Goal: Information Seeking & Learning: Compare options

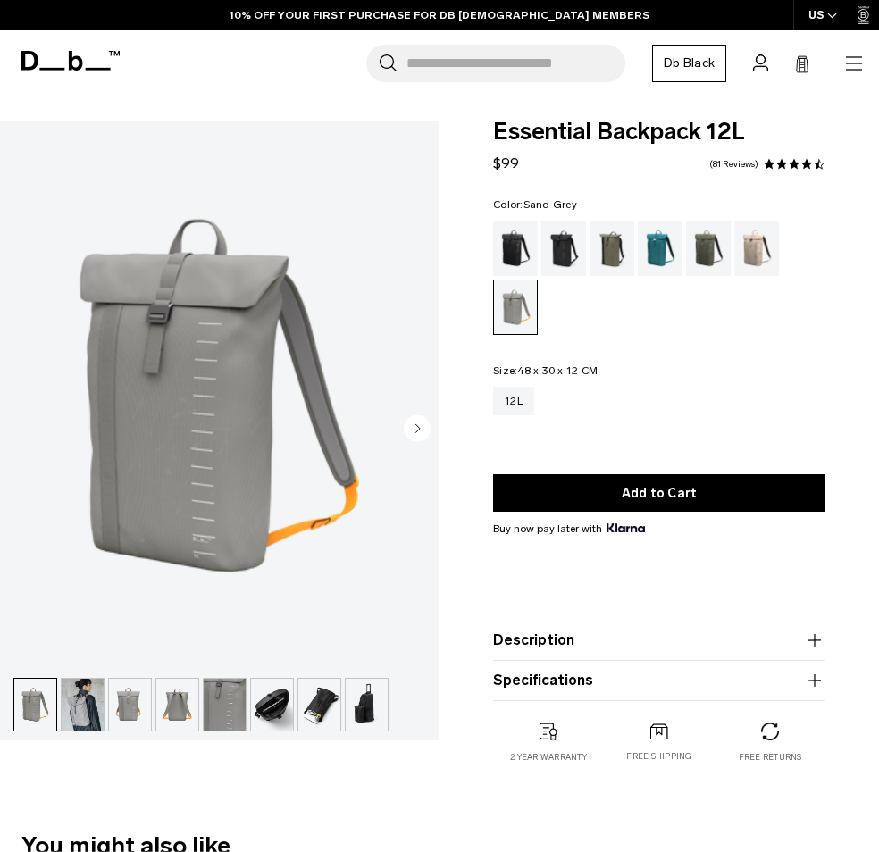
click at [131, 710] on img "button" at bounding box center [130, 705] width 42 height 52
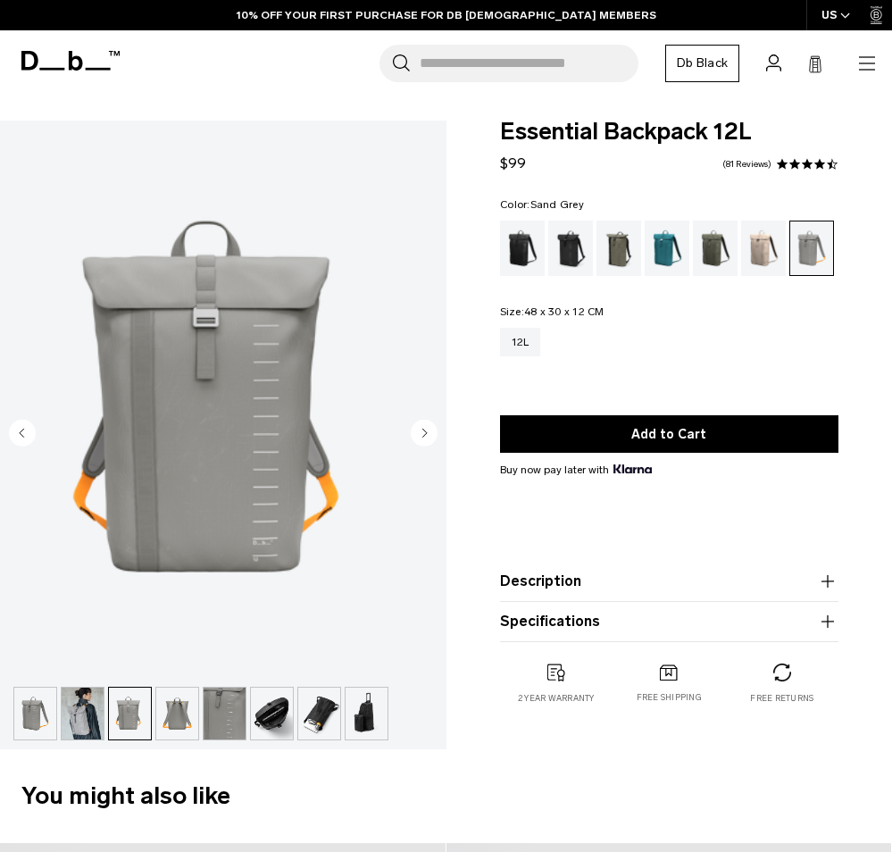
click at [177, 705] on img "button" at bounding box center [177, 714] width 42 height 52
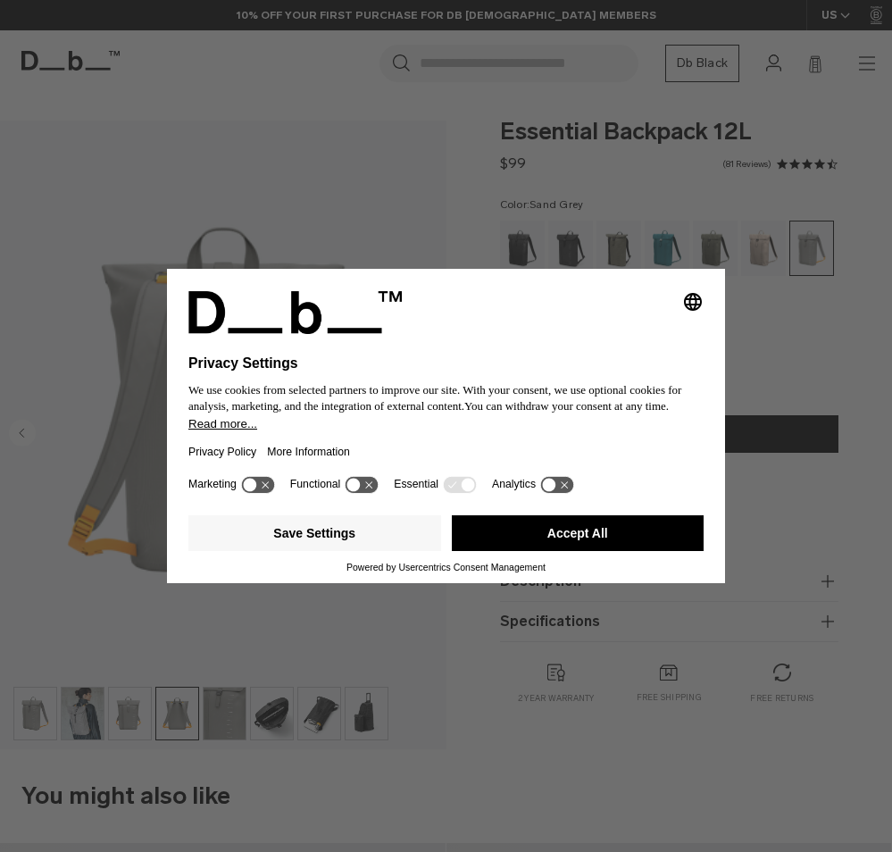
click at [544, 542] on button "Accept All" at bounding box center [578, 533] width 253 height 36
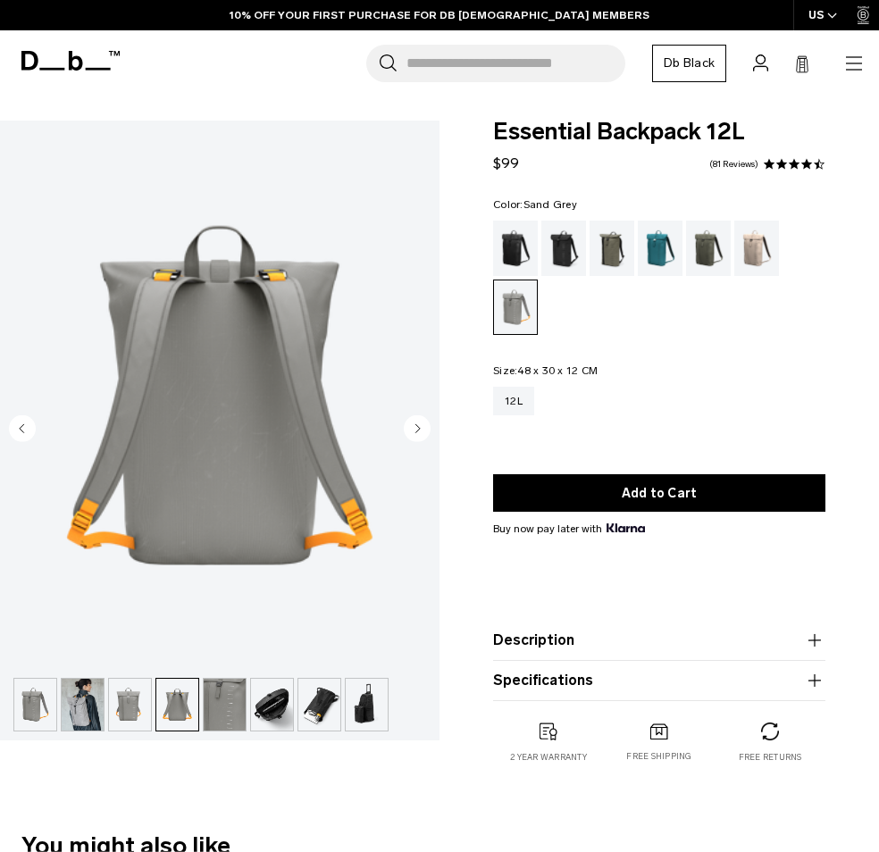
click at [263, 697] on img "button" at bounding box center [272, 705] width 42 height 52
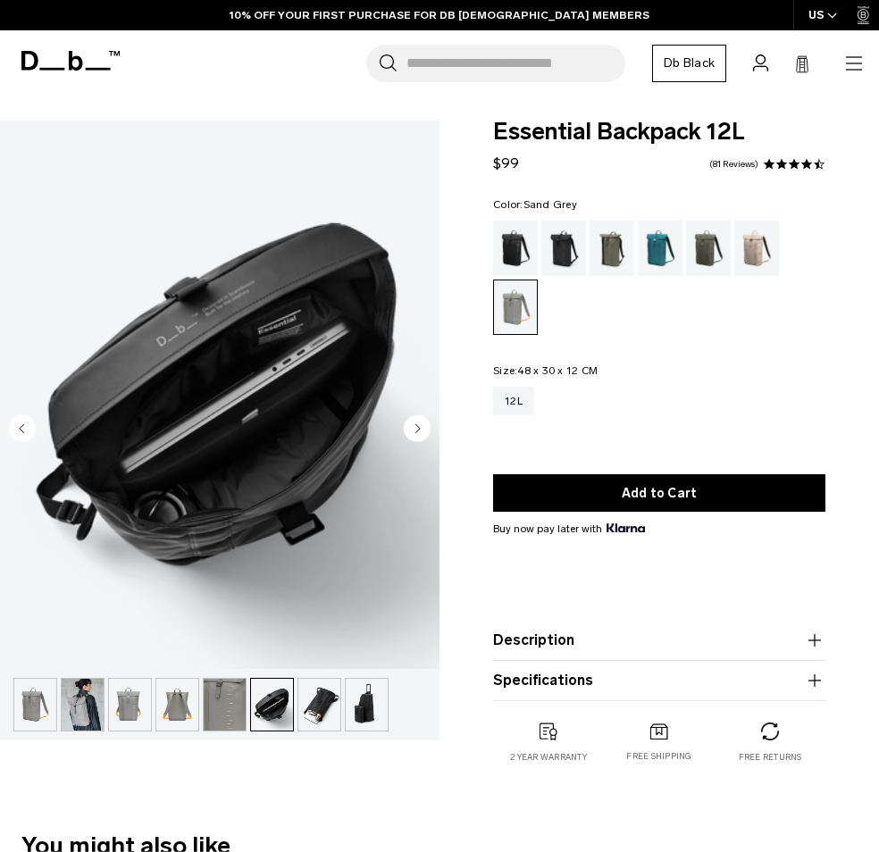
click at [205, 314] on img "6 / 8" at bounding box center [219, 395] width 439 height 548
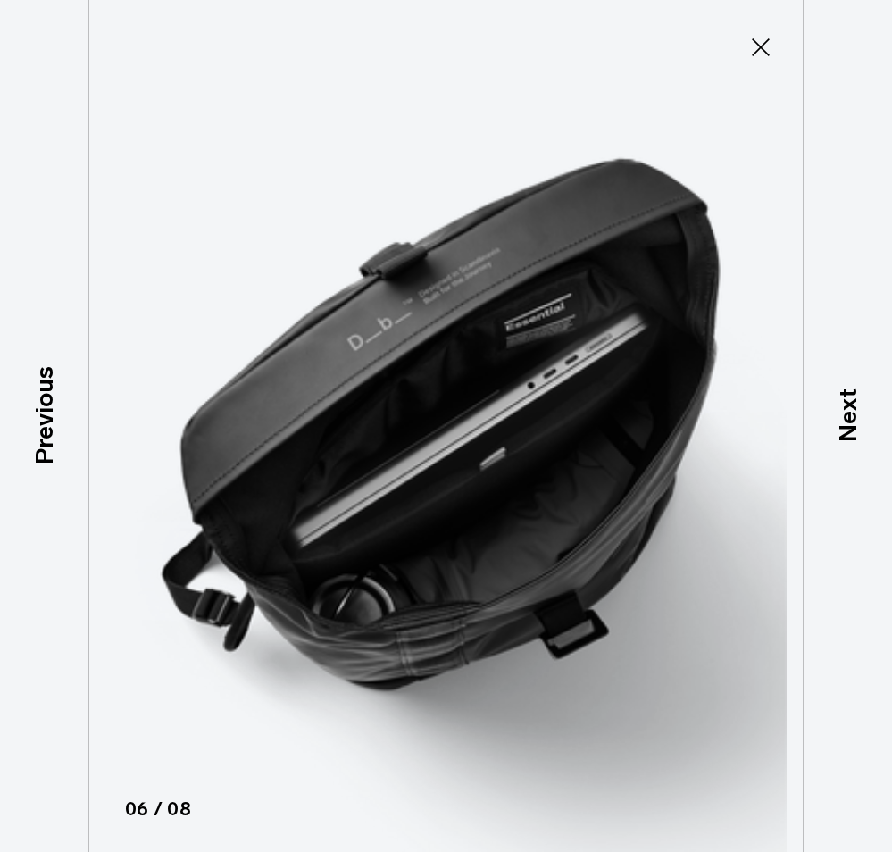
click at [462, 305] on img at bounding box center [447, 426] width 804 height 852
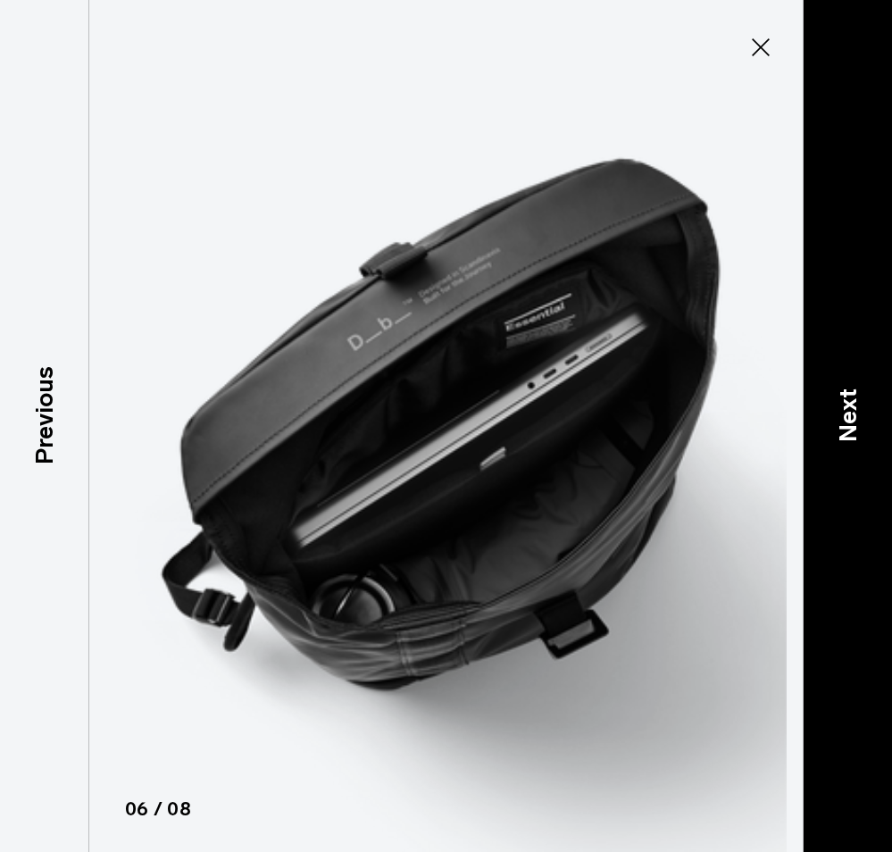
click at [848, 393] on p "Next" at bounding box center [848, 415] width 37 height 54
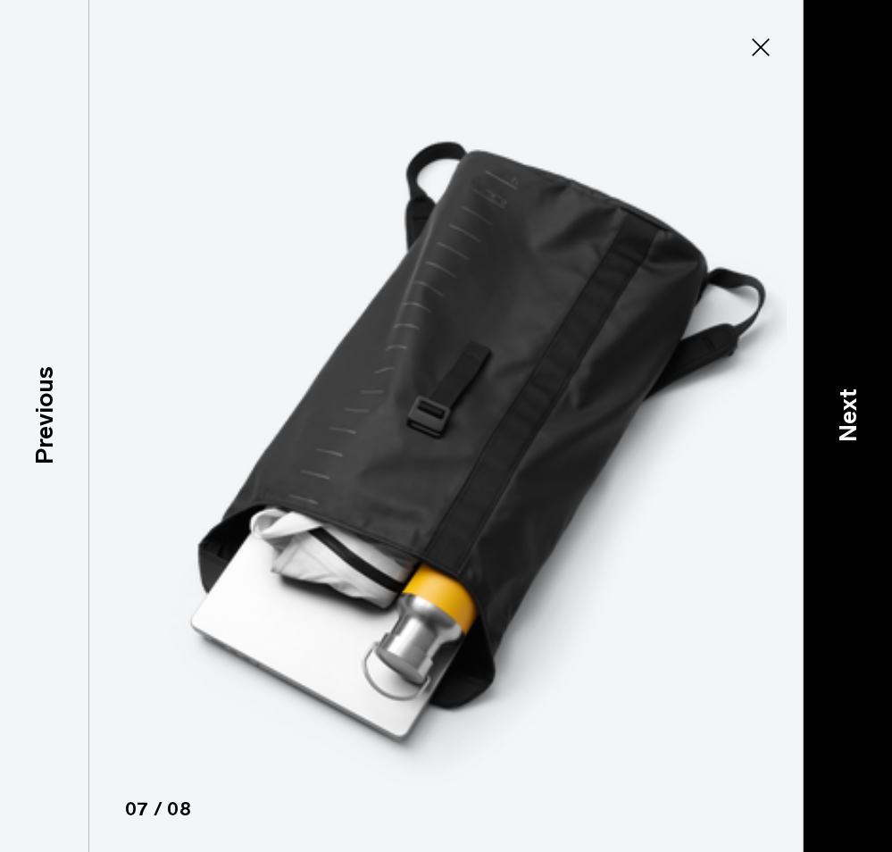
click at [848, 393] on p "Next" at bounding box center [848, 415] width 37 height 54
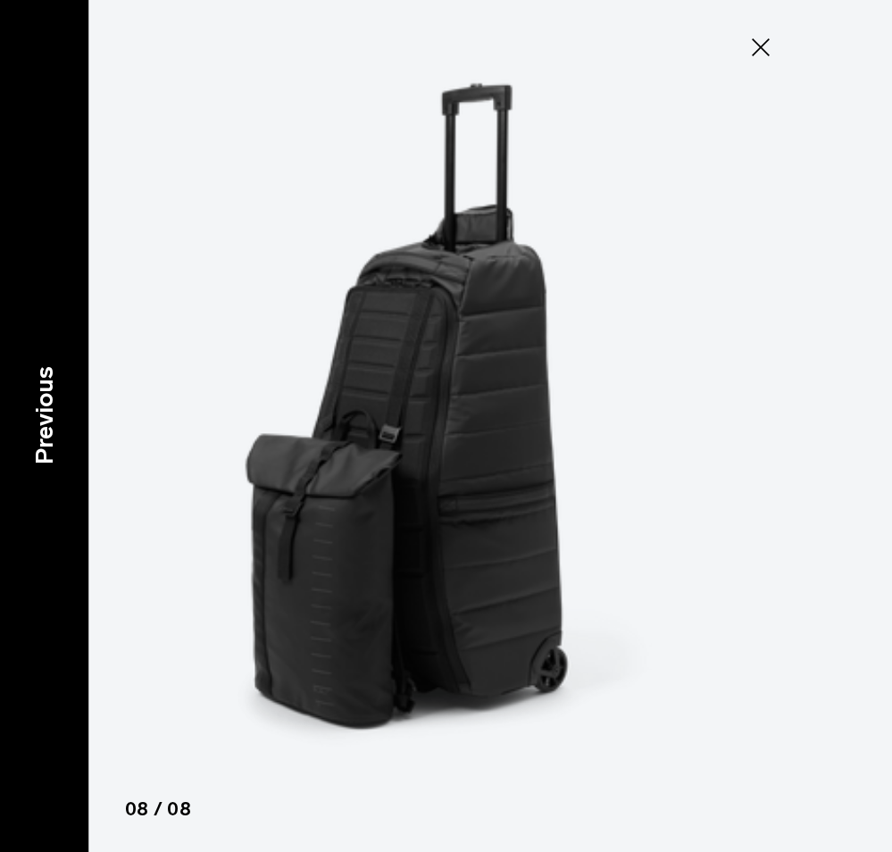
click at [40, 421] on p "Previous" at bounding box center [44, 415] width 37 height 98
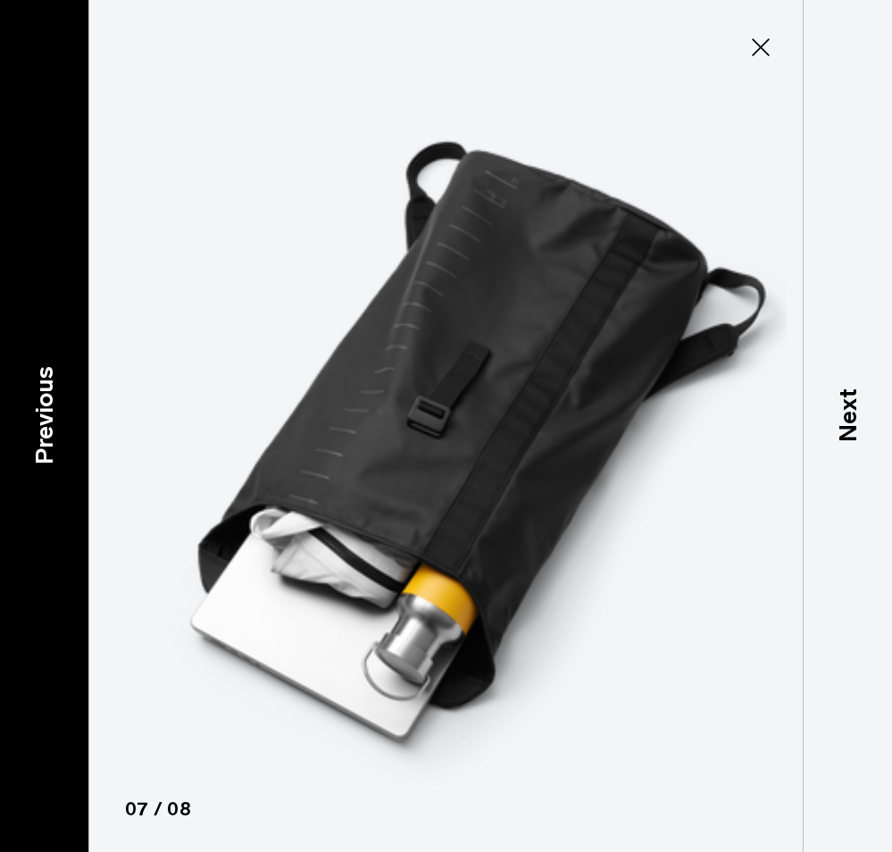
click at [40, 421] on p "Previous" at bounding box center [44, 415] width 37 height 98
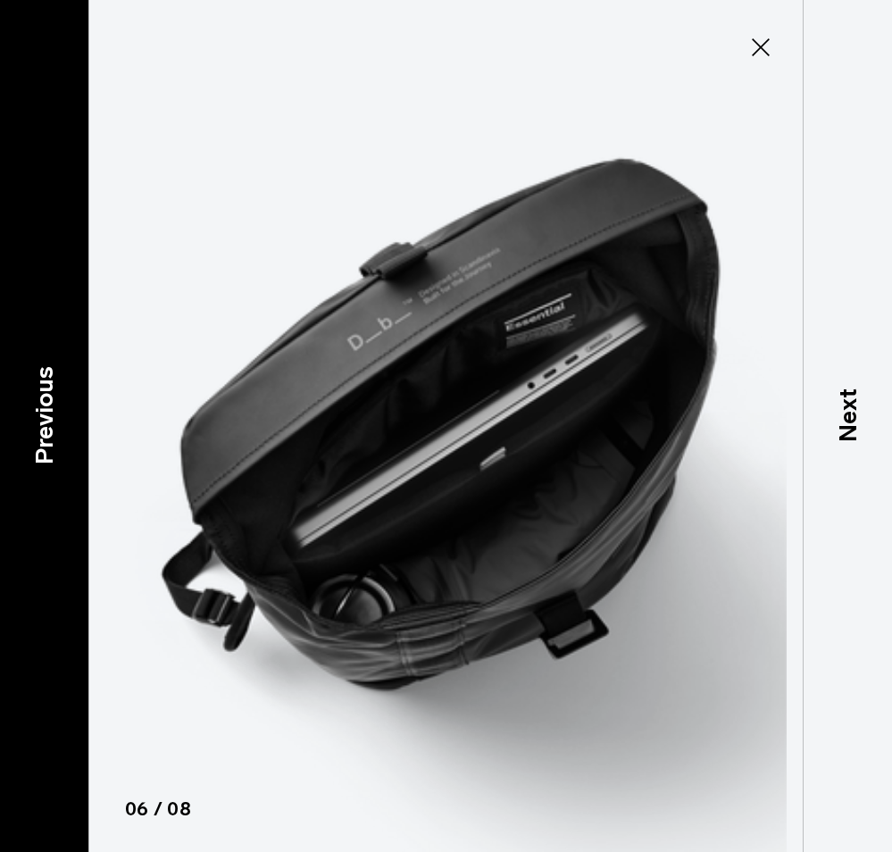
click at [40, 421] on p "Previous" at bounding box center [44, 415] width 37 height 98
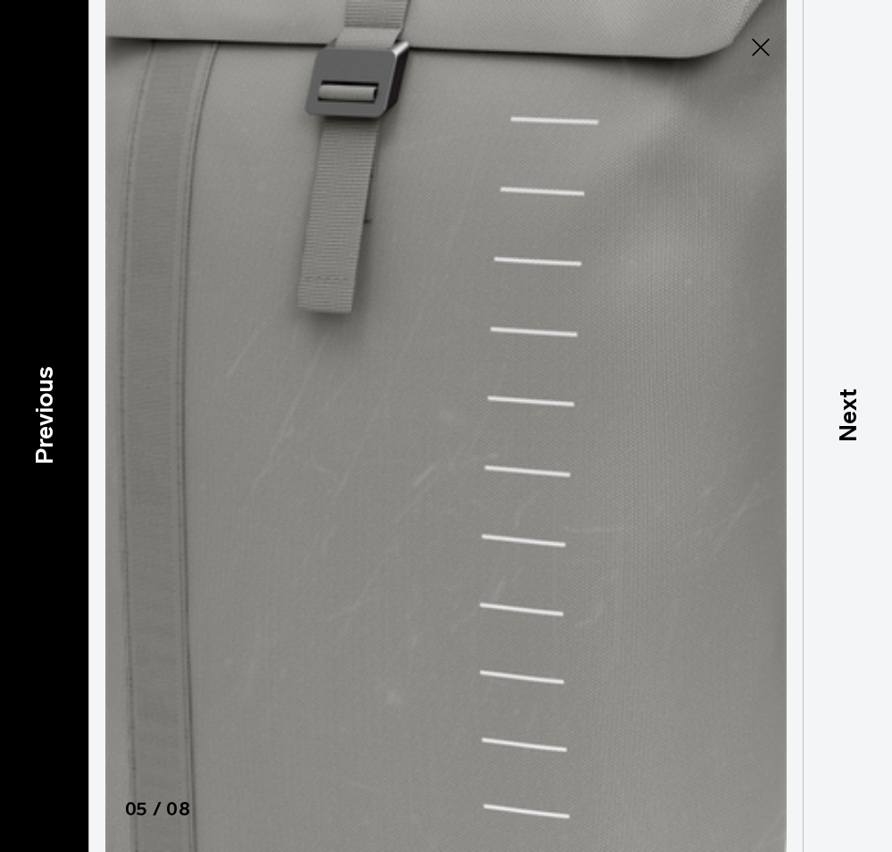
click at [40, 421] on p "Previous" at bounding box center [44, 415] width 37 height 98
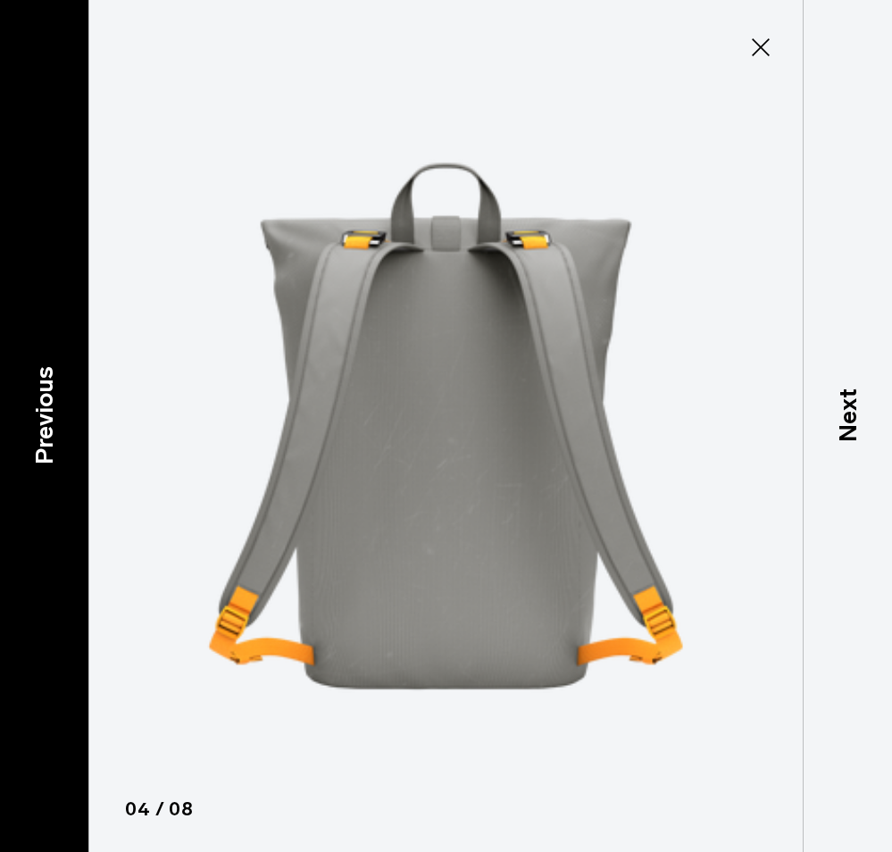
click at [40, 421] on p "Previous" at bounding box center [44, 415] width 37 height 98
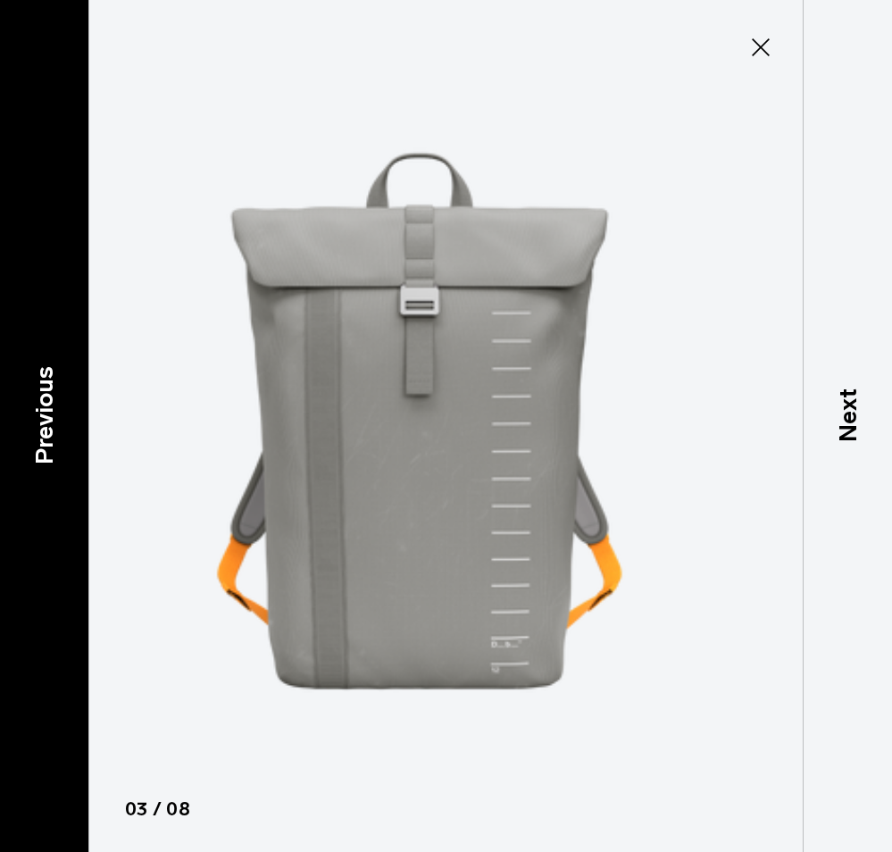
click at [40, 421] on p "Previous" at bounding box center [44, 415] width 37 height 98
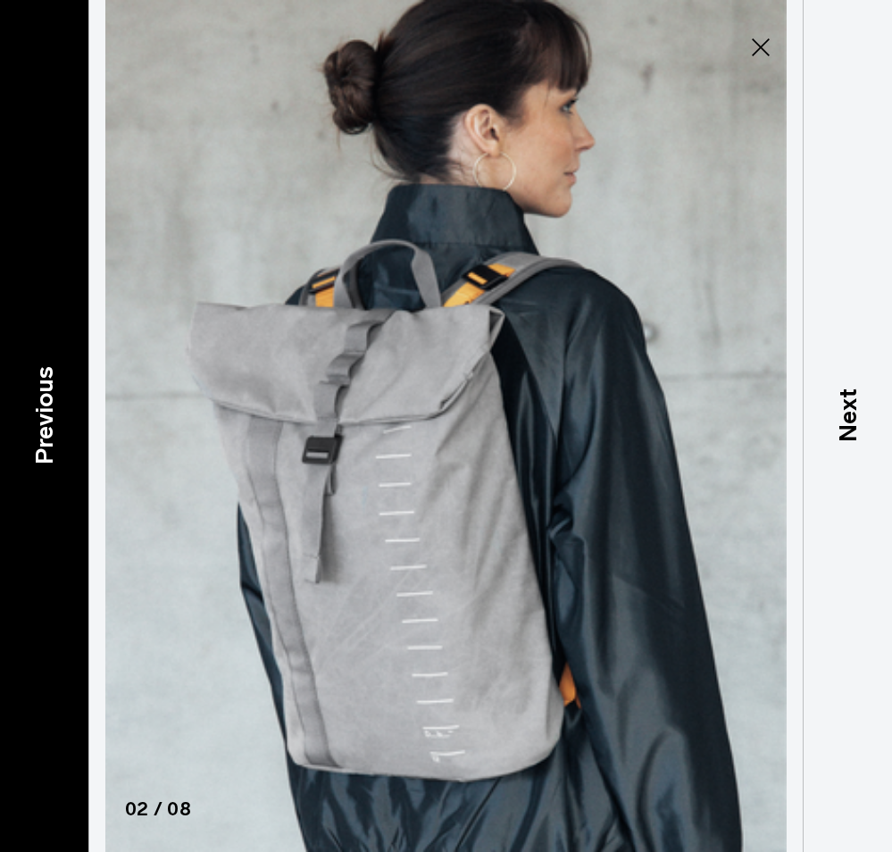
click at [40, 421] on p "Previous" at bounding box center [44, 415] width 37 height 98
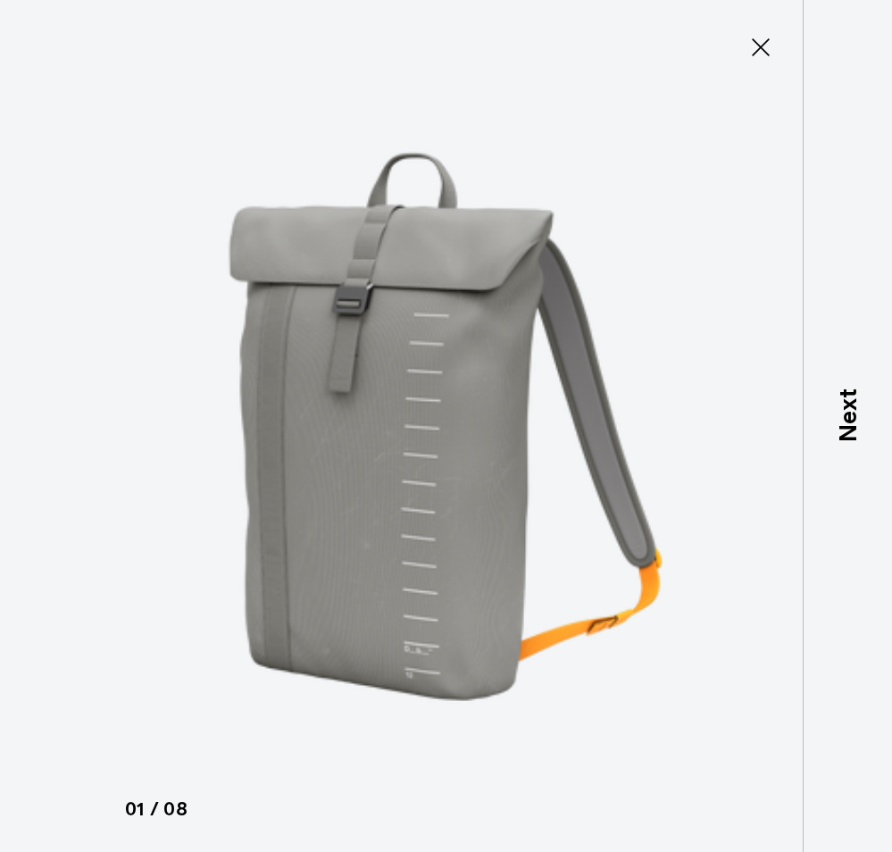
click at [760, 43] on icon at bounding box center [761, 47] width 29 height 29
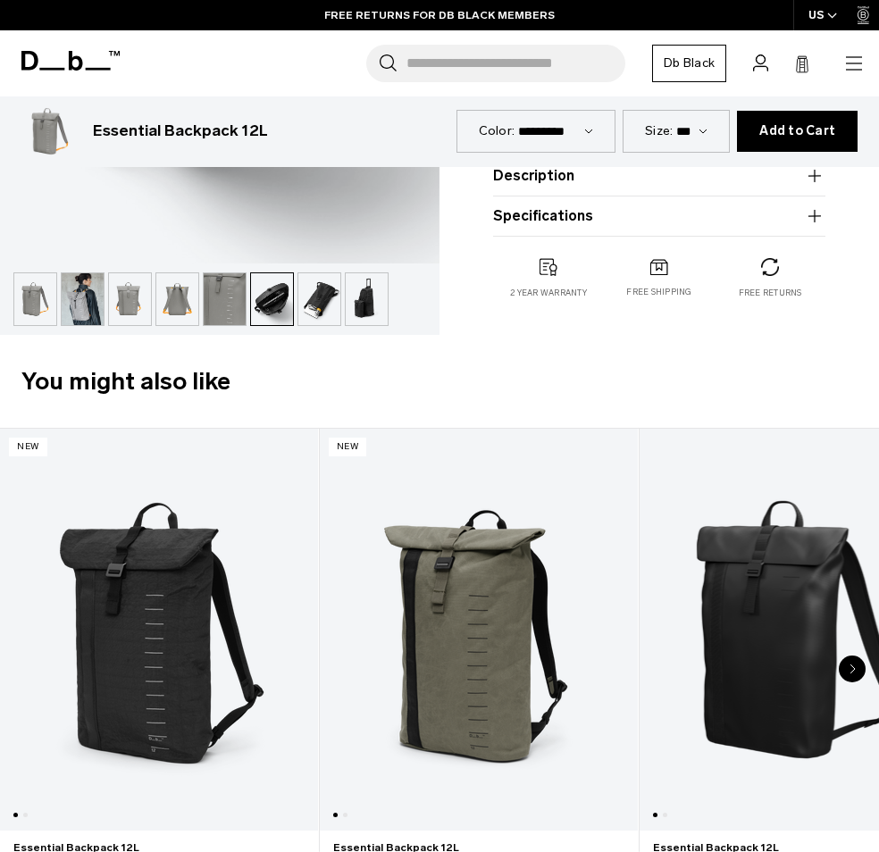
scroll to position [446, 0]
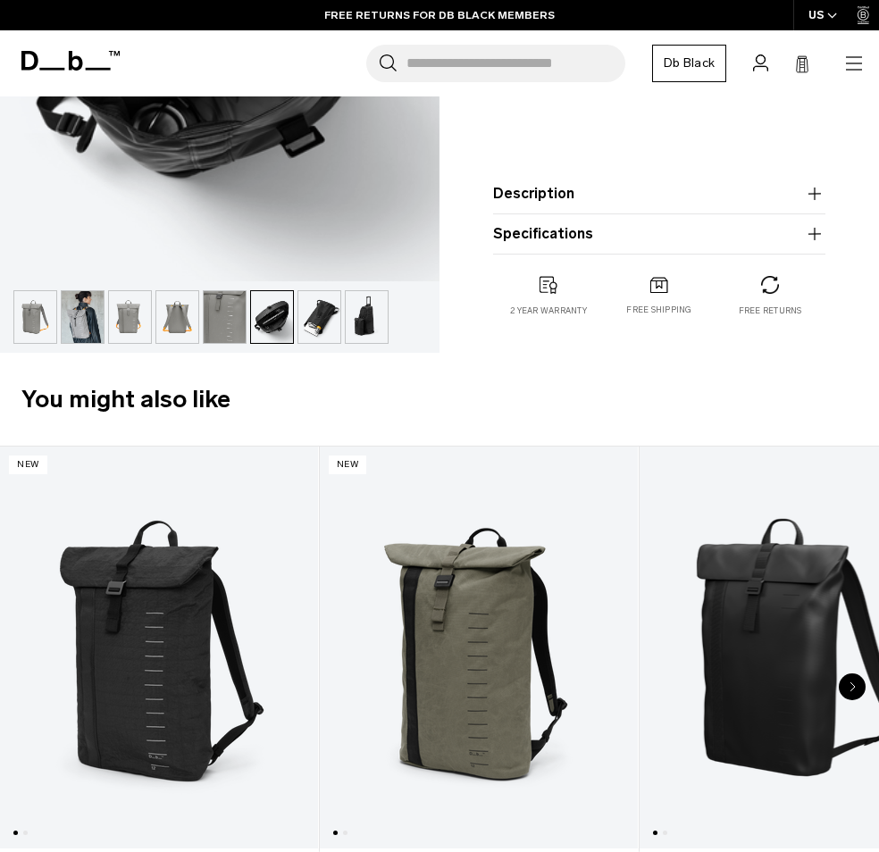
click at [362, 314] on img "button" at bounding box center [367, 317] width 42 height 52
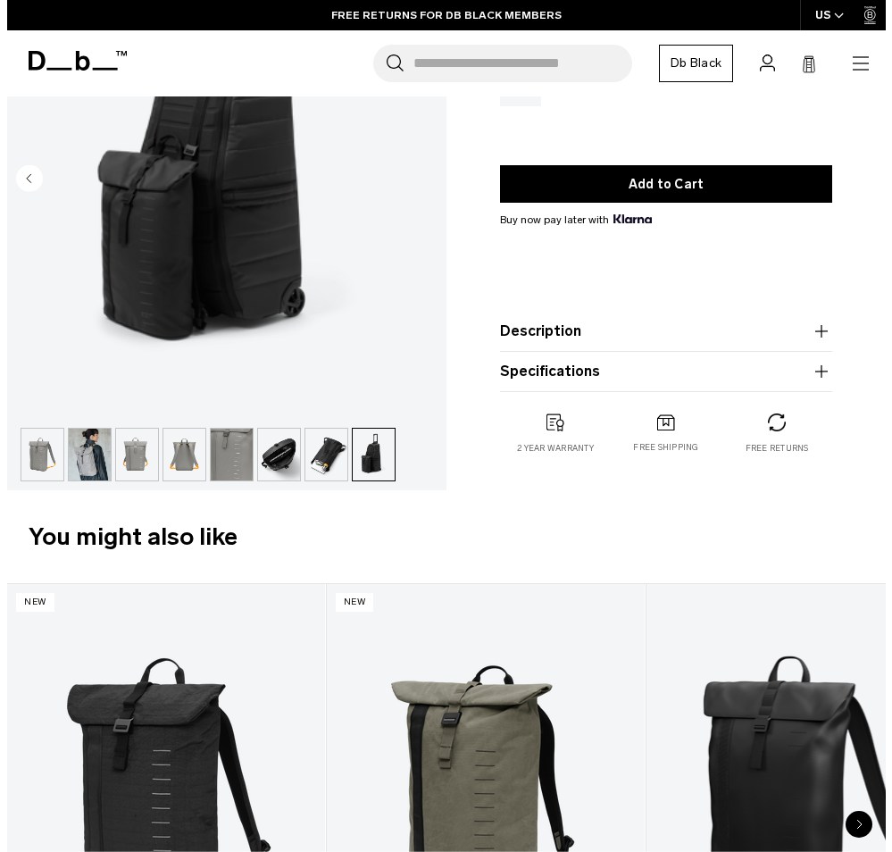
scroll to position [179, 0]
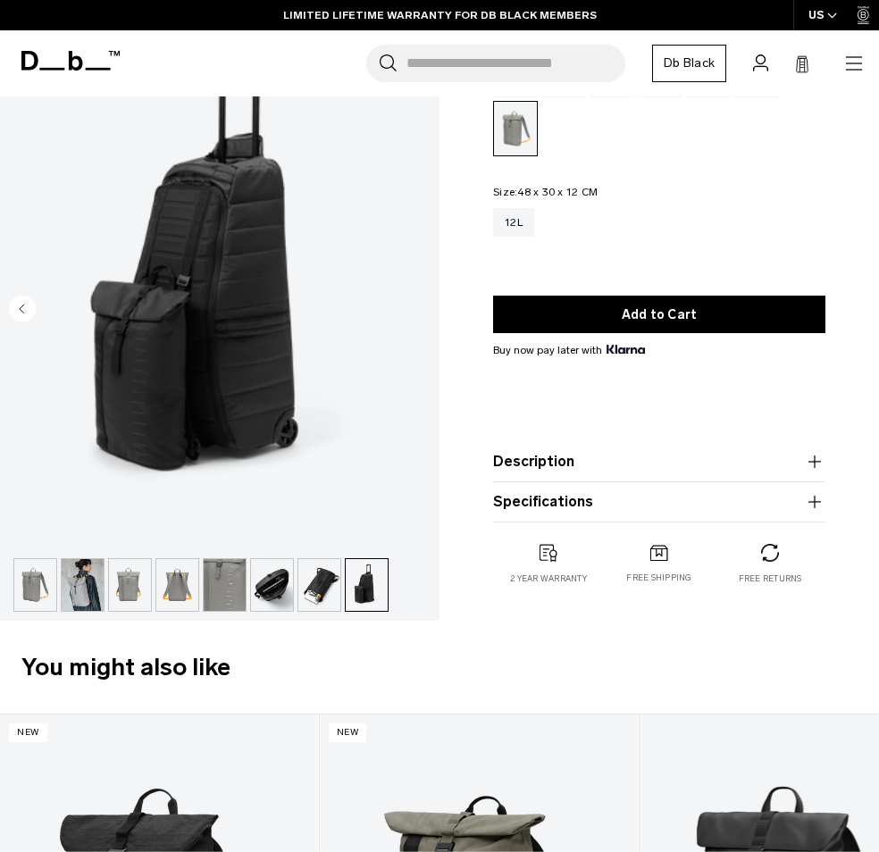
click at [306, 588] on img "button" at bounding box center [319, 585] width 42 height 52
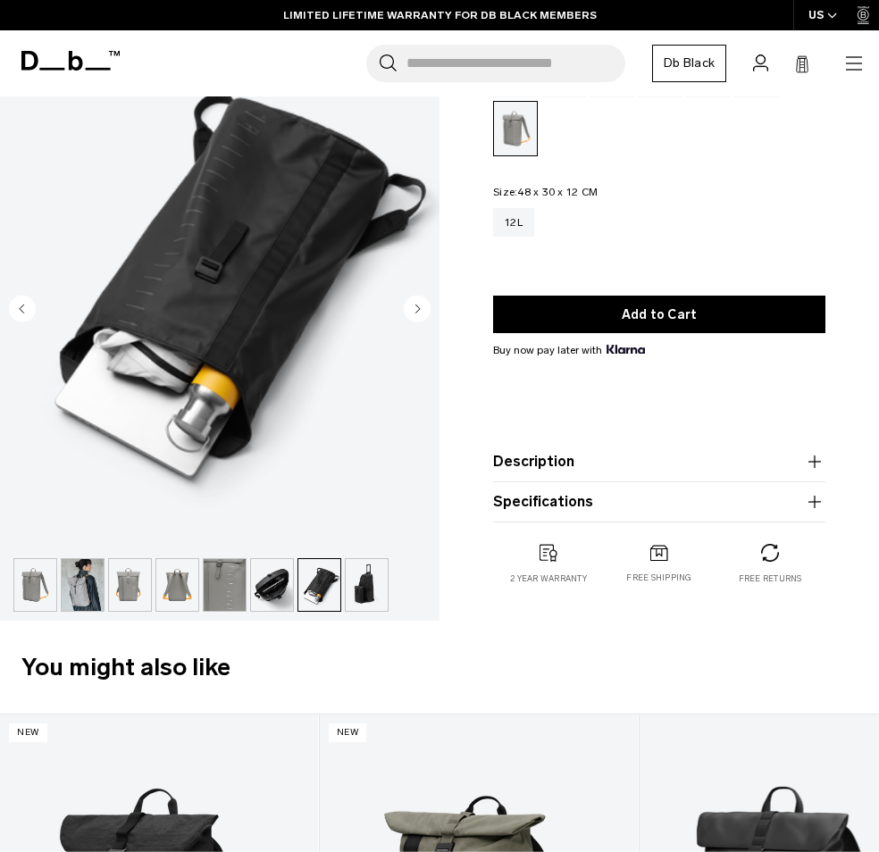
click at [264, 597] on img "button" at bounding box center [272, 585] width 42 height 52
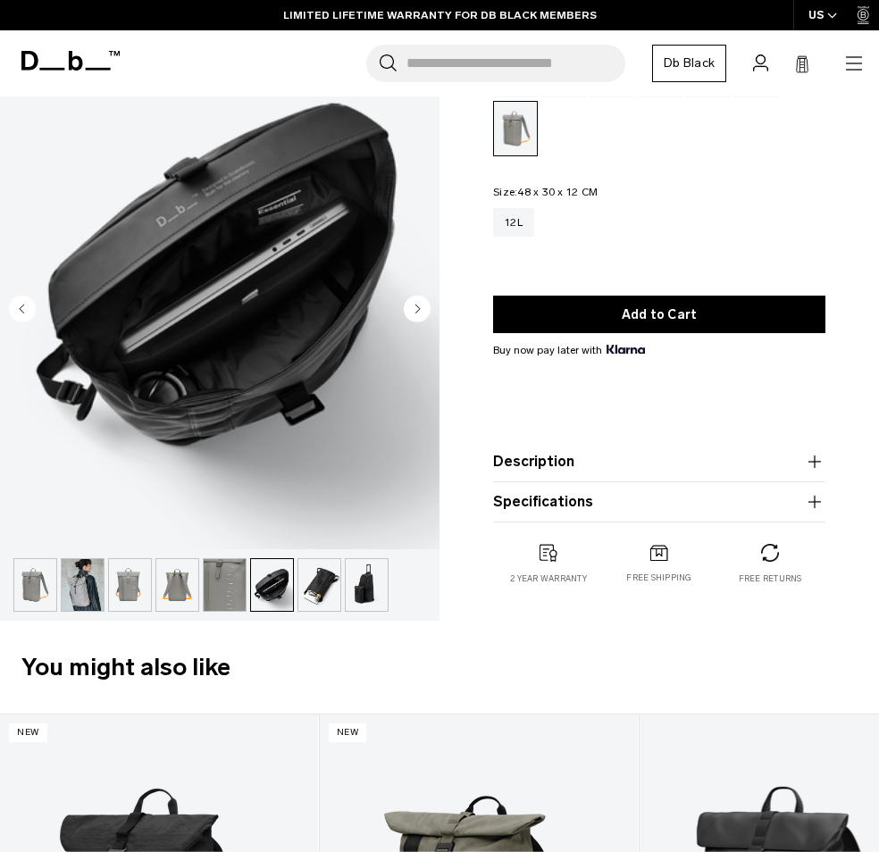
click at [242, 204] on img "6 / 8" at bounding box center [219, 275] width 439 height 548
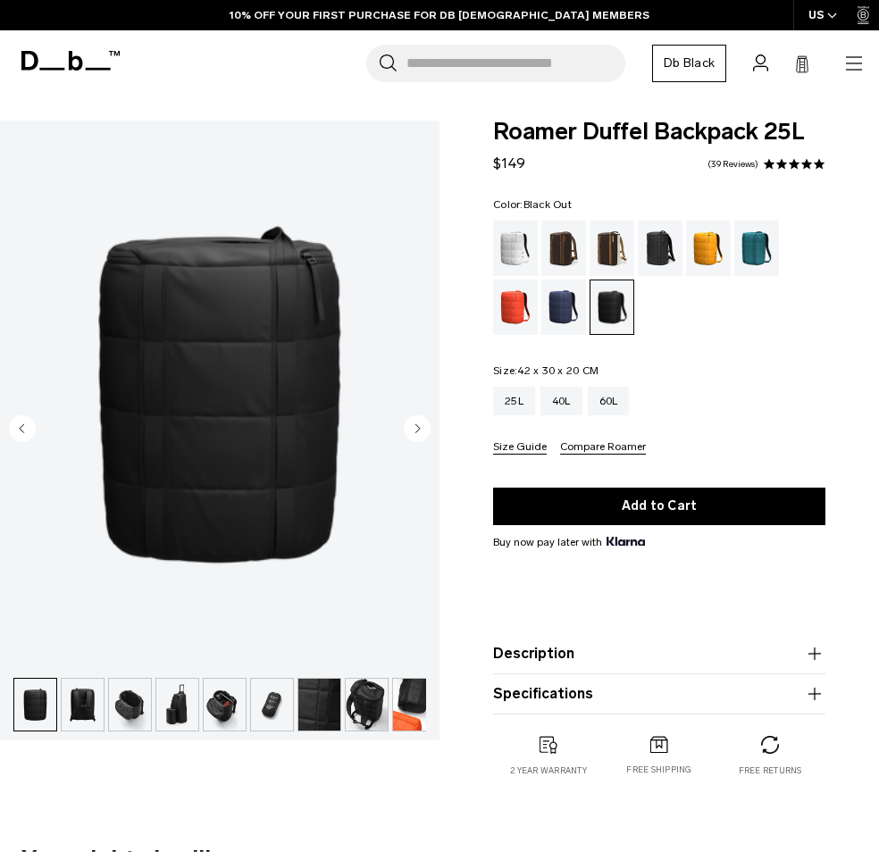
click at [88, 714] on img "button" at bounding box center [83, 705] width 42 height 52
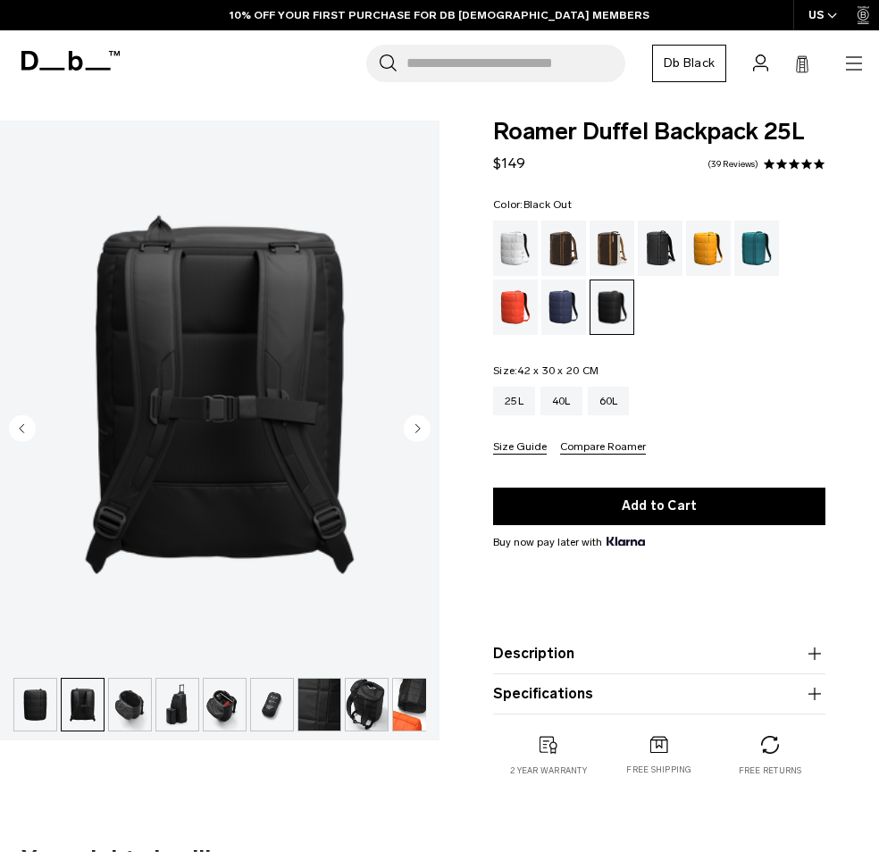
scroll to position [0, 104]
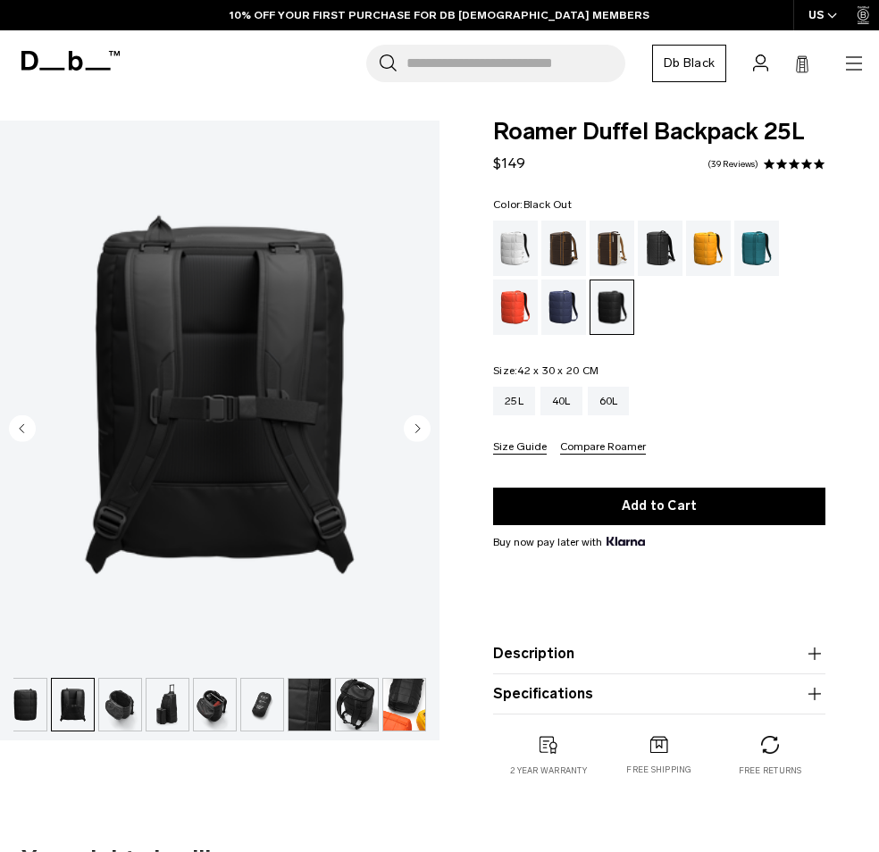
click at [103, 708] on img "button" at bounding box center [120, 705] width 42 height 52
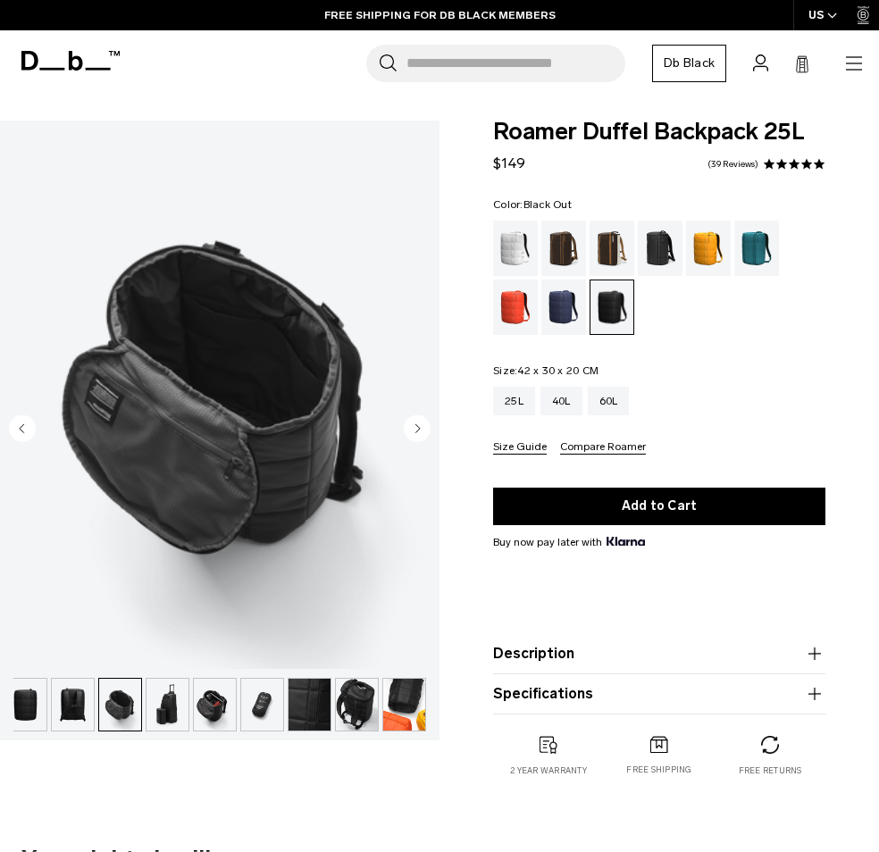
click at [306, 709] on img "button" at bounding box center [309, 705] width 42 height 52
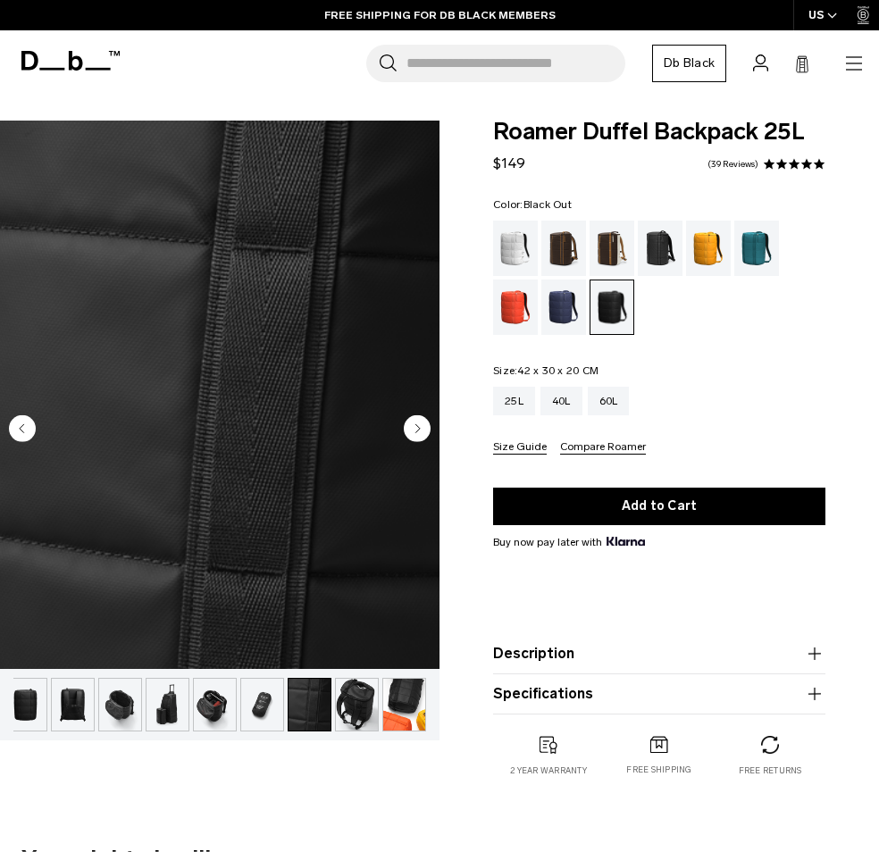
click at [363, 705] on img "button" at bounding box center [357, 705] width 42 height 52
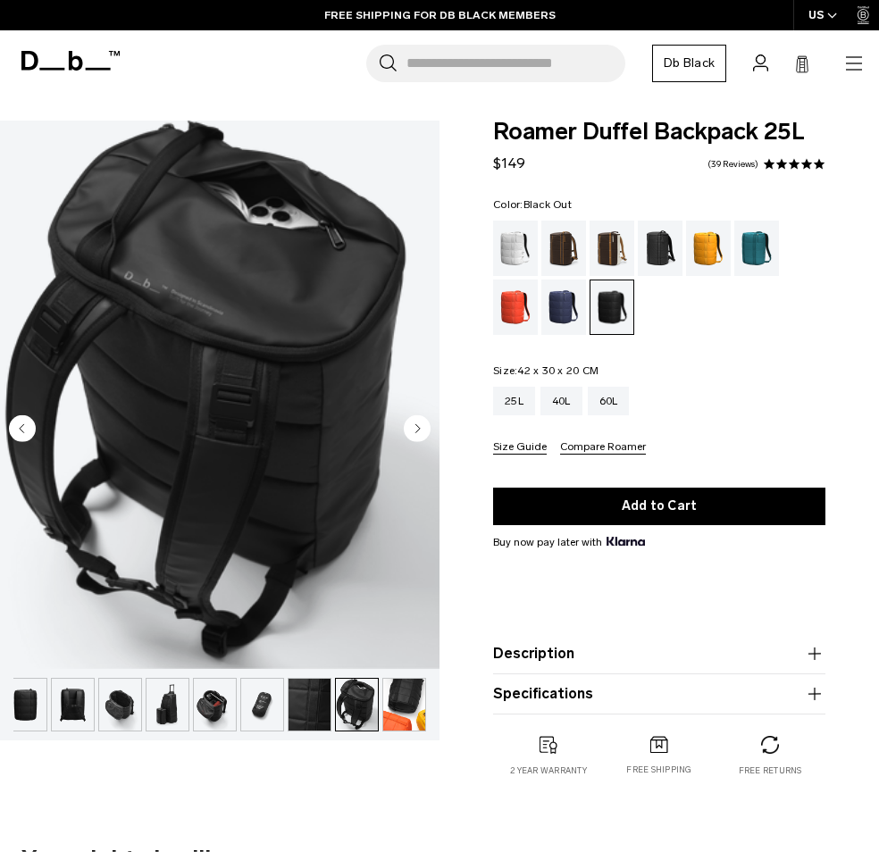
click at [392, 701] on img "button" at bounding box center [404, 705] width 42 height 52
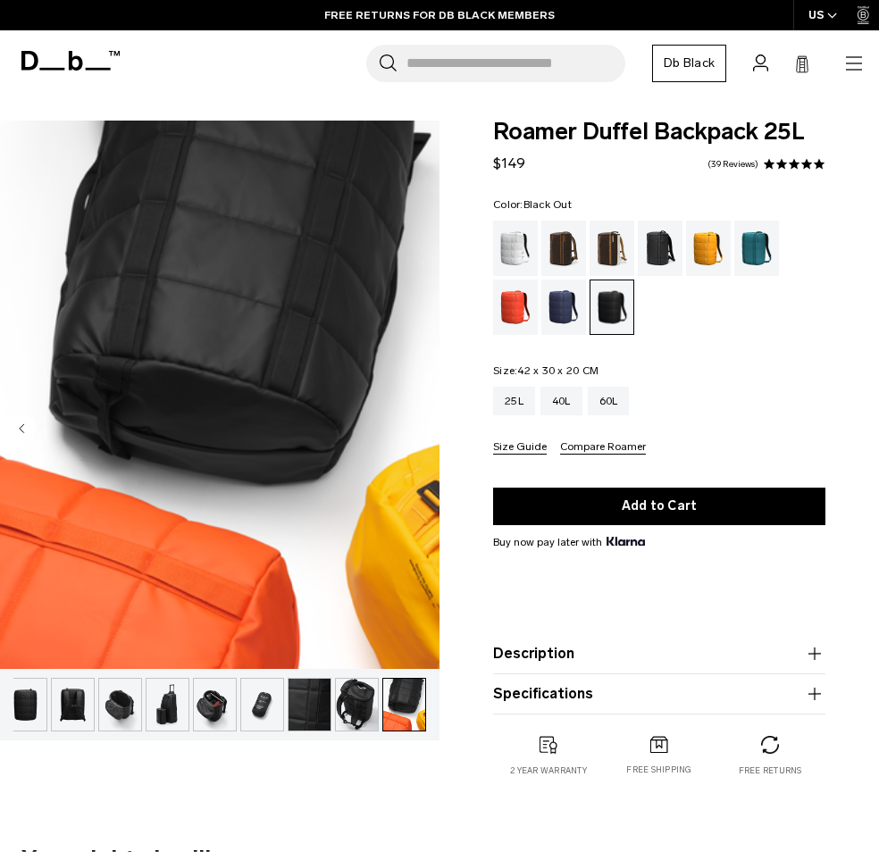
click at [21, 708] on img "button" at bounding box center [25, 705] width 42 height 52
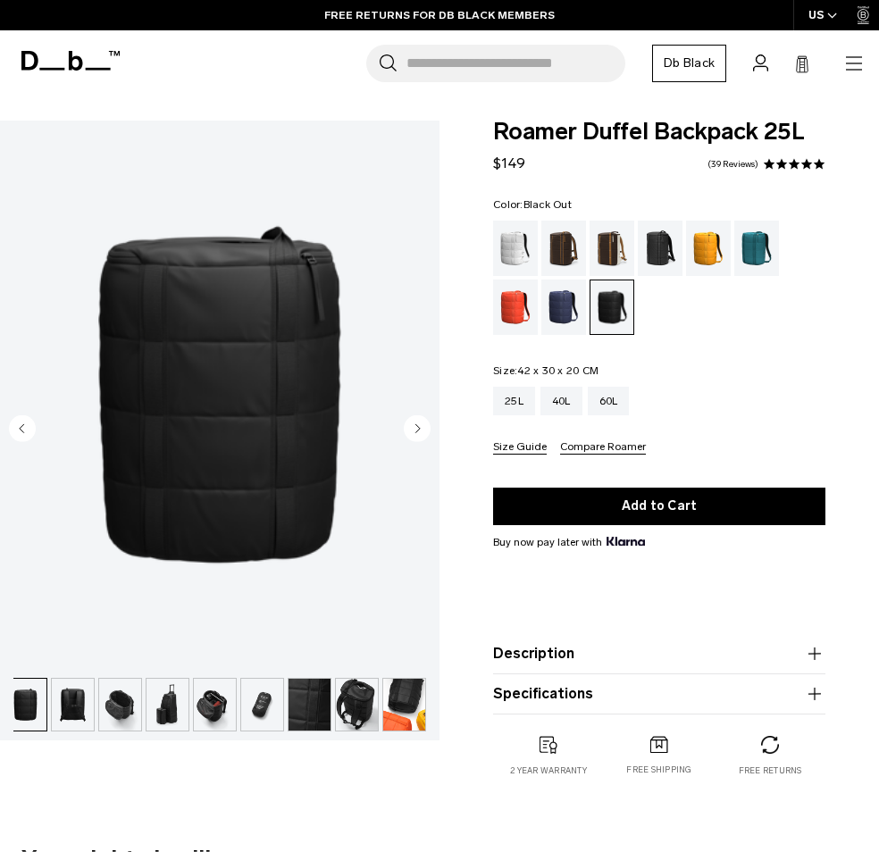
scroll to position [0, 95]
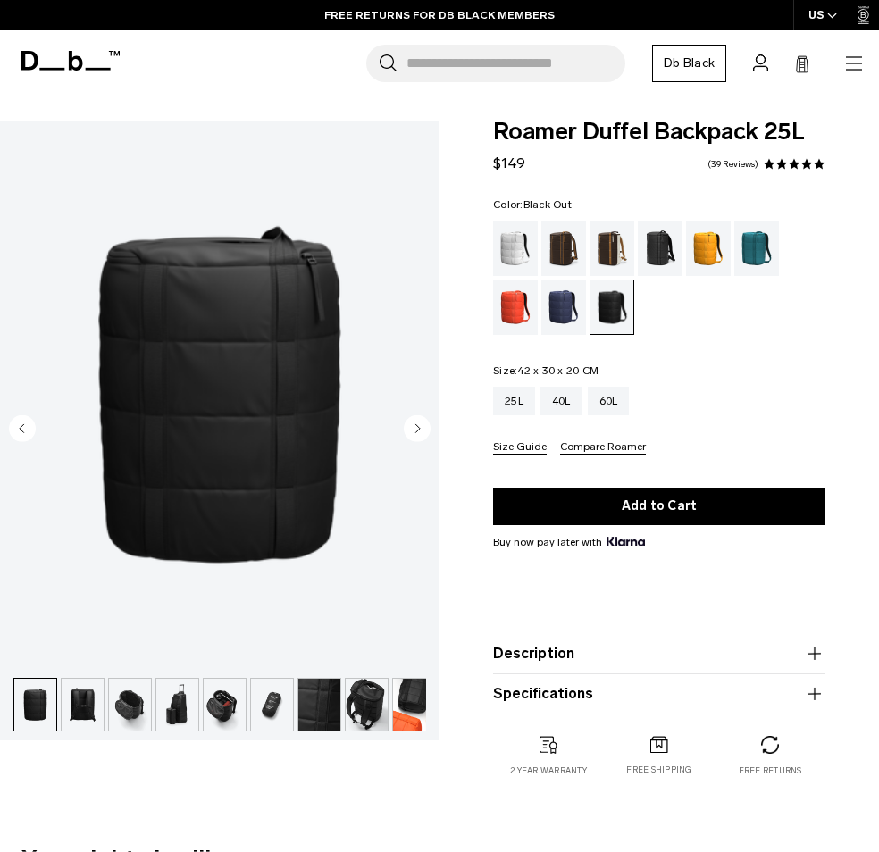
click at [21, 708] on img "button" at bounding box center [35, 705] width 42 height 52
click at [78, 709] on img "button" at bounding box center [83, 705] width 42 height 52
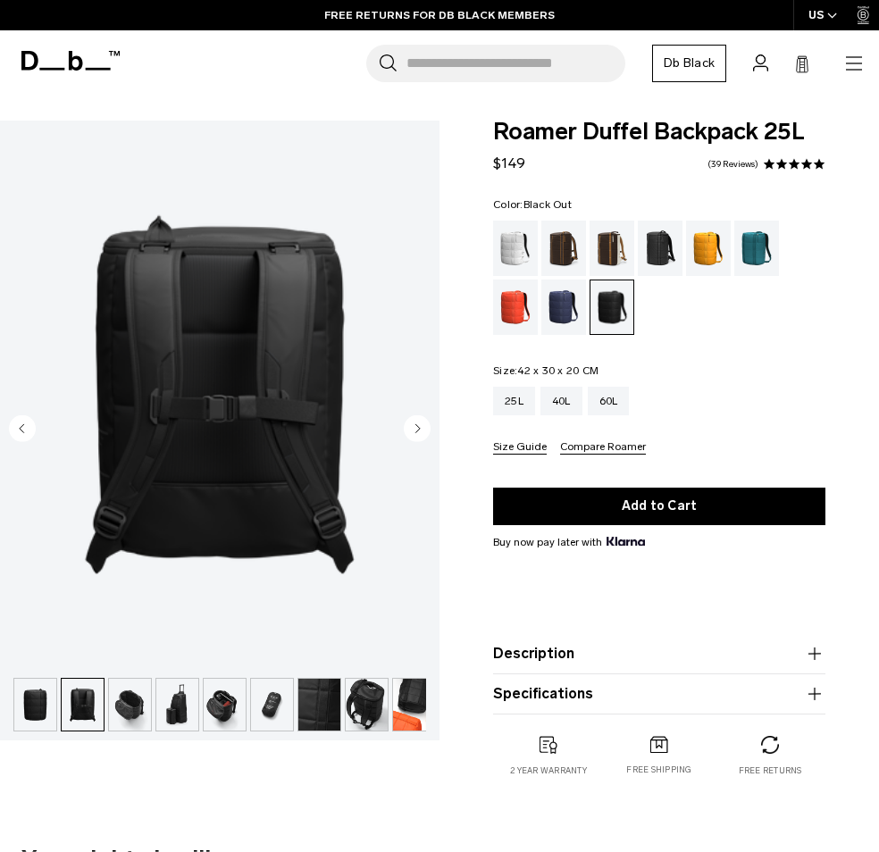
scroll to position [0, 104]
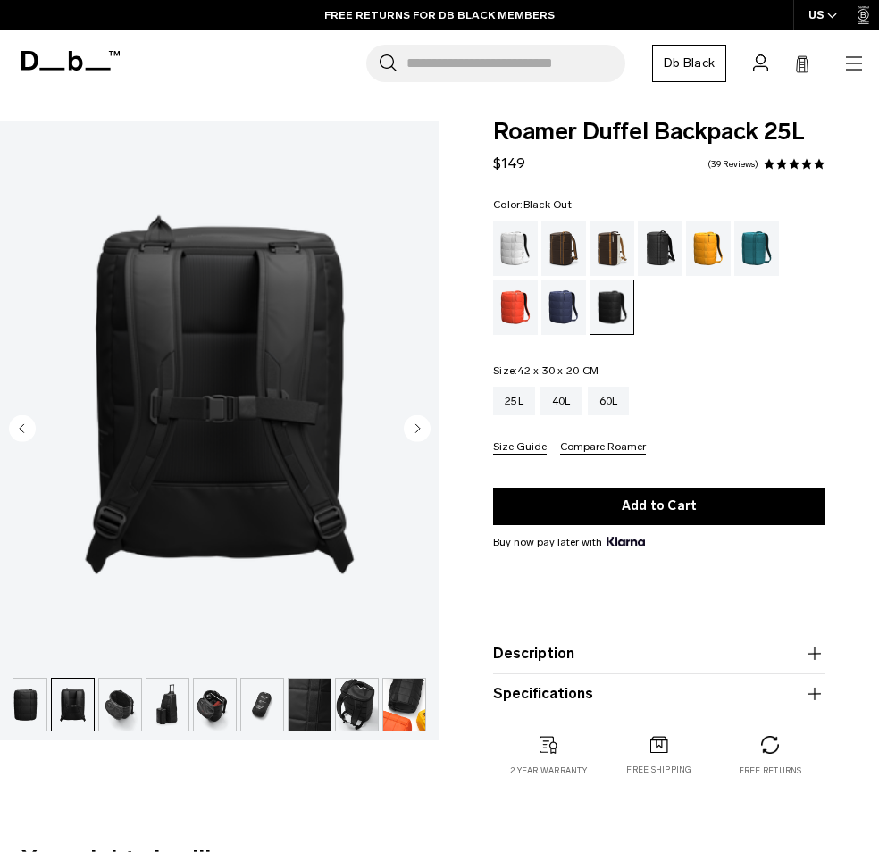
click at [119, 707] on img "button" at bounding box center [120, 705] width 42 height 52
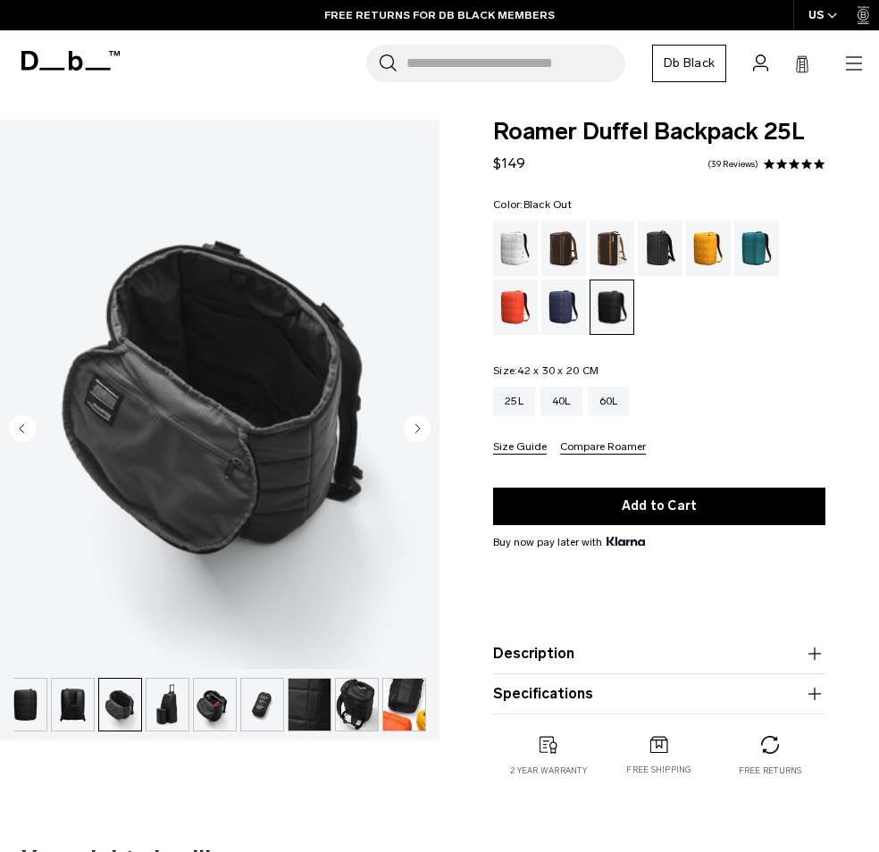
click at [83, 708] on img "button" at bounding box center [73, 705] width 42 height 52
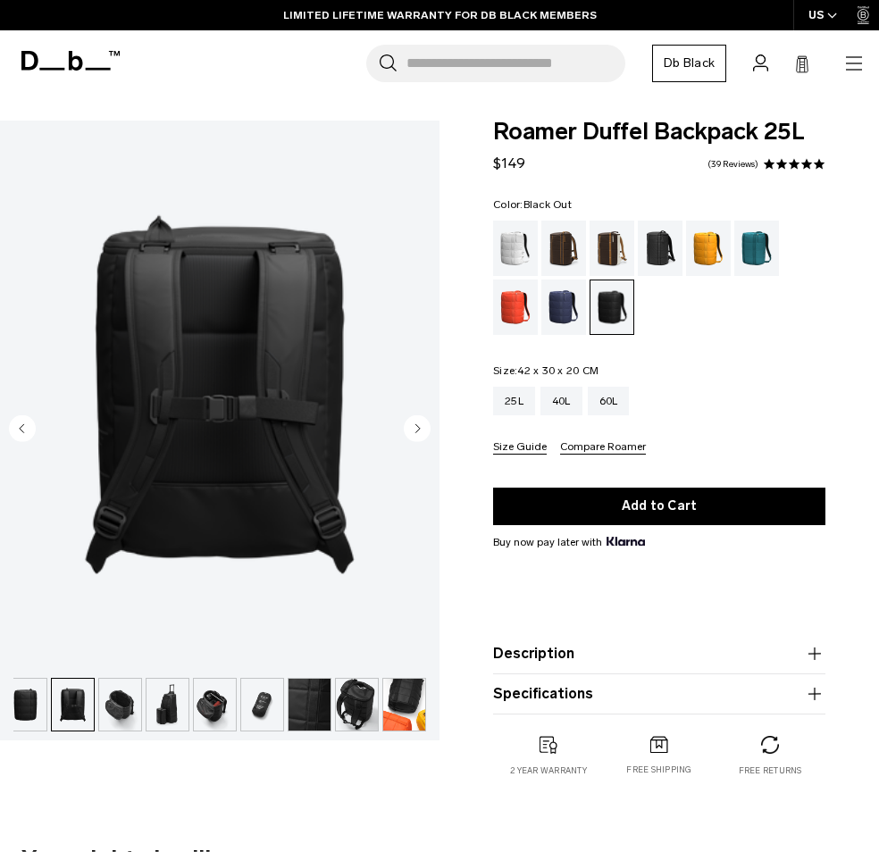
click at [35, 709] on img "button" at bounding box center [25, 705] width 42 height 52
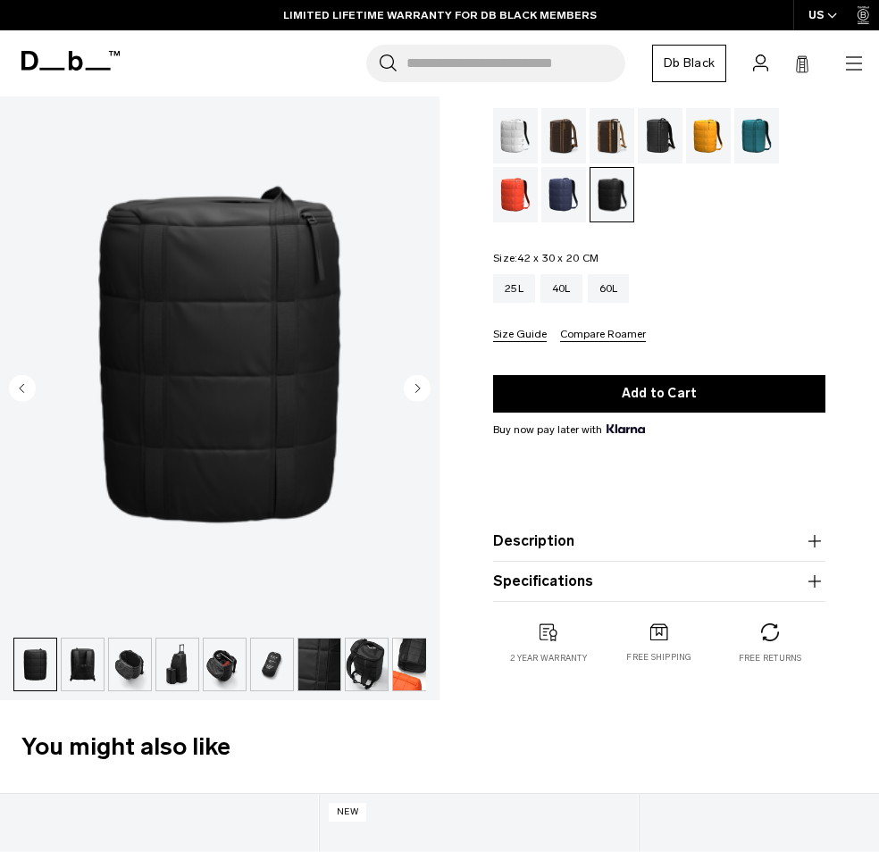
scroll to position [0, 0]
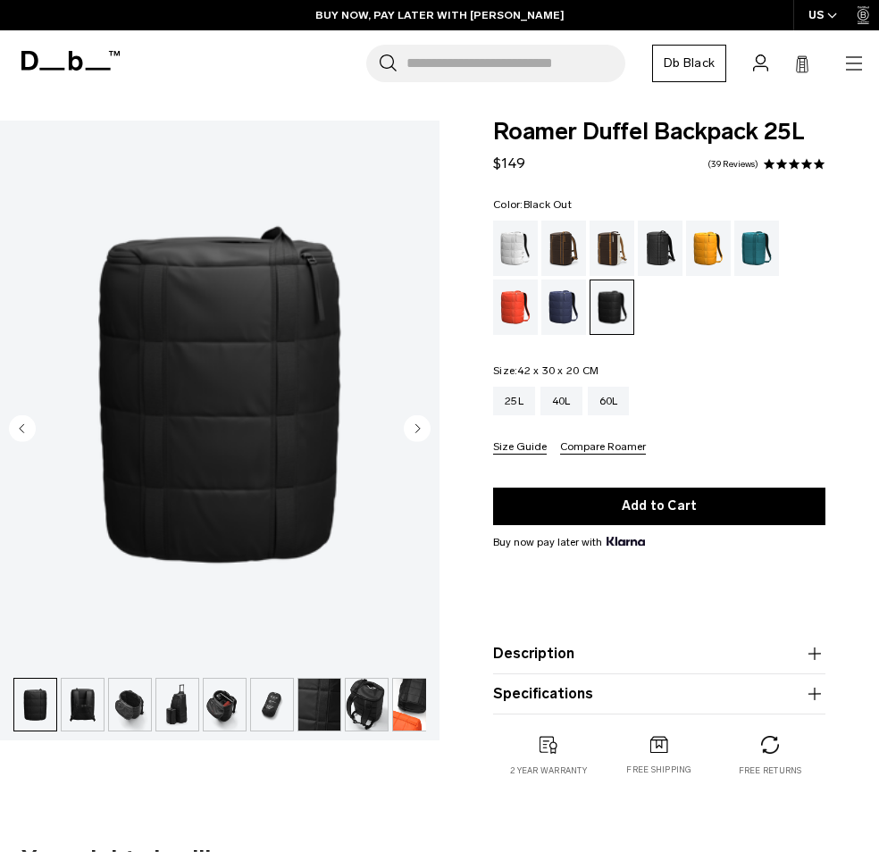
click at [246, 338] on img "3 / 11" at bounding box center [219, 395] width 439 height 548
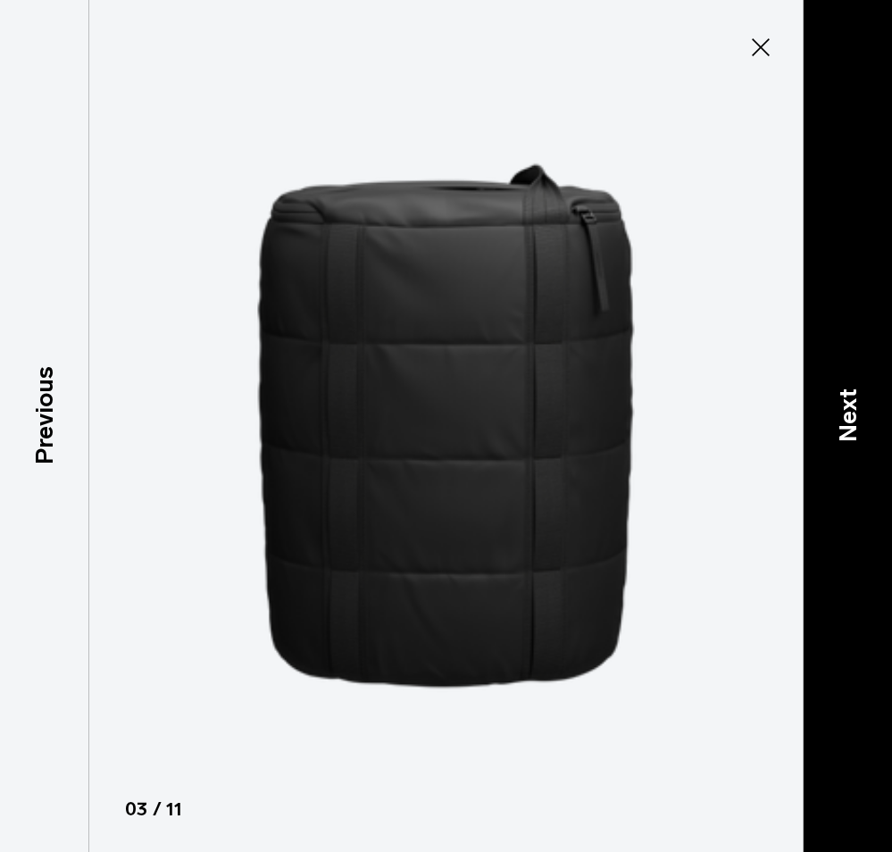
click at [855, 430] on p "Next" at bounding box center [848, 415] width 37 height 54
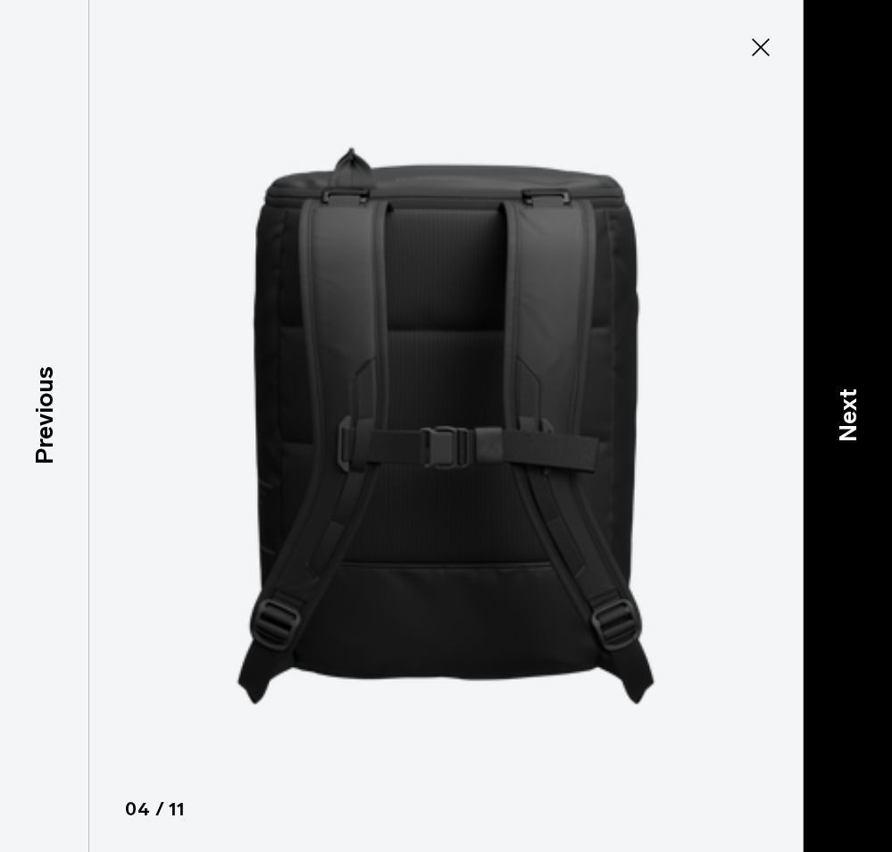
click at [855, 430] on p "Next" at bounding box center [848, 415] width 37 height 54
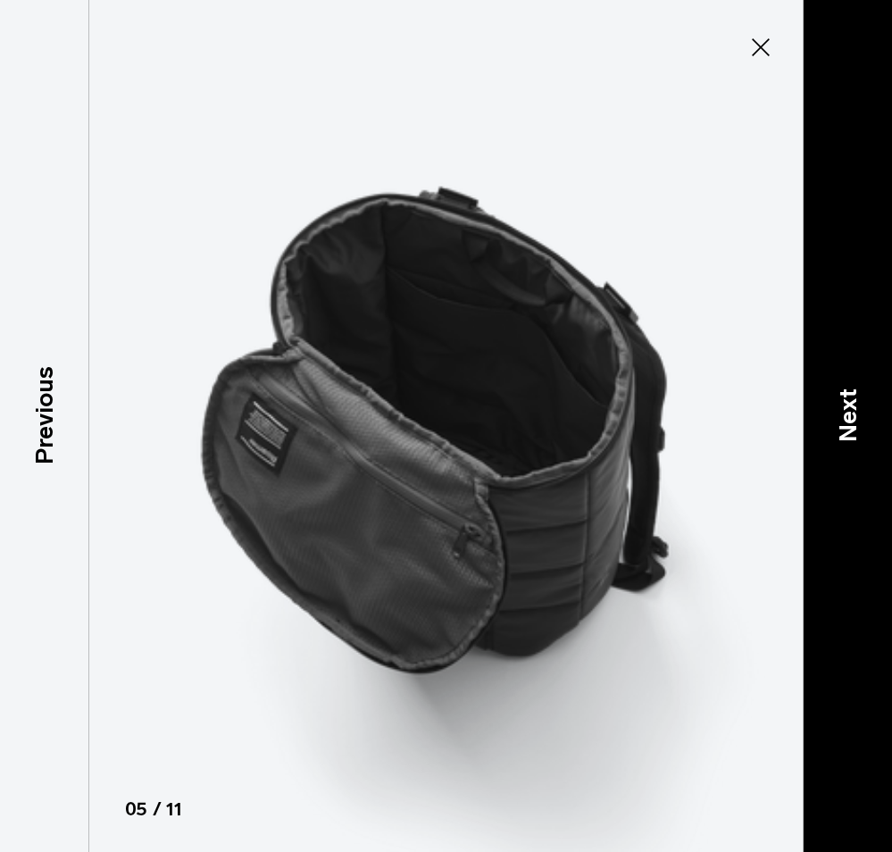
click at [855, 430] on p "Next" at bounding box center [848, 415] width 37 height 54
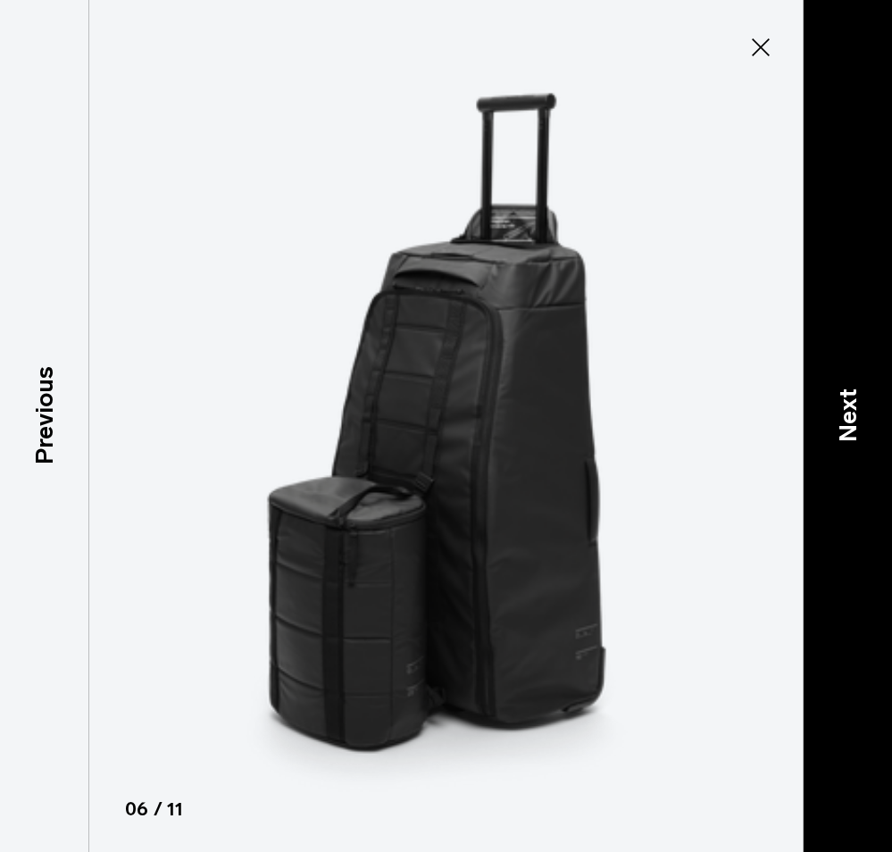
click at [855, 430] on p "Next" at bounding box center [848, 415] width 37 height 54
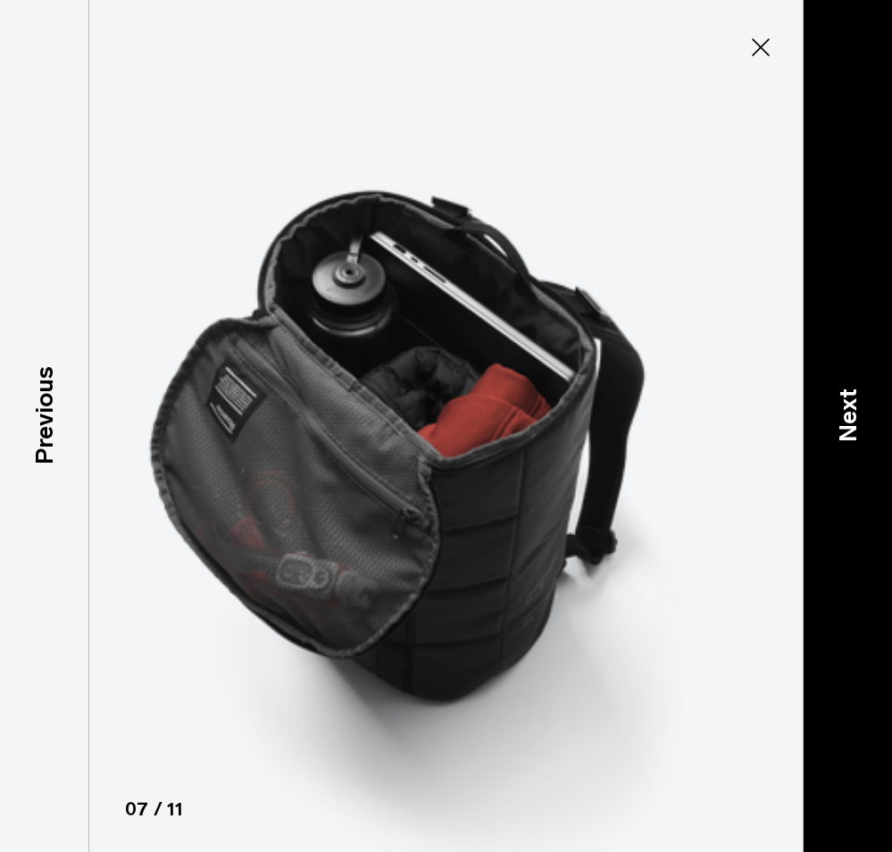
click at [856, 430] on p "Next" at bounding box center [848, 415] width 37 height 54
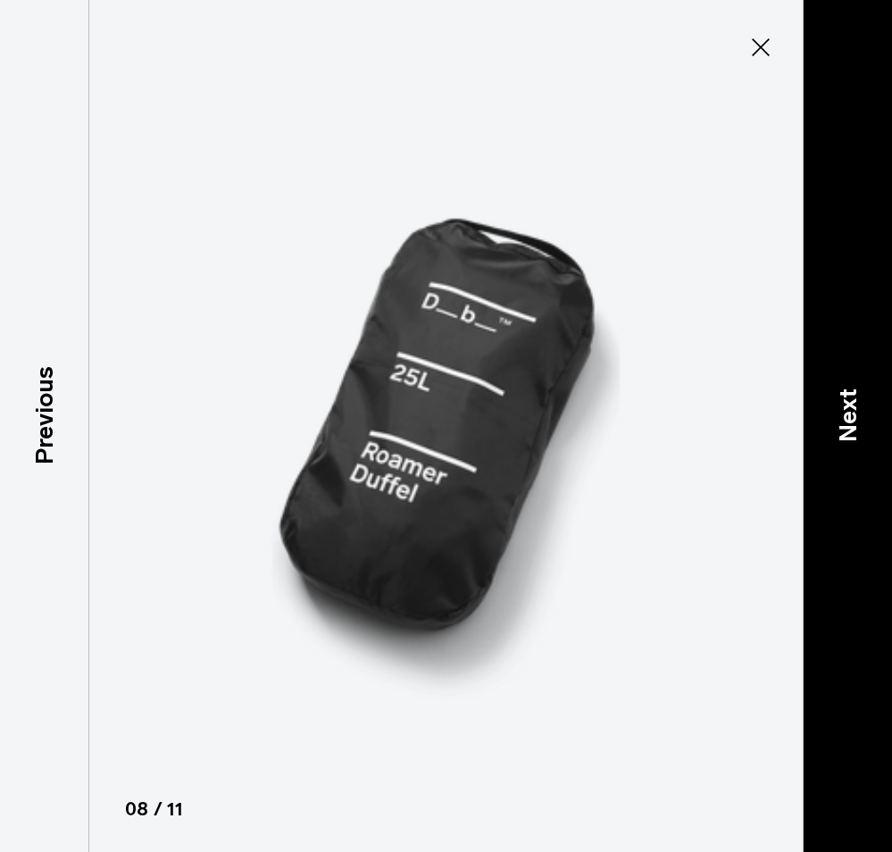
click at [856, 430] on p "Next" at bounding box center [848, 415] width 37 height 54
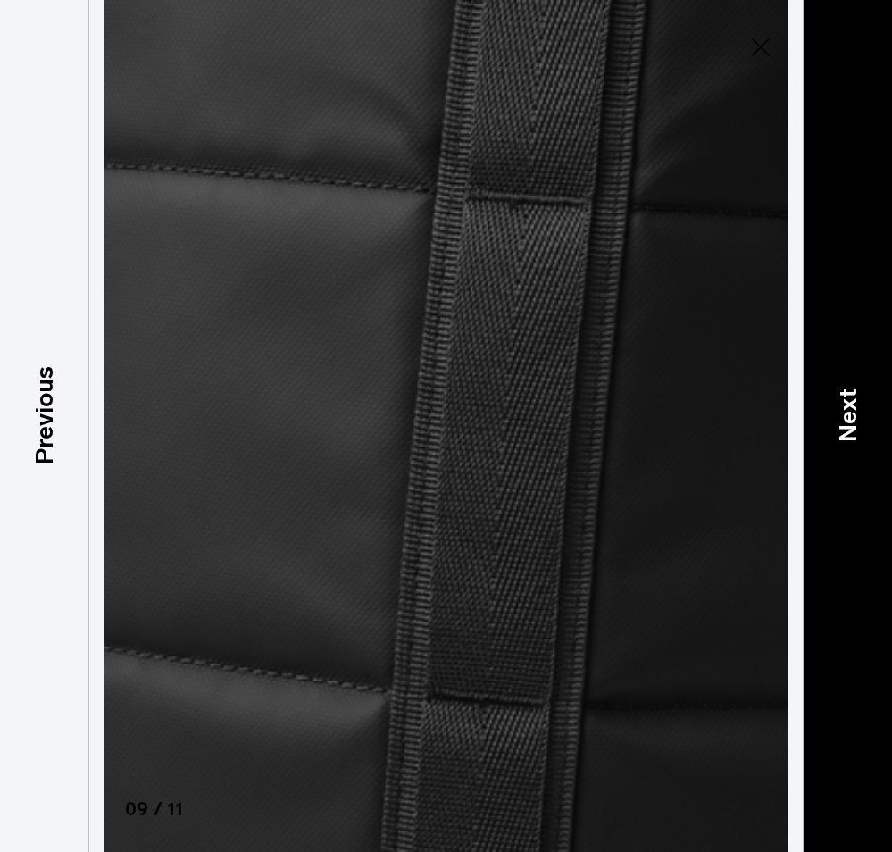
click at [856, 430] on p "Next" at bounding box center [848, 415] width 37 height 54
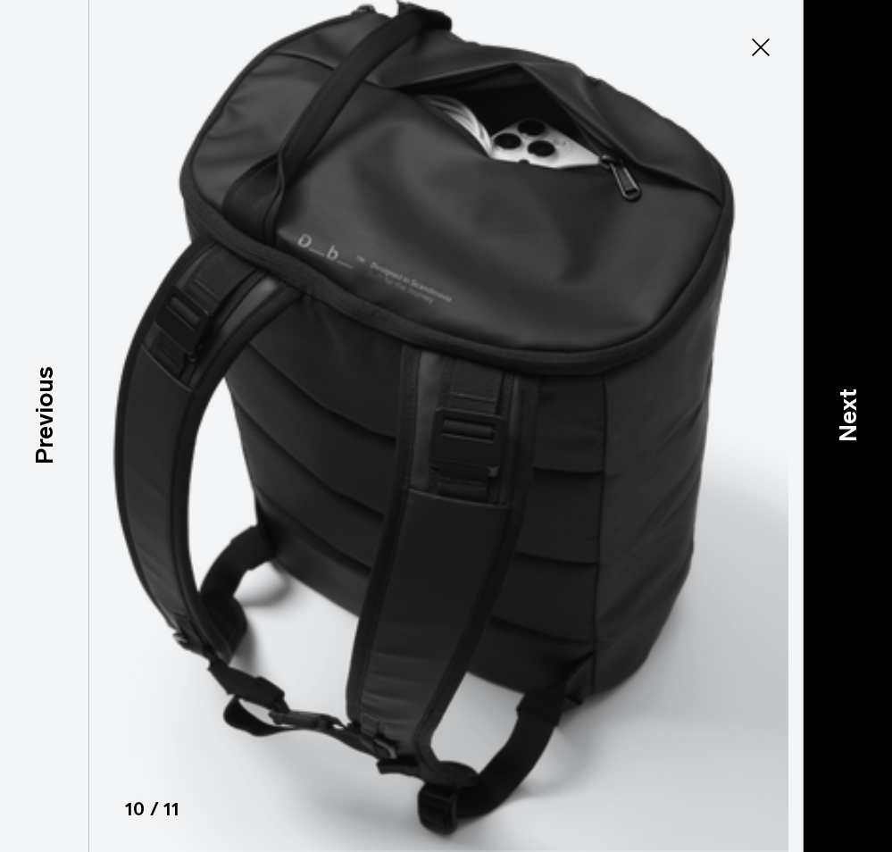
click at [839, 413] on p "Next" at bounding box center [848, 415] width 37 height 54
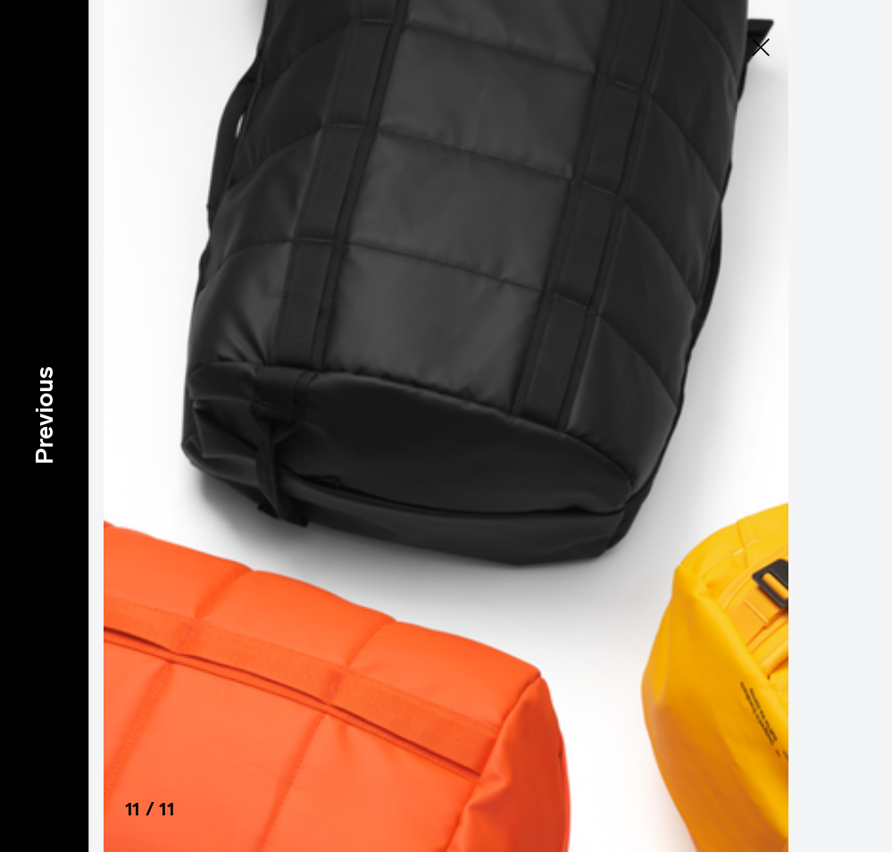
click at [34, 445] on p "Previous" at bounding box center [44, 415] width 37 height 98
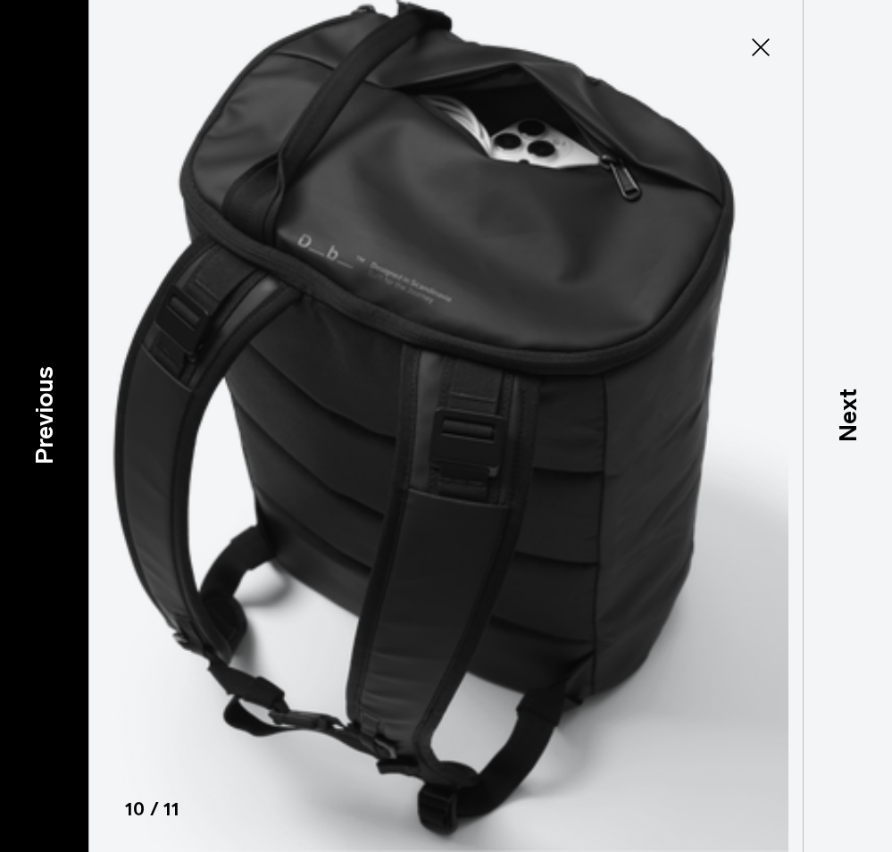
click at [34, 445] on p "Previous" at bounding box center [44, 415] width 37 height 98
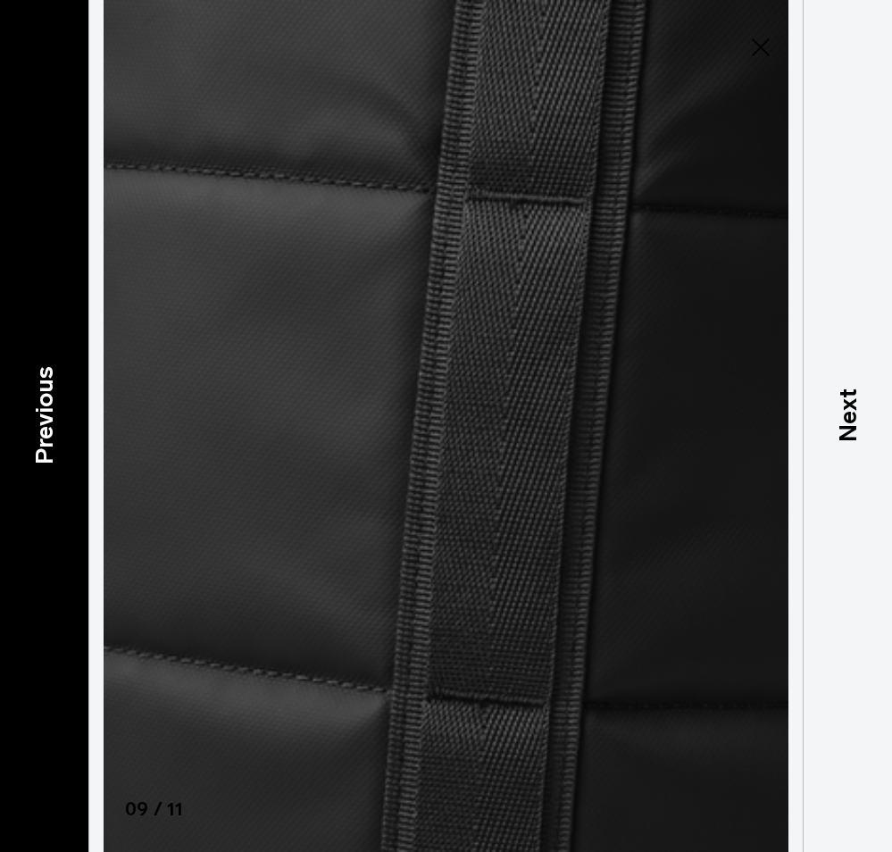
click at [34, 445] on p "Previous" at bounding box center [44, 415] width 37 height 98
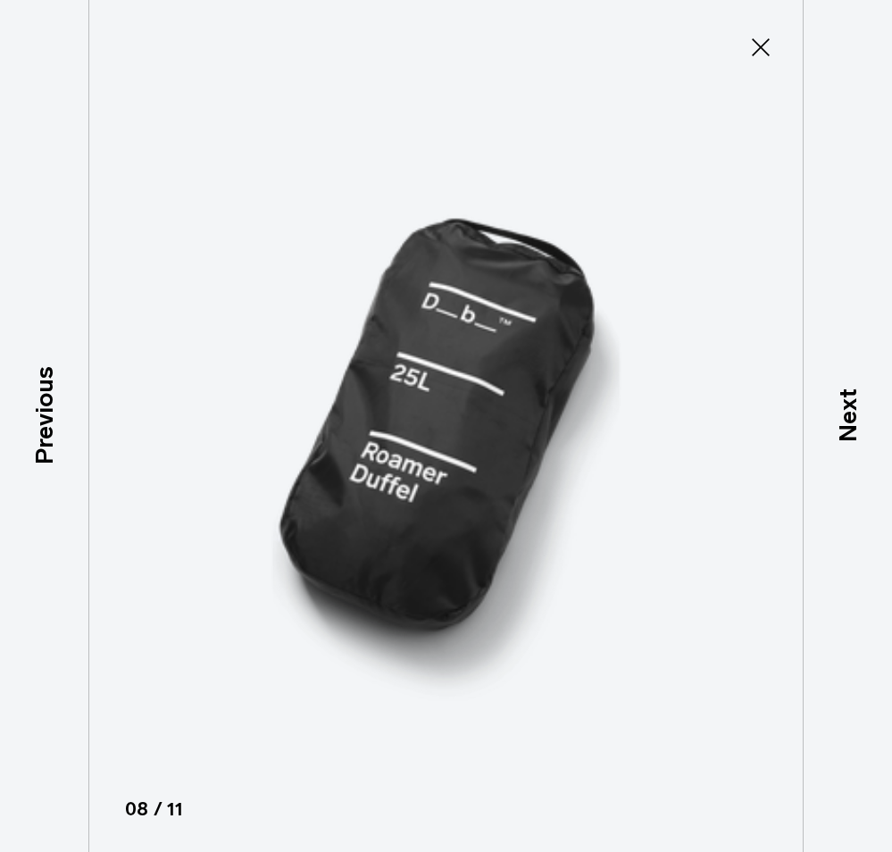
click at [760, 41] on icon at bounding box center [761, 47] width 29 height 29
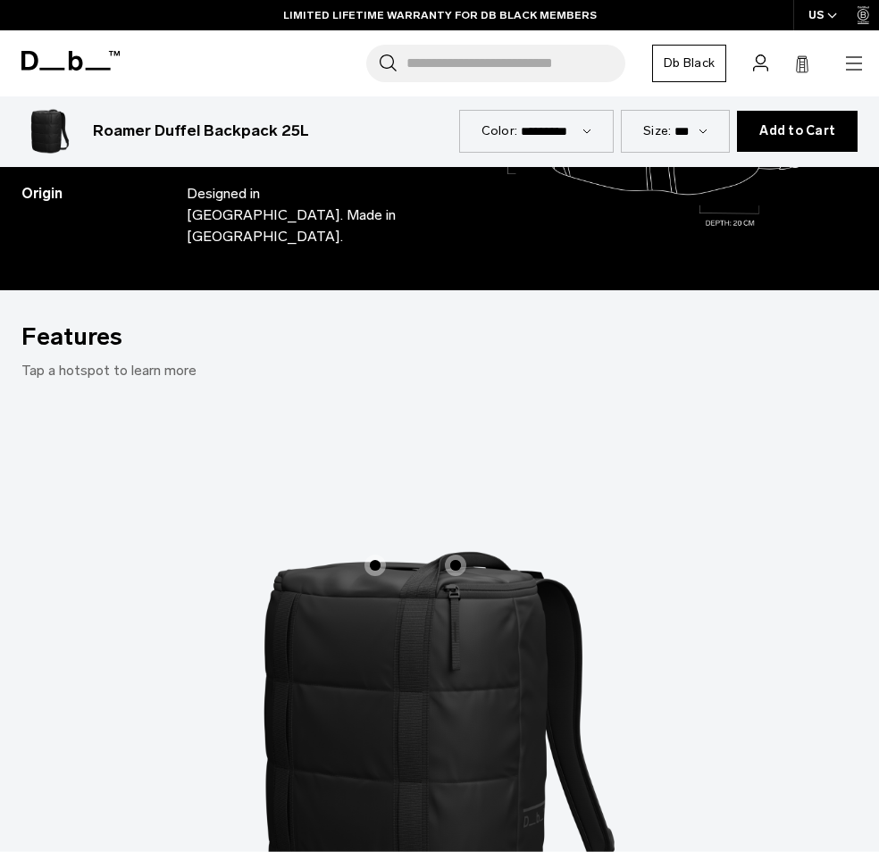
scroll to position [1786, 0]
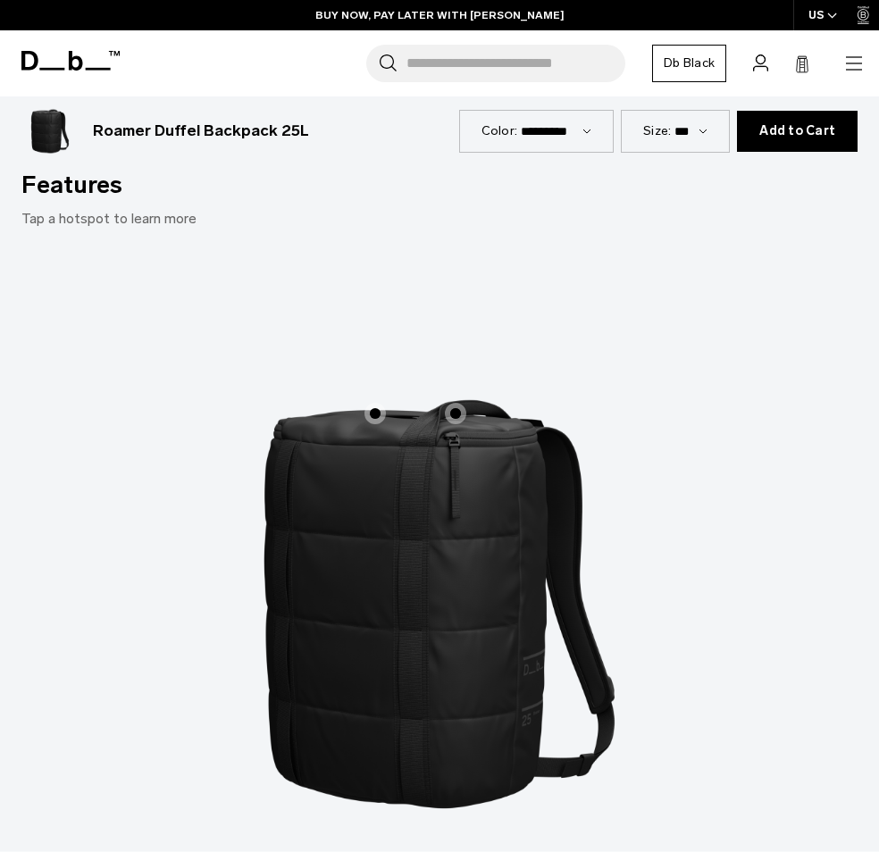
click at [455, 403] on span "1 / 3" at bounding box center [455, 413] width 21 height 21
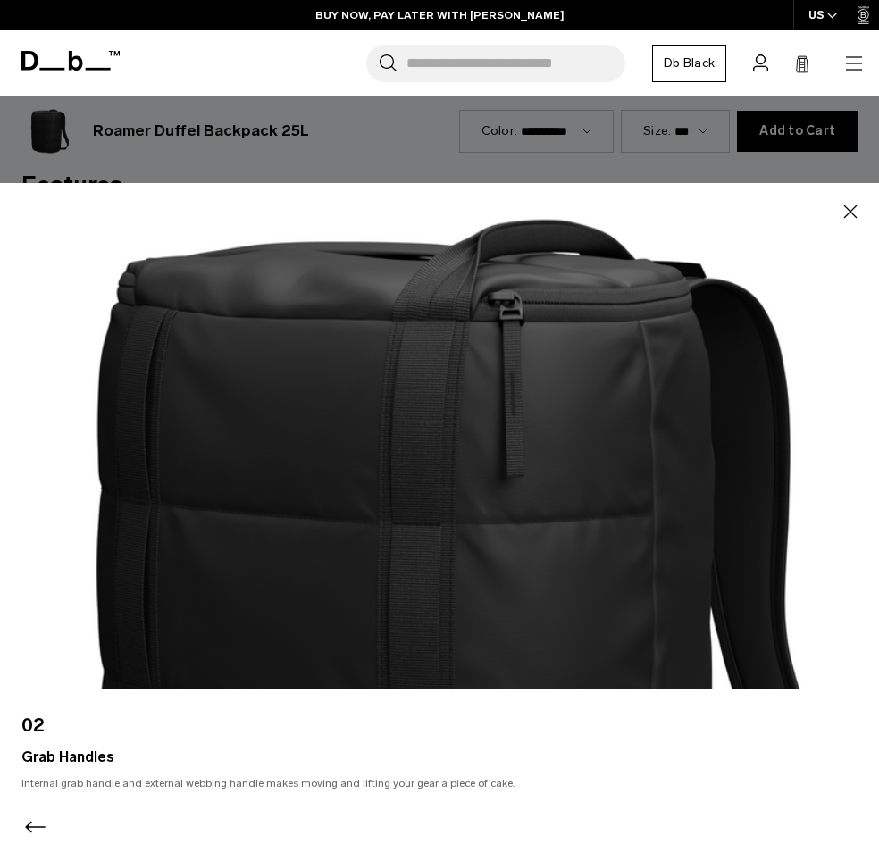
click at [45, 822] on icon "Previous slide" at bounding box center [35, 827] width 29 height 29
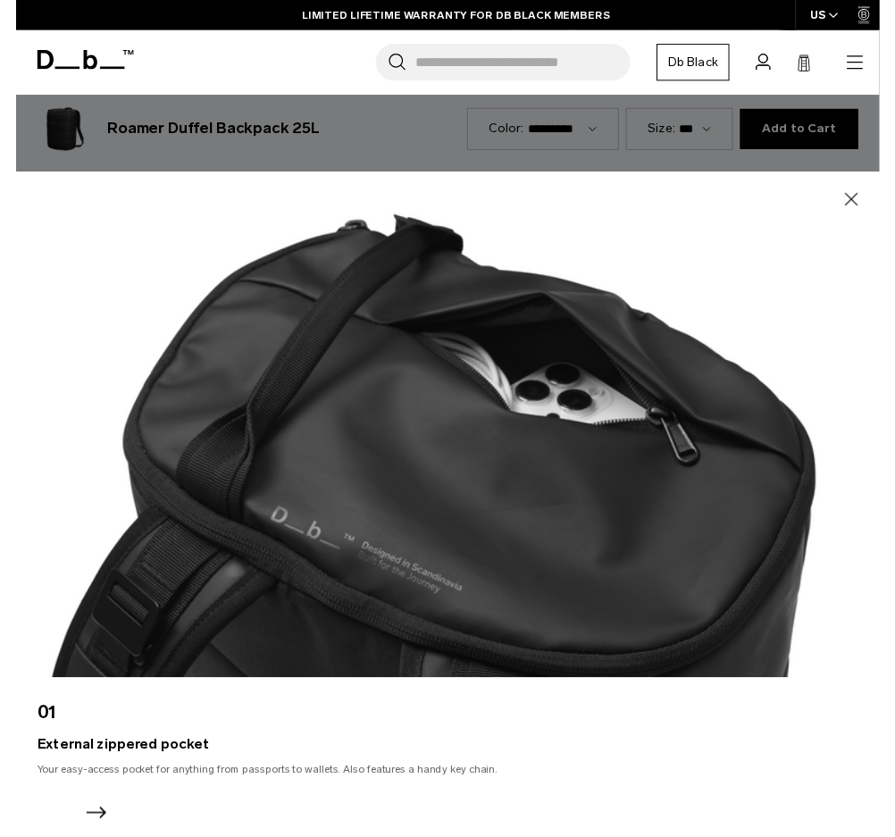
scroll to position [1794, 0]
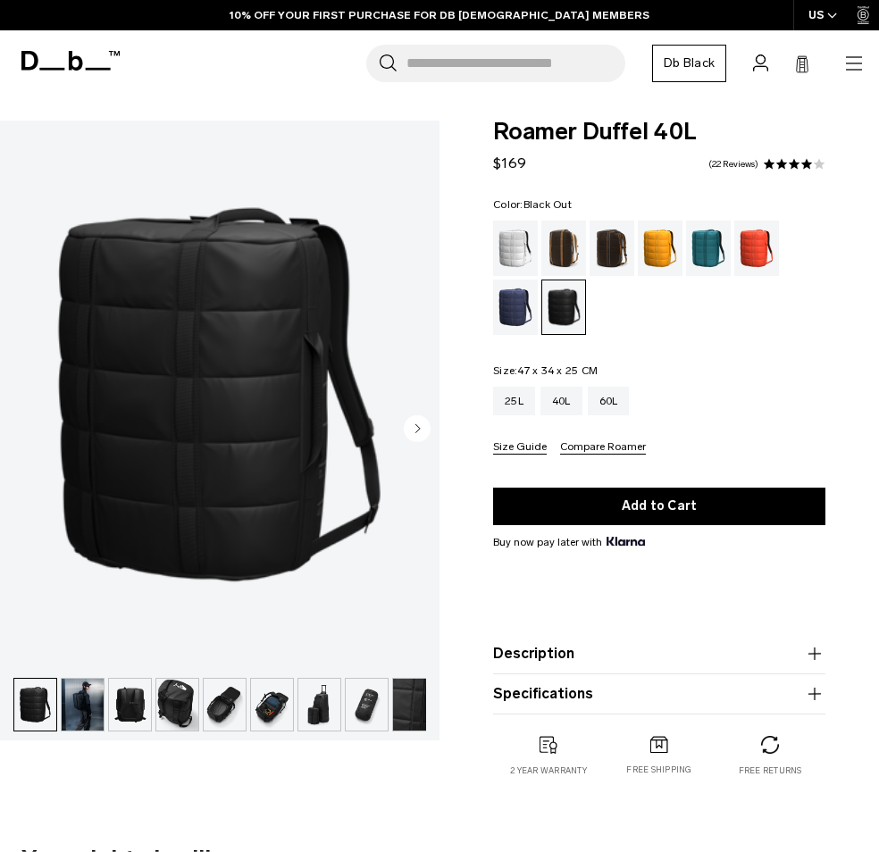
click at [134, 702] on img "button" at bounding box center [130, 705] width 42 height 52
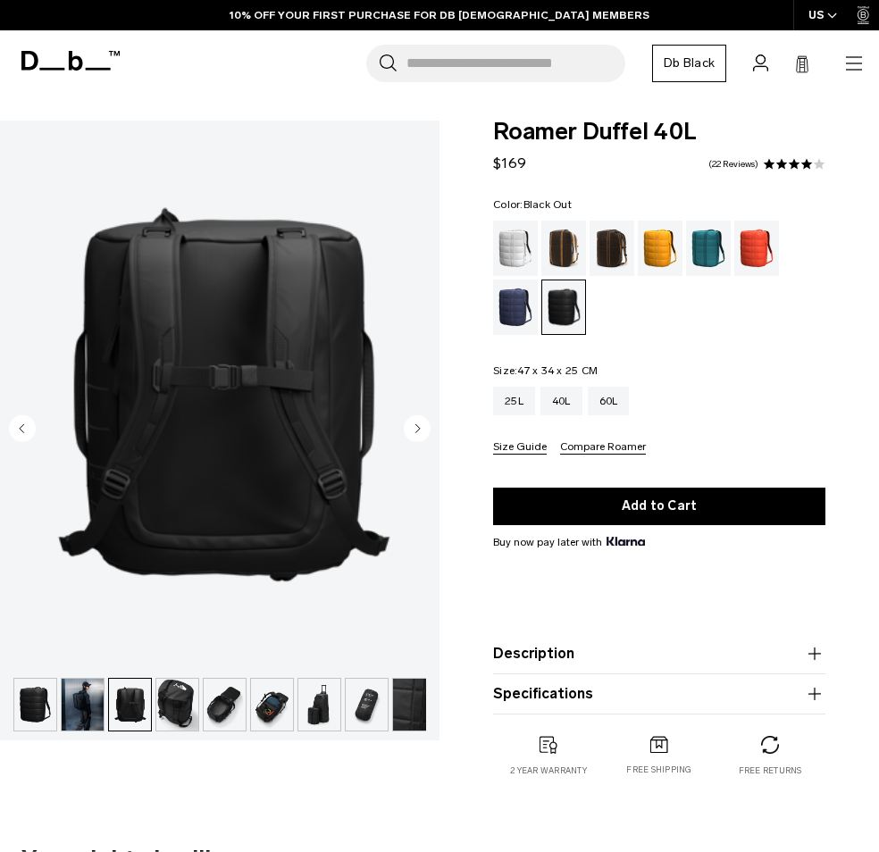
scroll to position [0, 10]
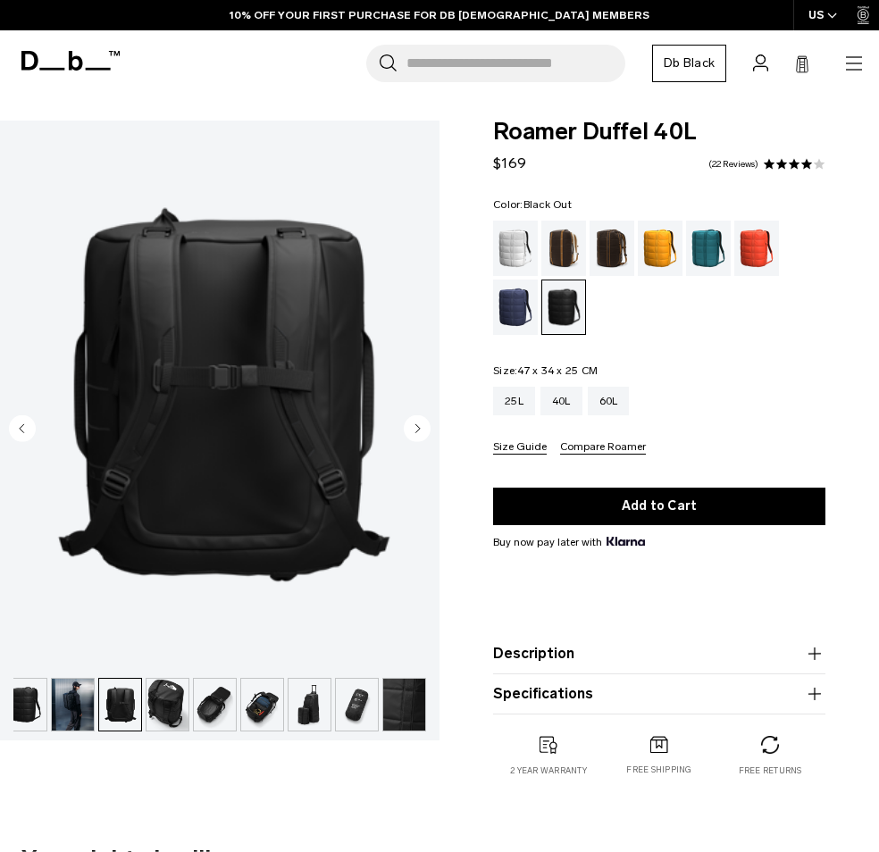
click at [29, 707] on img "button" at bounding box center [25, 705] width 42 height 52
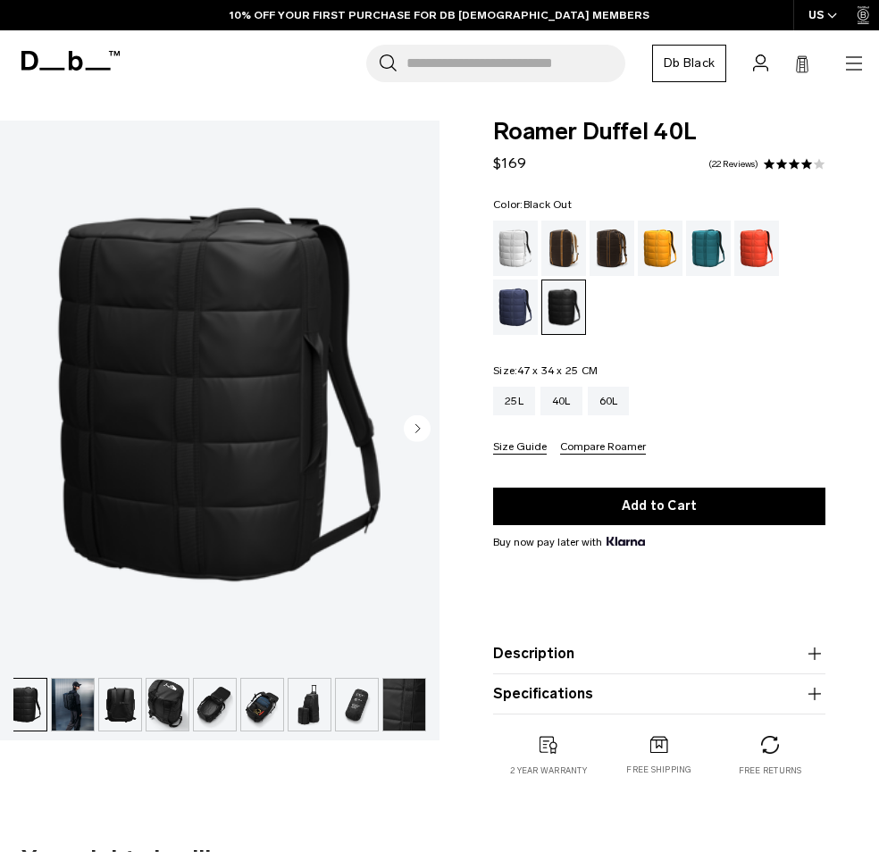
scroll to position [0, 0]
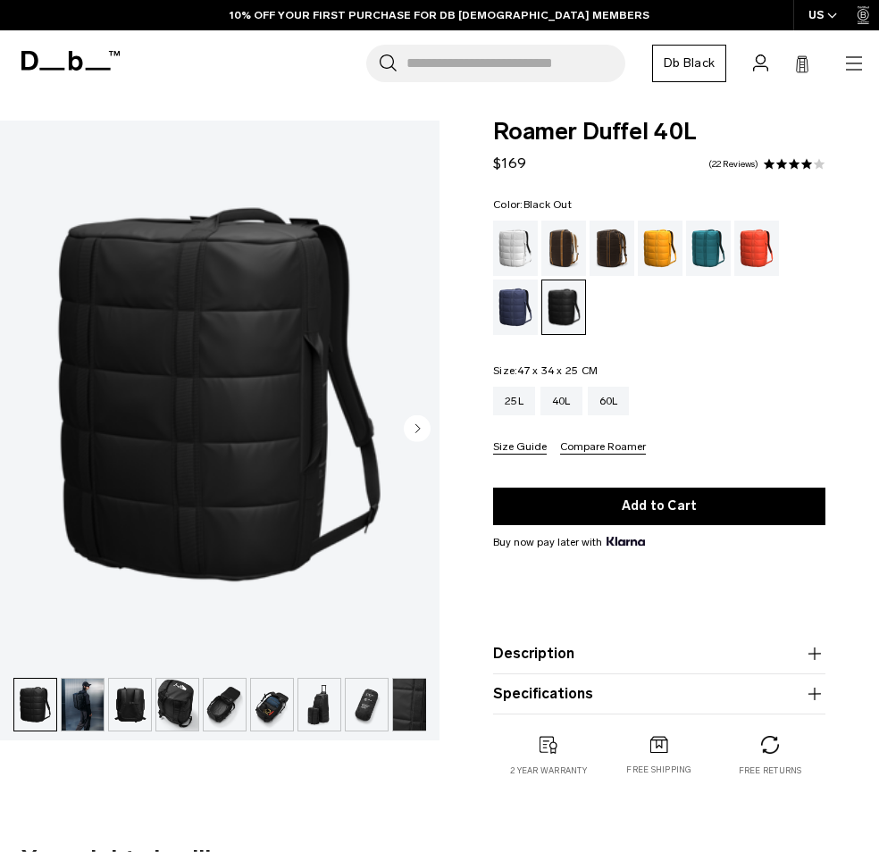
click at [242, 326] on img "1 / 9" at bounding box center [219, 395] width 439 height 548
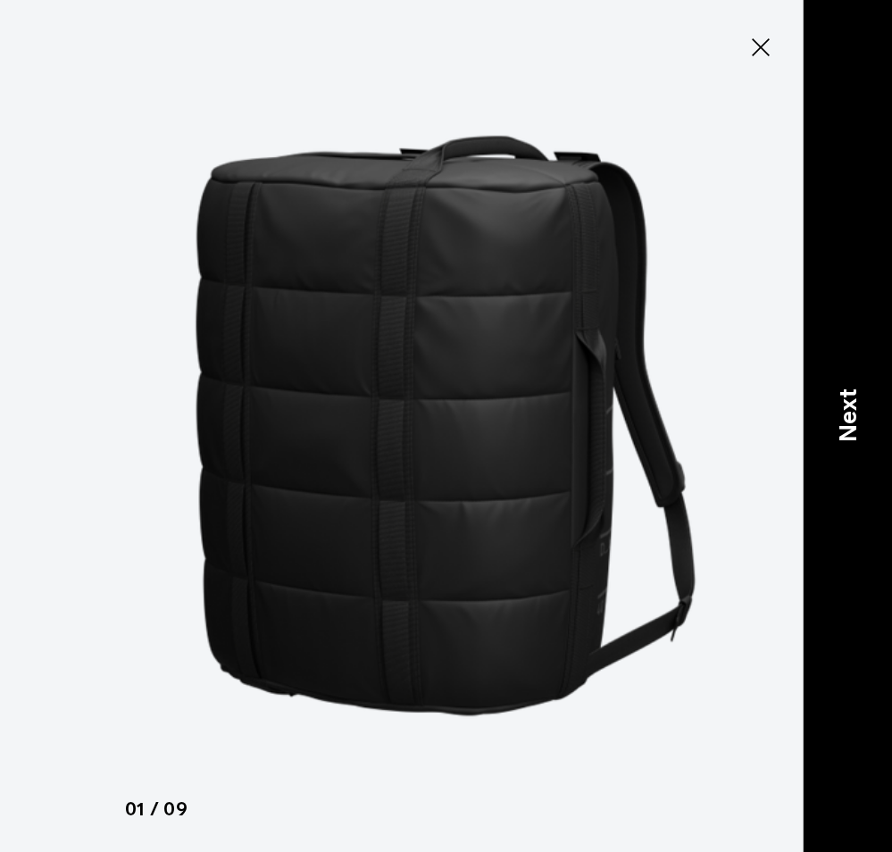
click at [861, 426] on p "Next" at bounding box center [848, 415] width 37 height 54
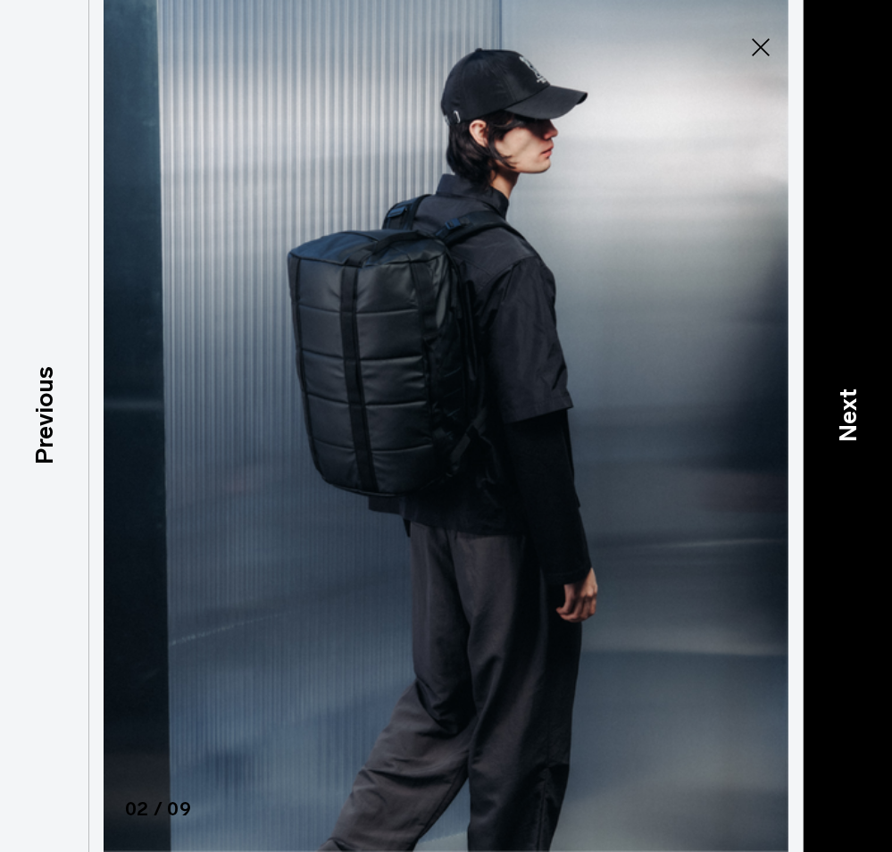
click at [835, 416] on p "Next" at bounding box center [848, 415] width 37 height 54
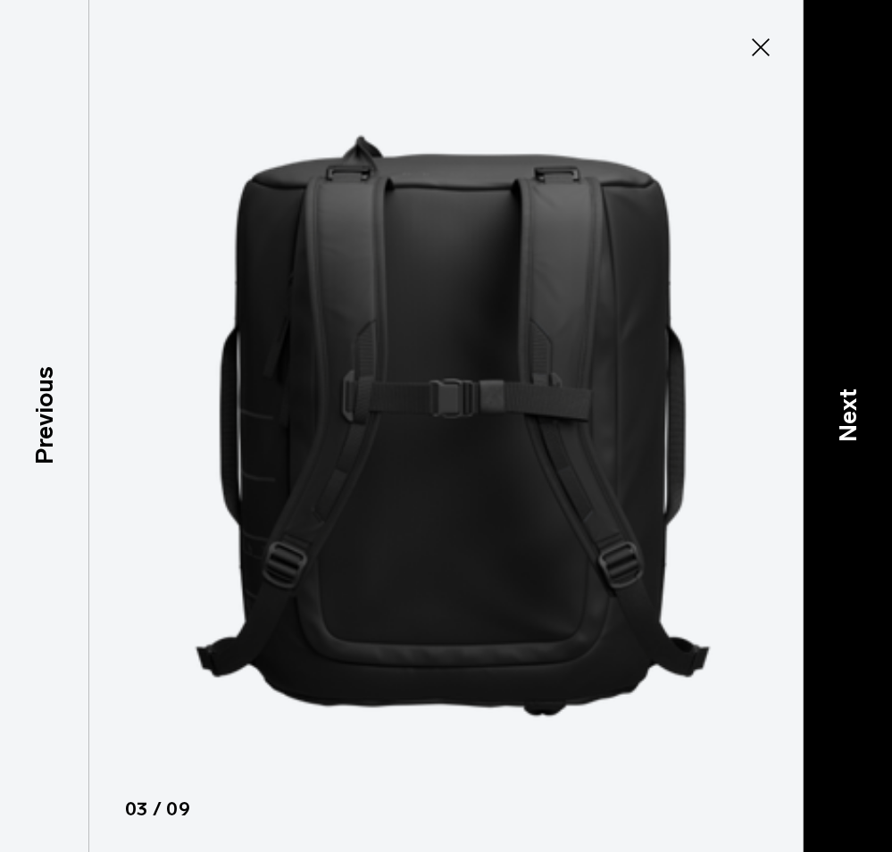
click at [835, 416] on p "Next" at bounding box center [848, 415] width 37 height 54
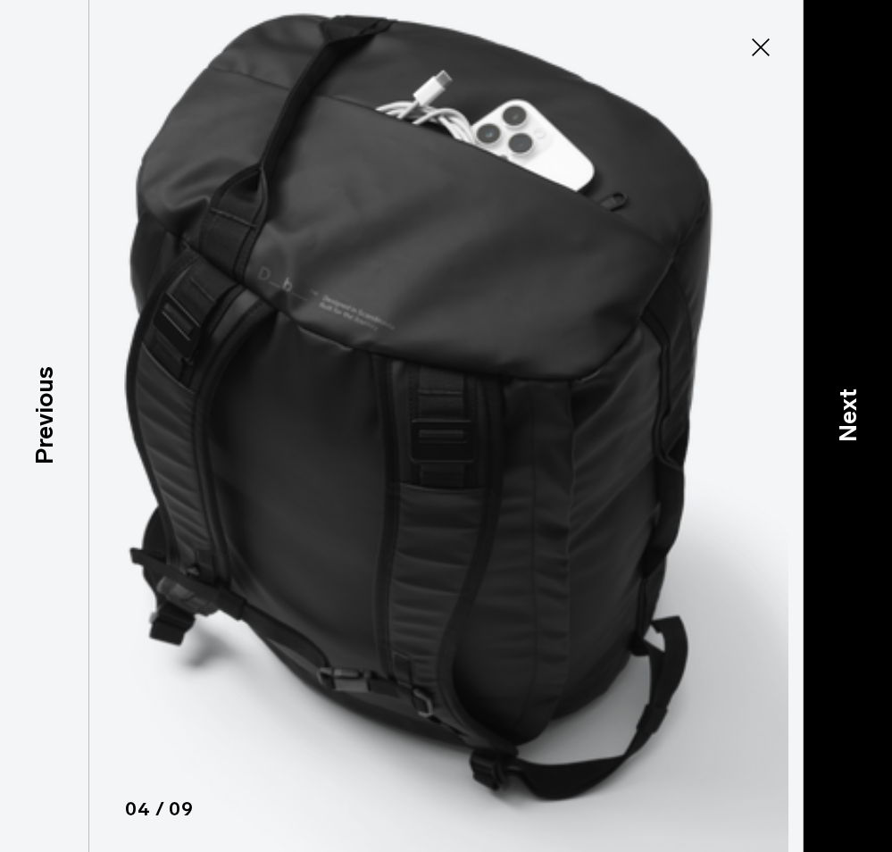
click at [835, 416] on p "Next" at bounding box center [848, 415] width 37 height 54
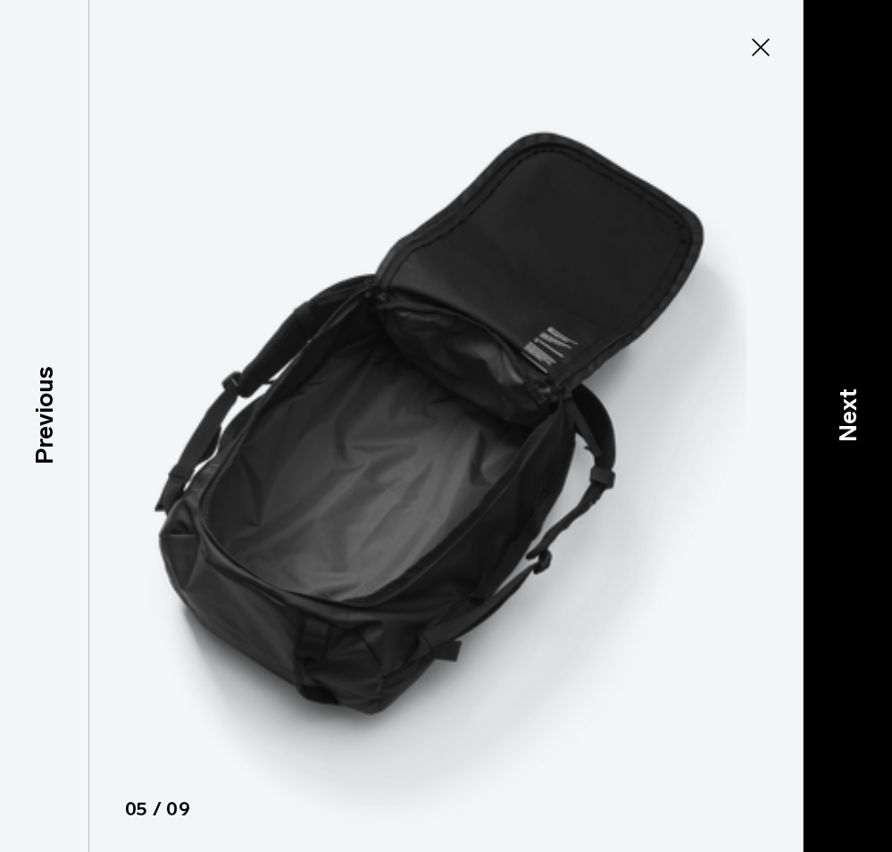
click at [835, 416] on p "Next" at bounding box center [848, 415] width 37 height 54
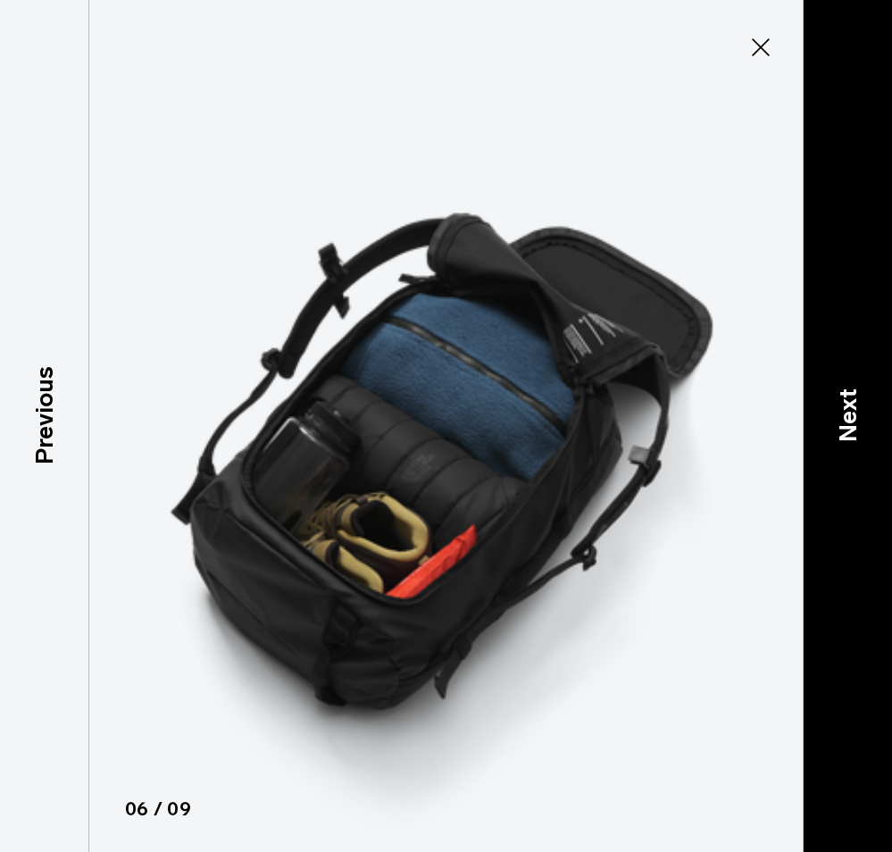
click at [835, 416] on p "Next" at bounding box center [848, 415] width 37 height 54
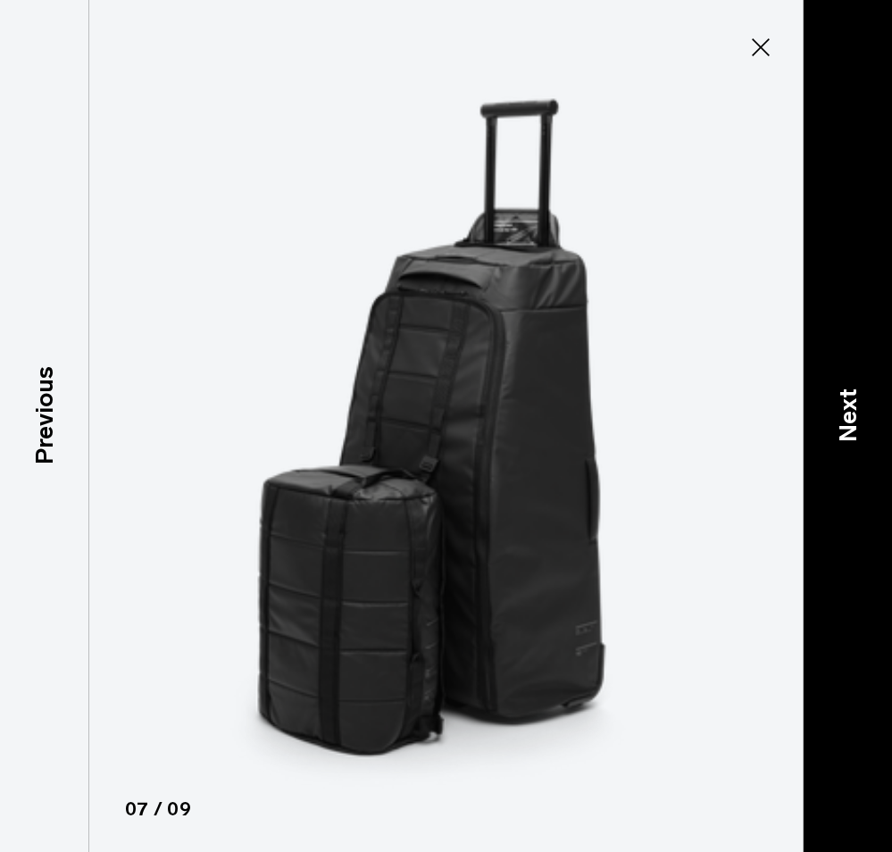
click at [835, 416] on p "Next" at bounding box center [848, 415] width 37 height 54
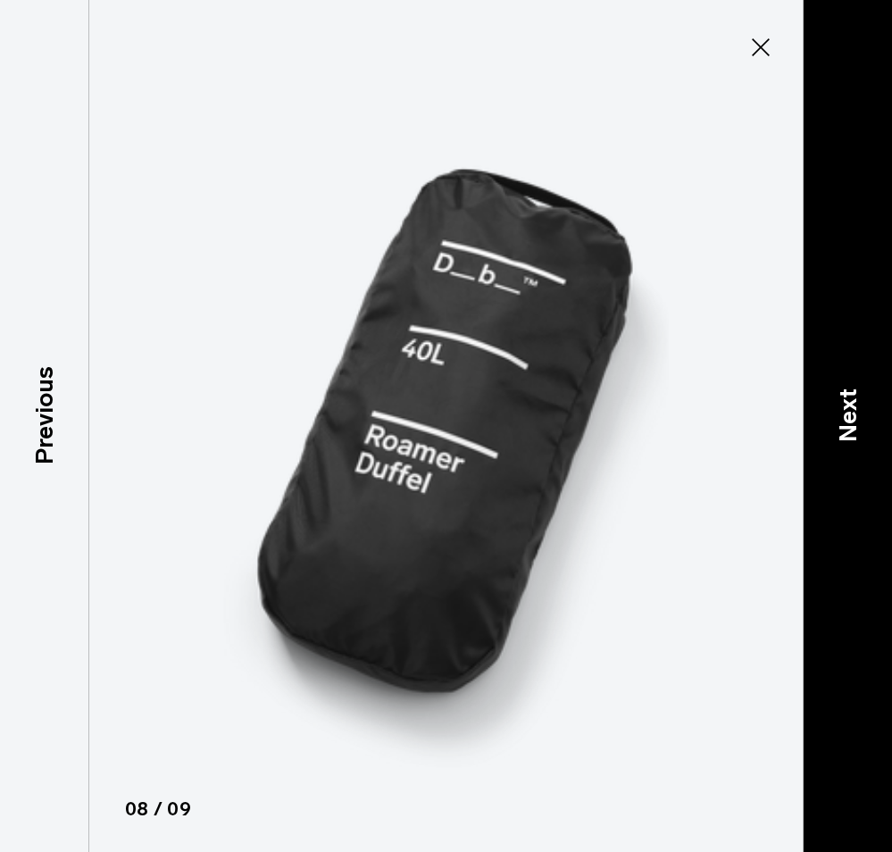
click at [835, 416] on p "Next" at bounding box center [848, 415] width 37 height 54
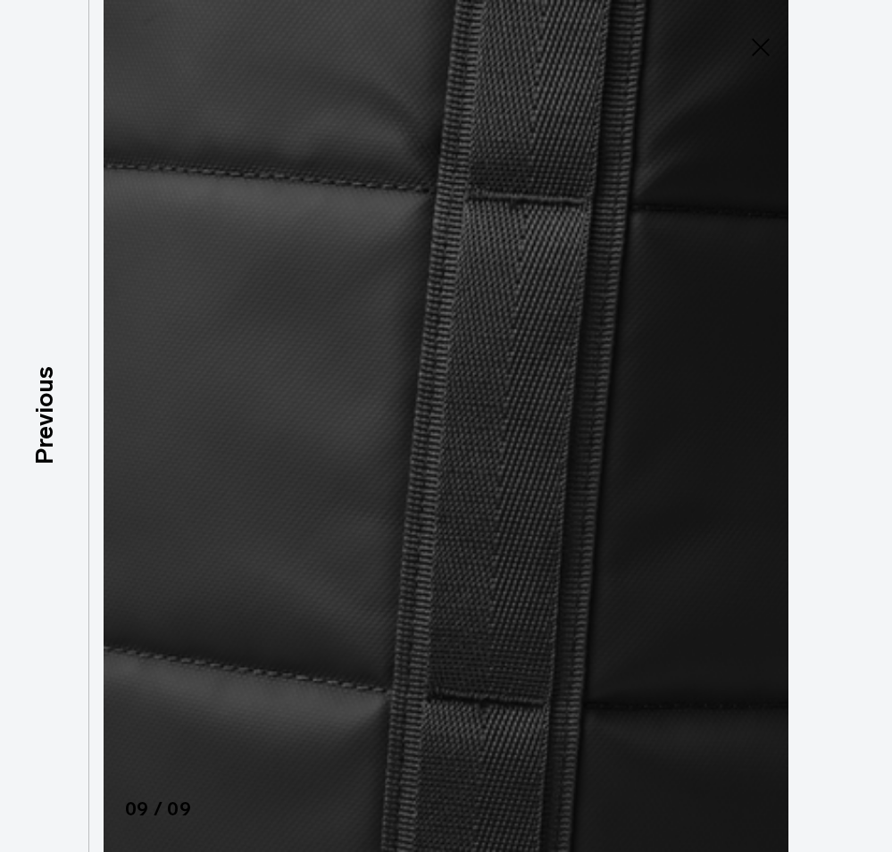
click at [835, 416] on img at bounding box center [447, 426] width 804 height 852
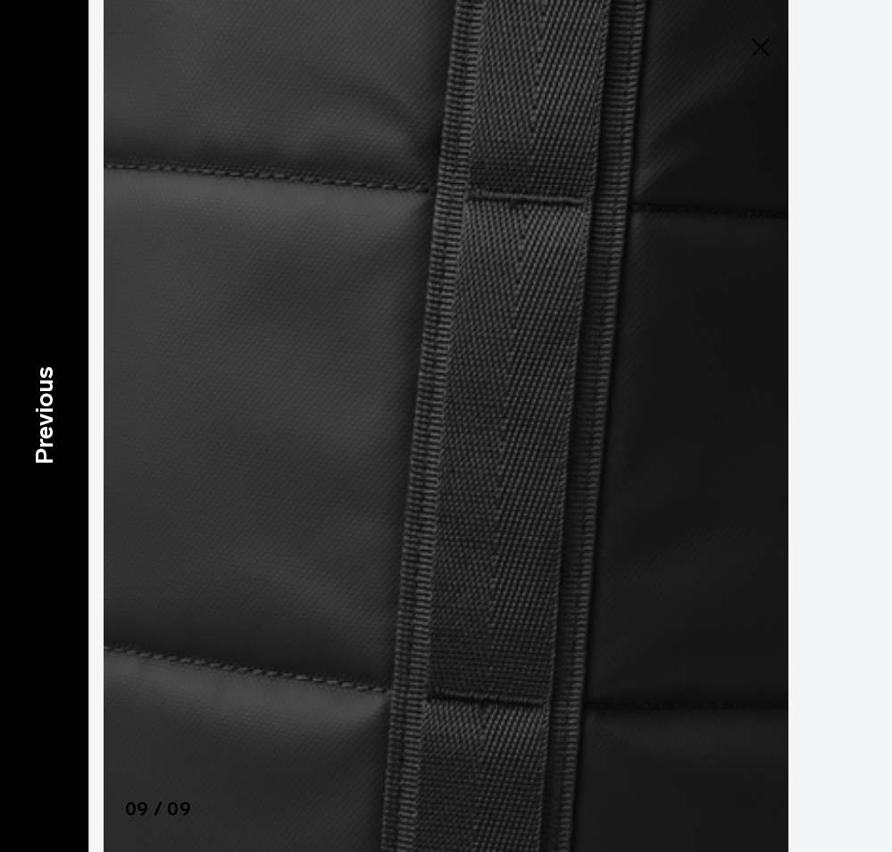
click at [46, 449] on p "Previous" at bounding box center [44, 415] width 37 height 98
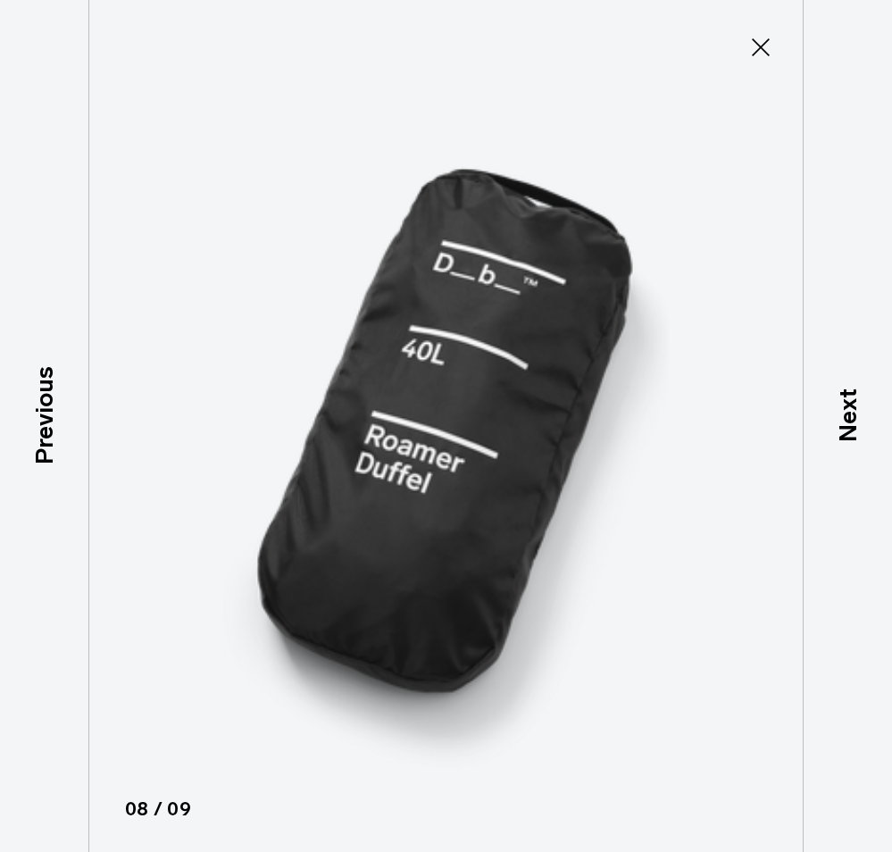
click at [762, 50] on icon at bounding box center [761, 47] width 29 height 29
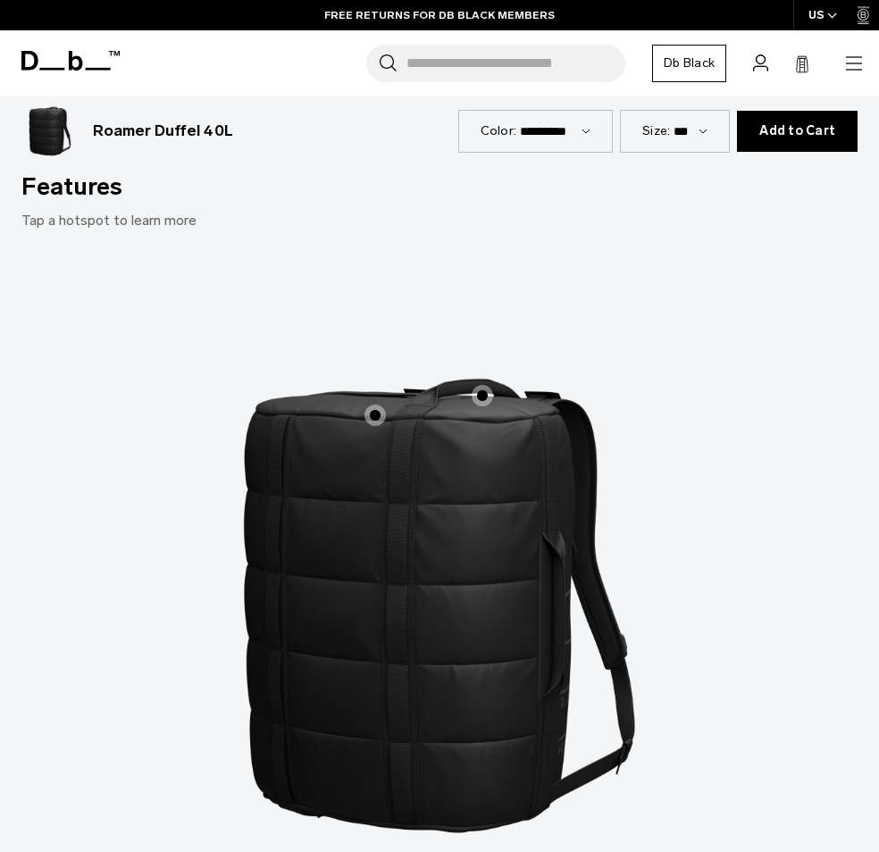
scroll to position [1786, 0]
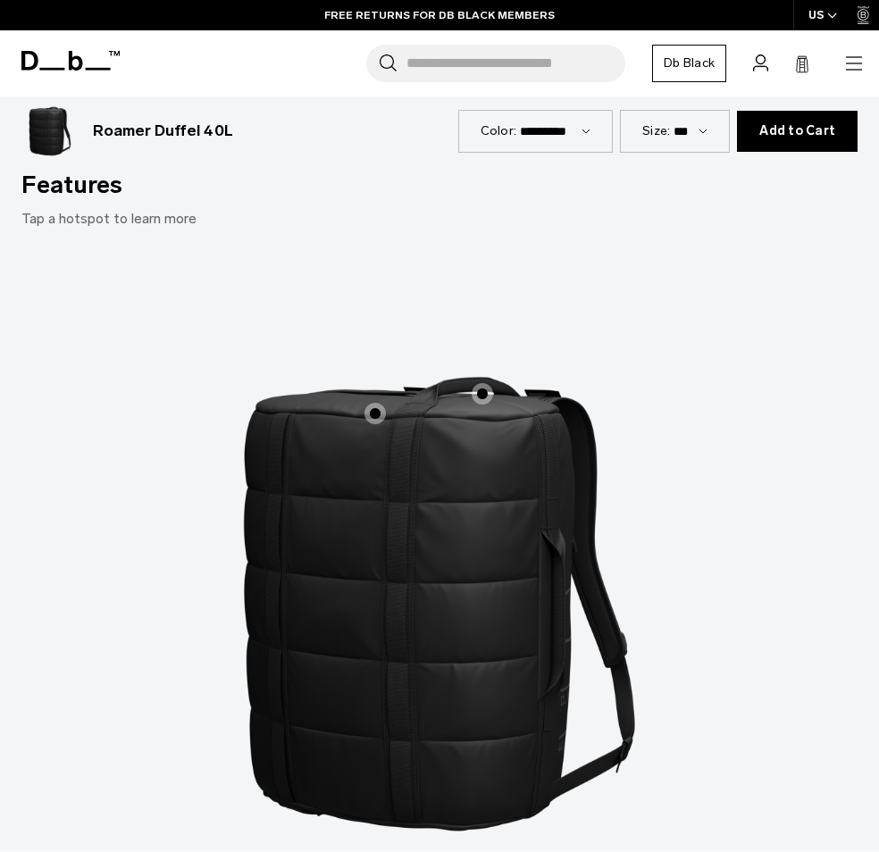
click at [374, 403] on span "1 / 3" at bounding box center [374, 413] width 21 height 21
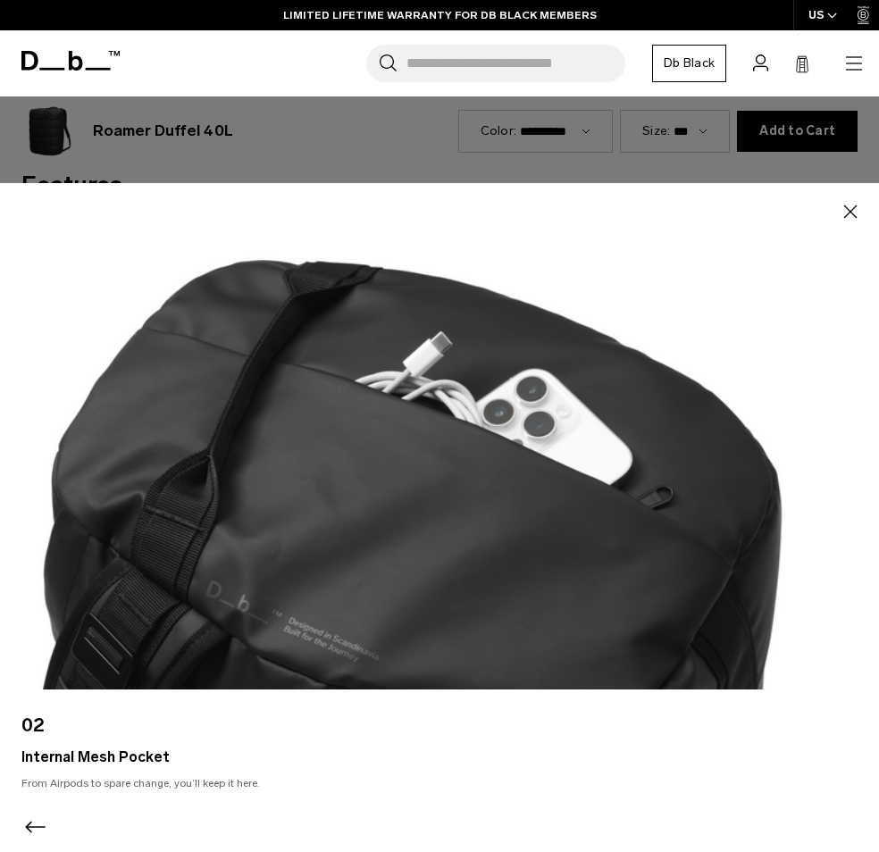
click at [31, 823] on icon "Previous slide" at bounding box center [35, 827] width 29 height 29
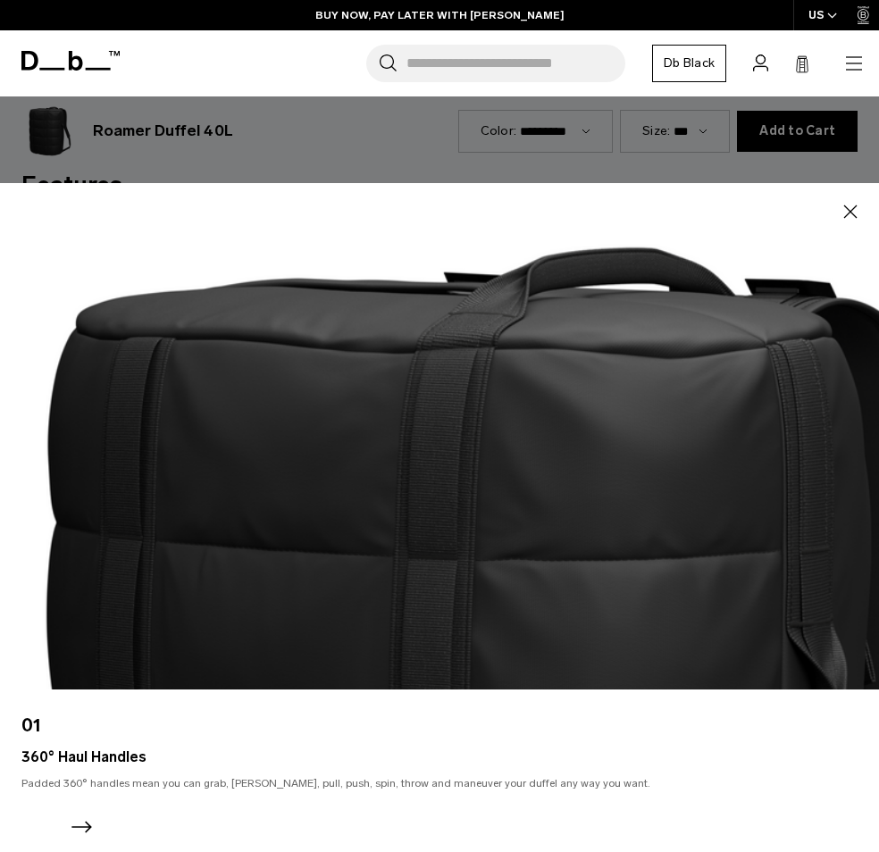
click at [72, 822] on icon "Next slide" at bounding box center [81, 827] width 29 height 29
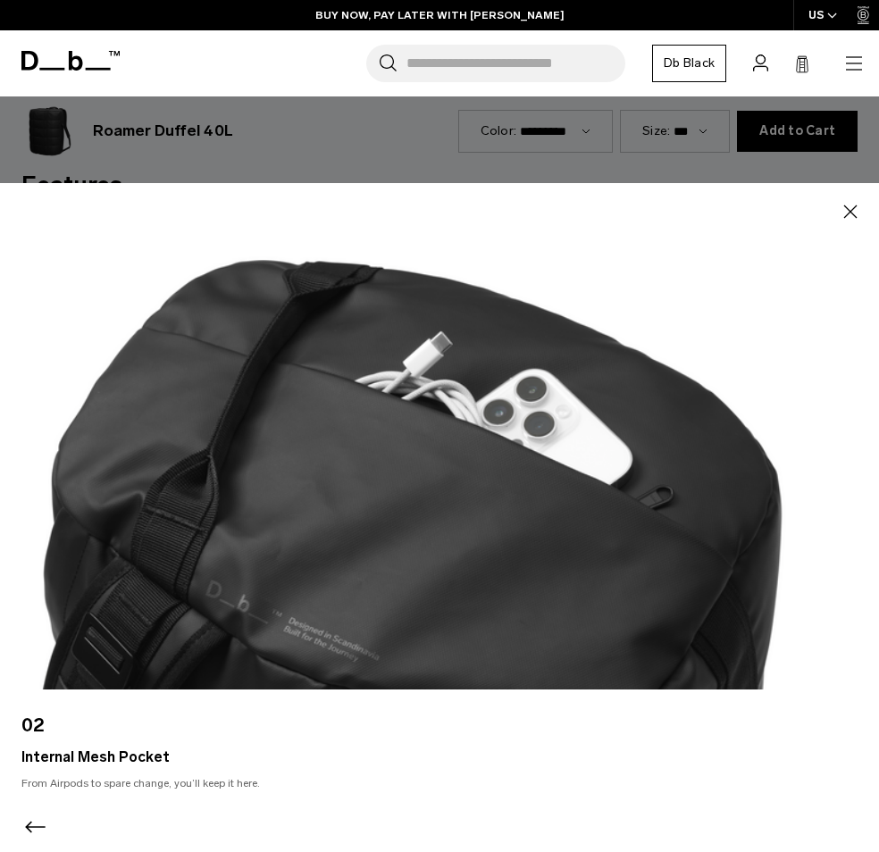
click at [854, 216] on icon "button" at bounding box center [850, 211] width 13 height 13
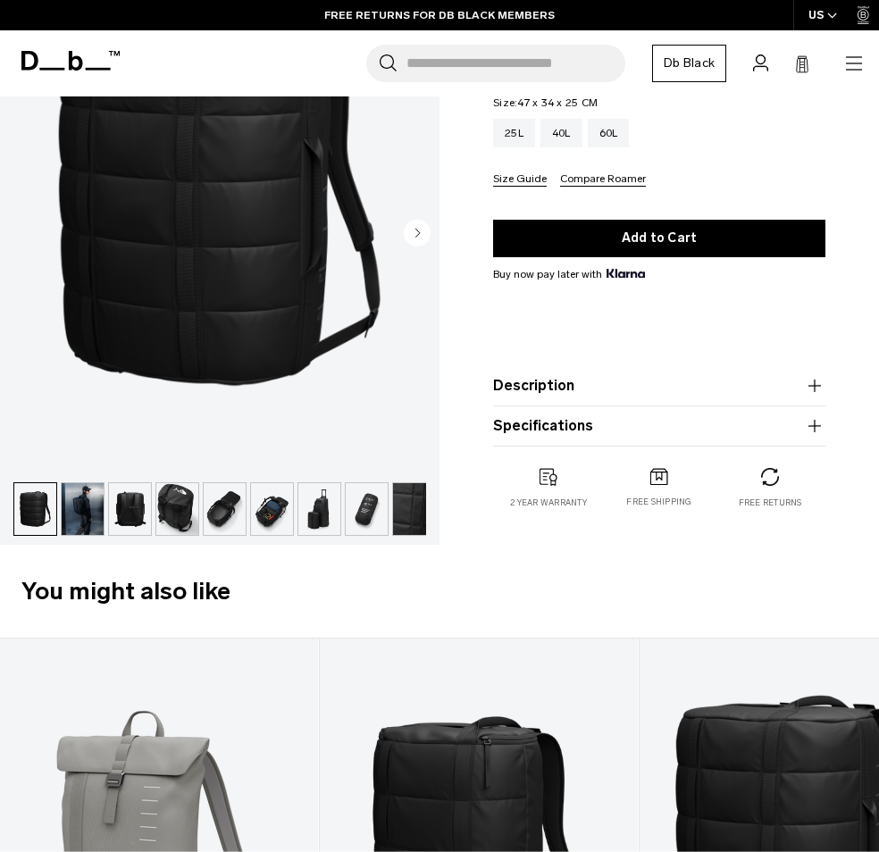
scroll to position [0, 0]
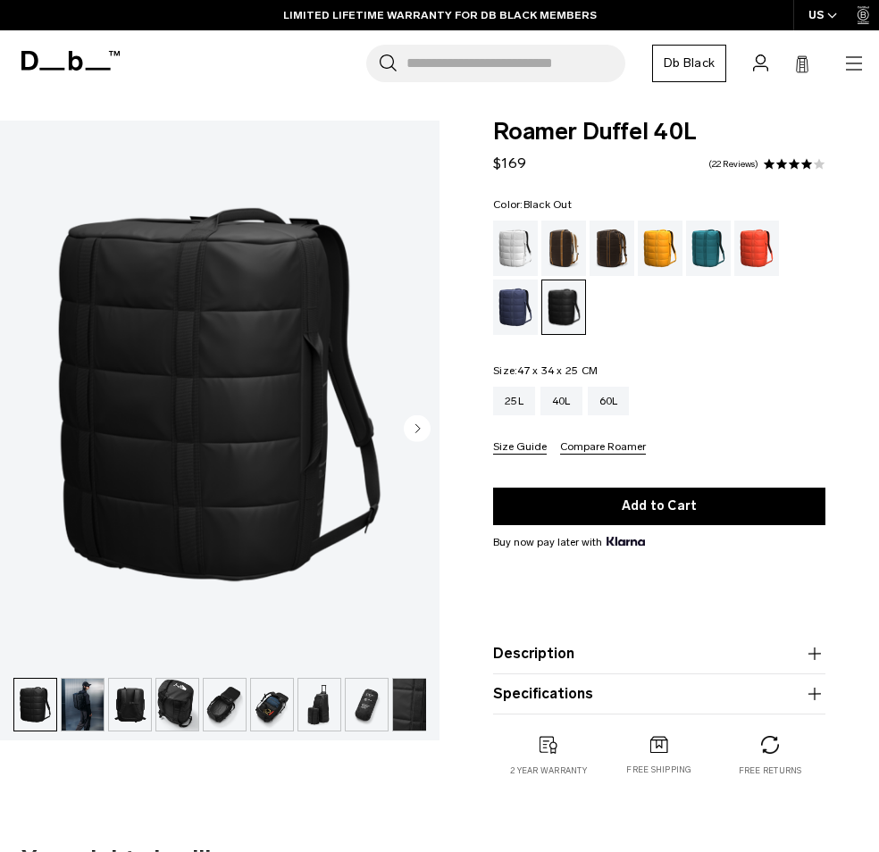
click at [125, 713] on img "button" at bounding box center [130, 705] width 42 height 52
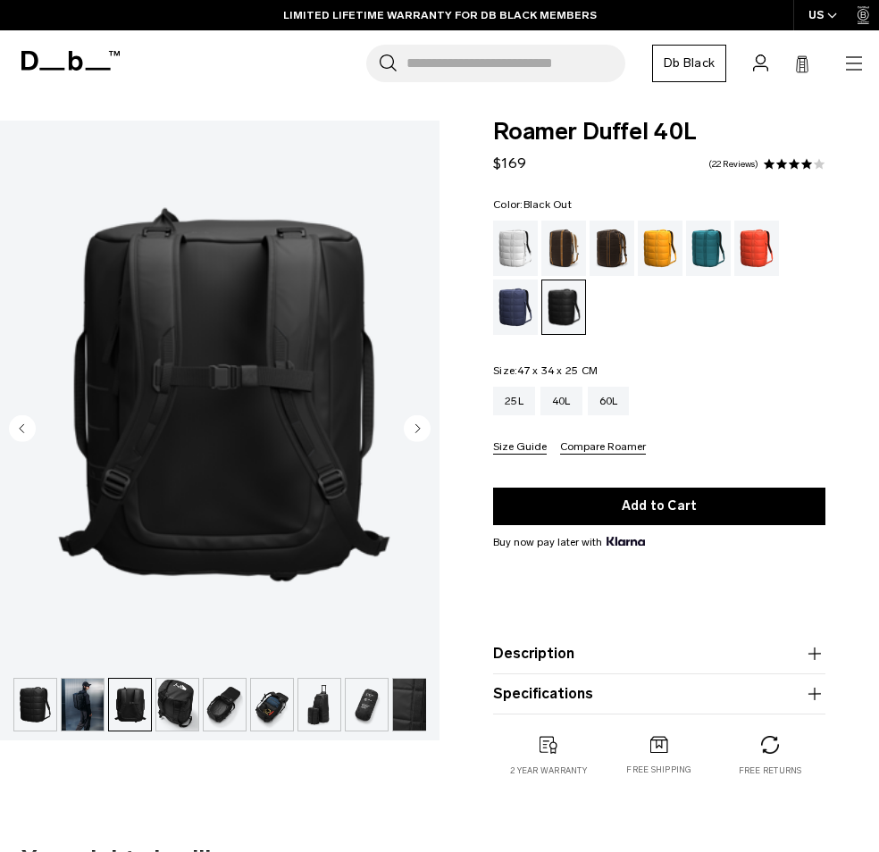
scroll to position [0, 10]
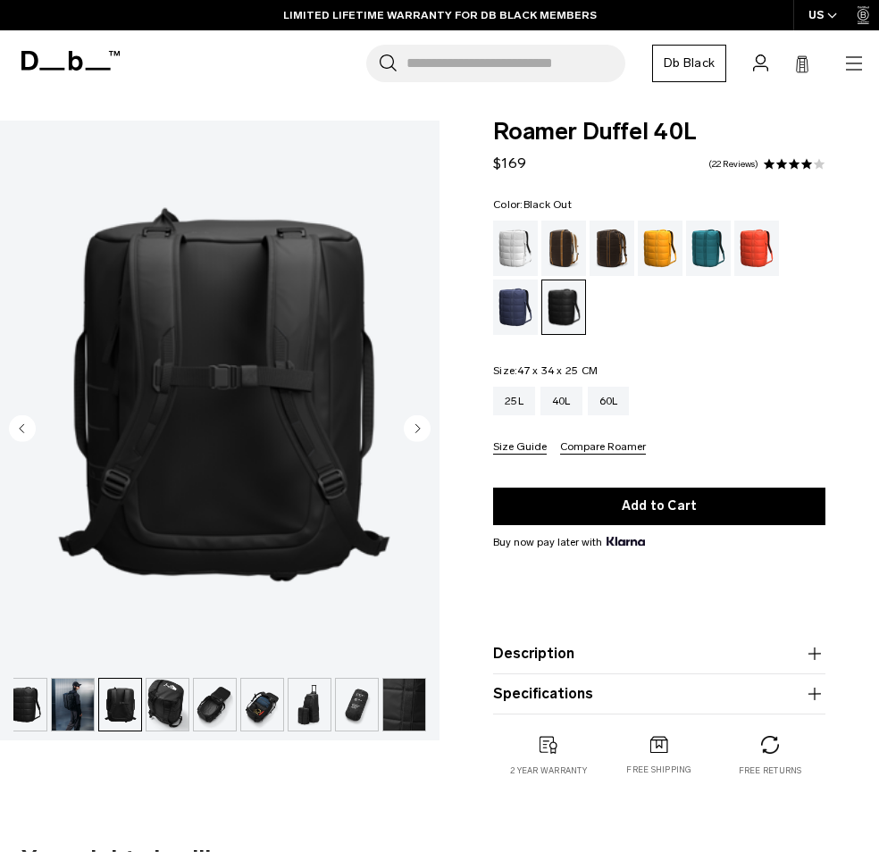
click at [164, 707] on img "button" at bounding box center [167, 705] width 42 height 52
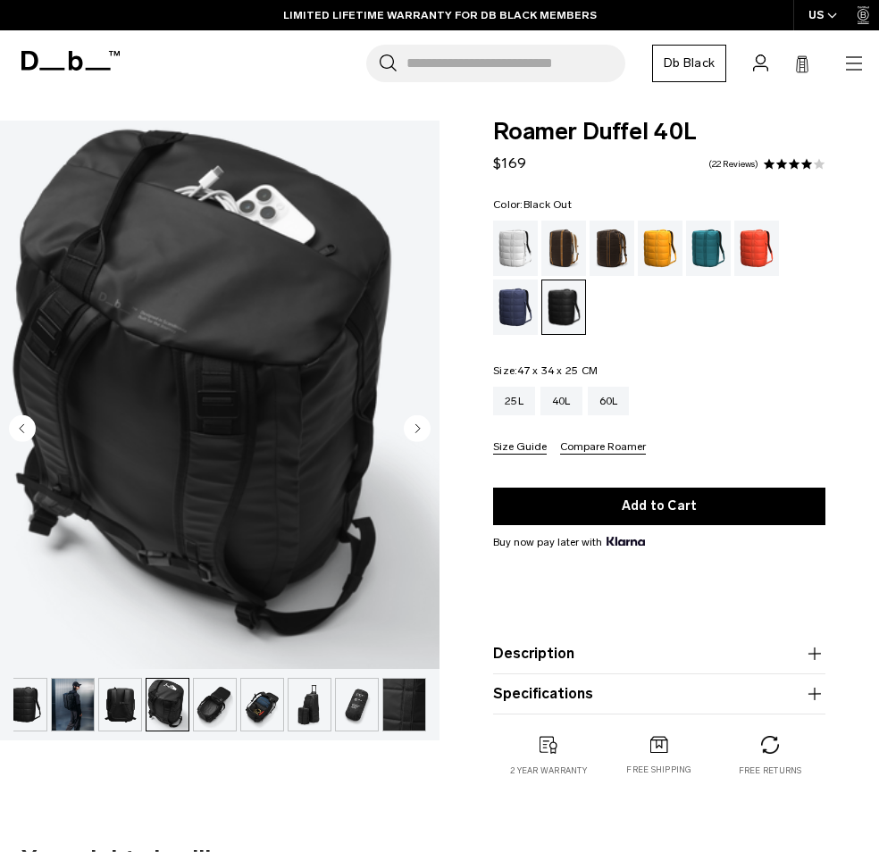
click at [206, 705] on img "button" at bounding box center [215, 705] width 42 height 52
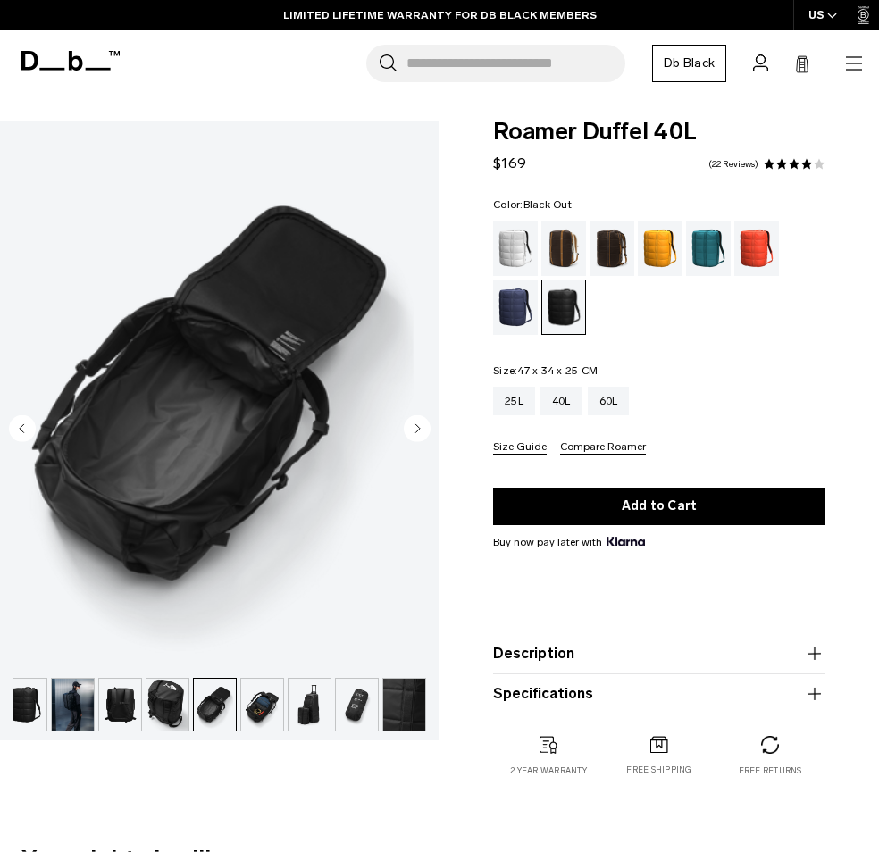
click at [248, 706] on img "button" at bounding box center [262, 705] width 42 height 52
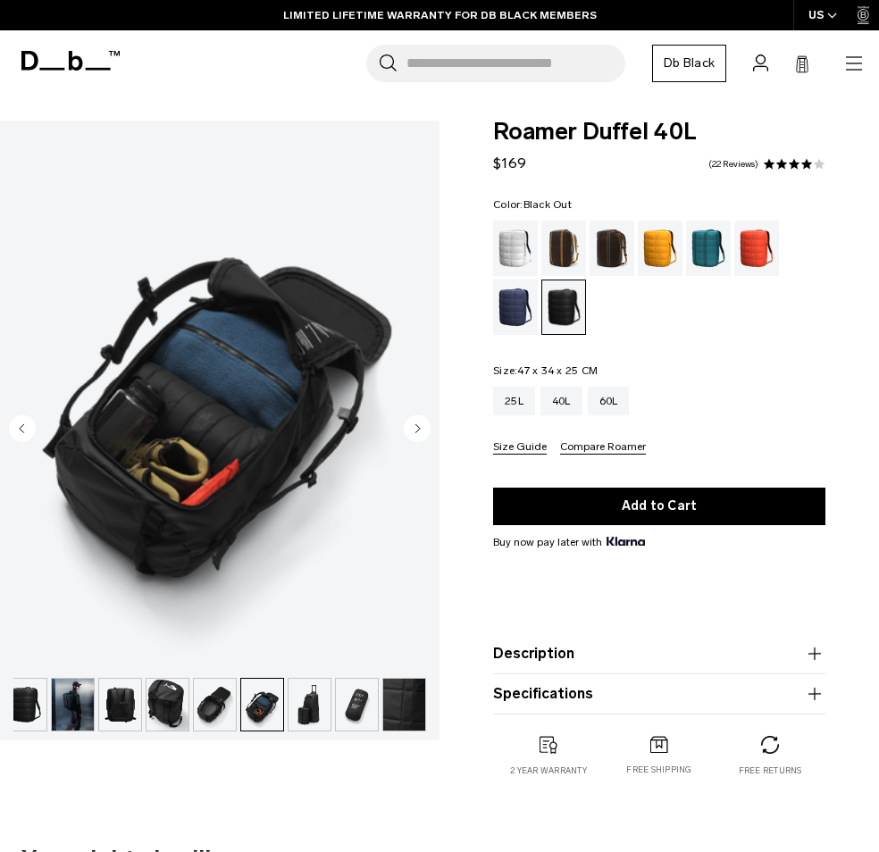
click at [320, 712] on img "button" at bounding box center [309, 705] width 42 height 52
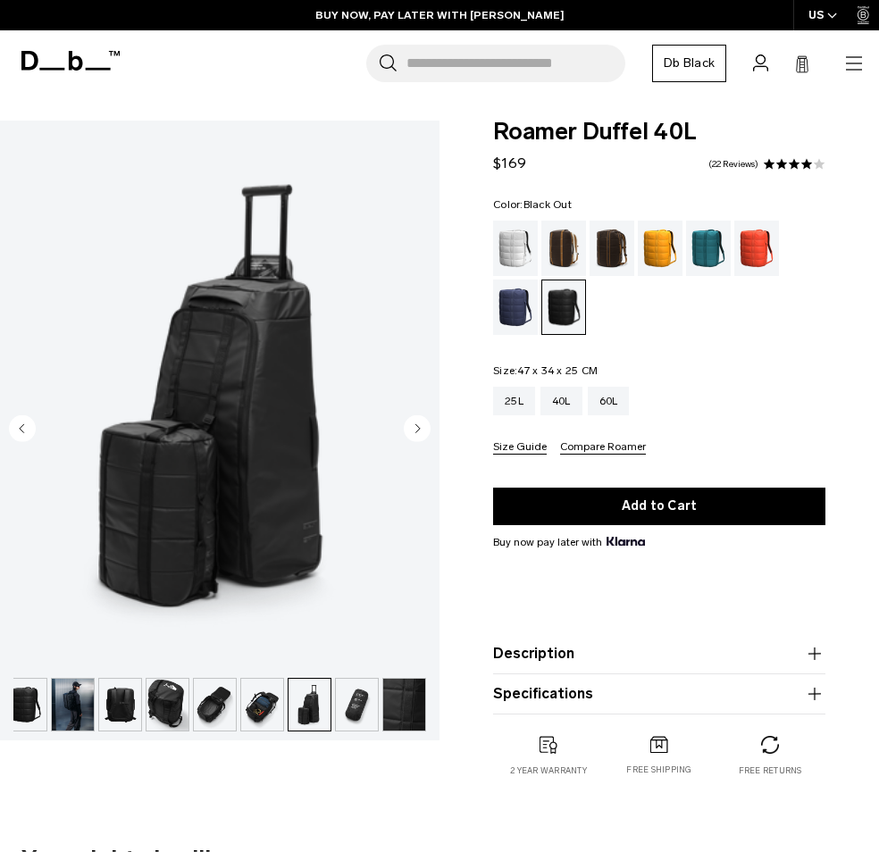
click at [369, 713] on img "button" at bounding box center [357, 705] width 42 height 52
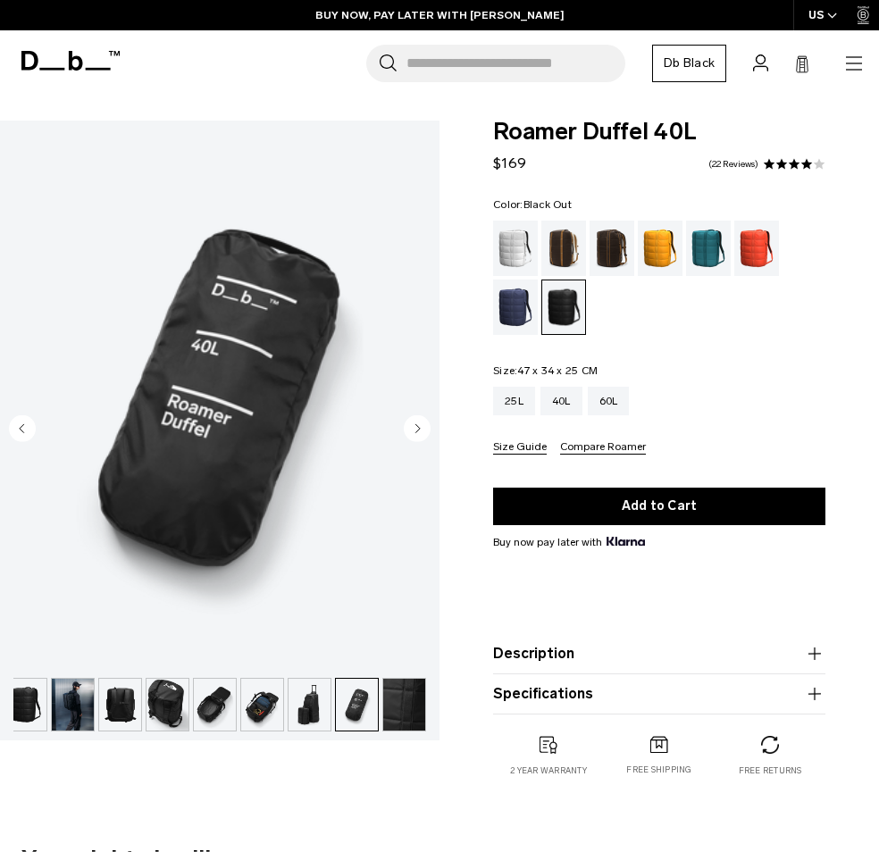
click at [414, 719] on img "button" at bounding box center [404, 705] width 42 height 52
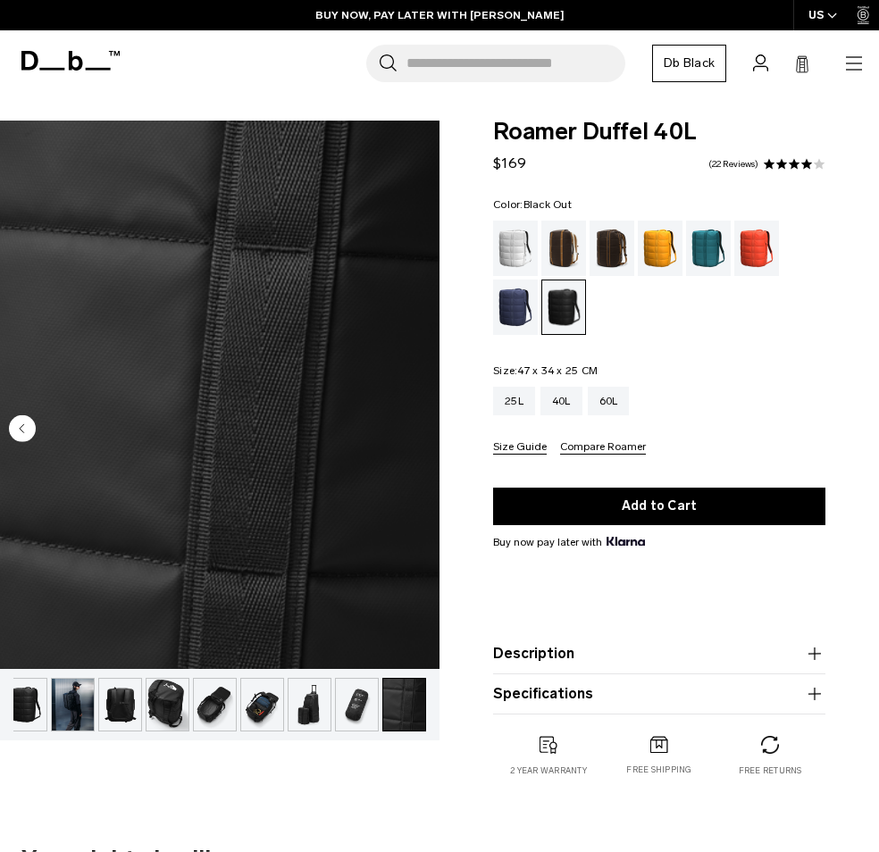
click at [408, 689] on img "button" at bounding box center [404, 705] width 42 height 52
click at [368, 698] on img "button" at bounding box center [357, 705] width 42 height 52
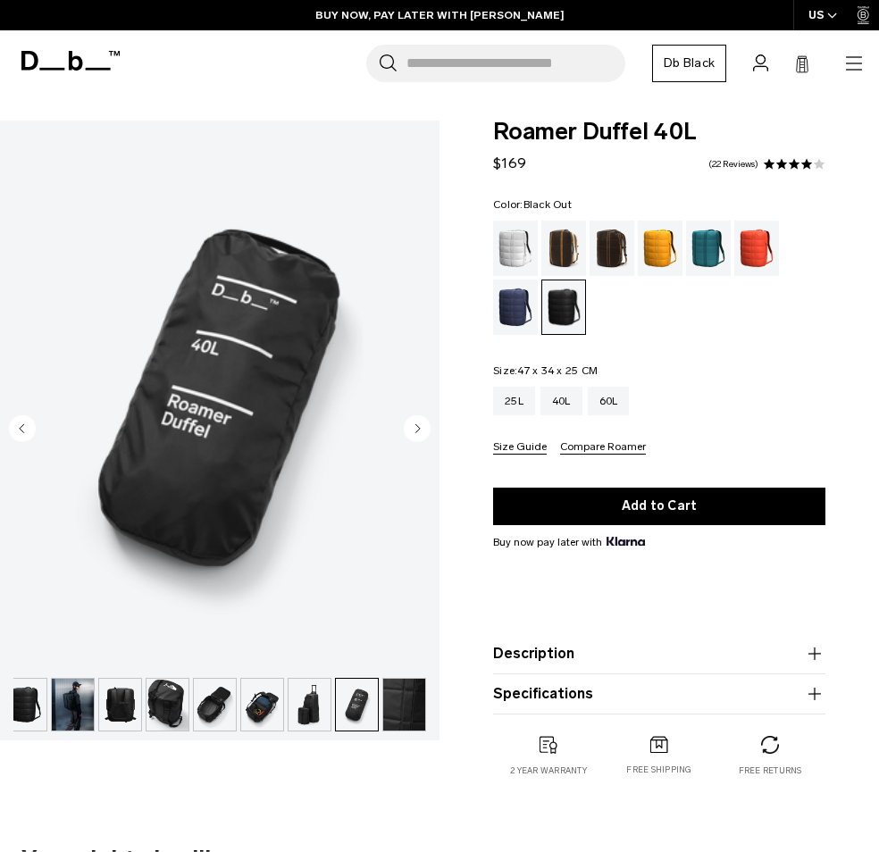
click at [313, 701] on img "button" at bounding box center [309, 705] width 42 height 52
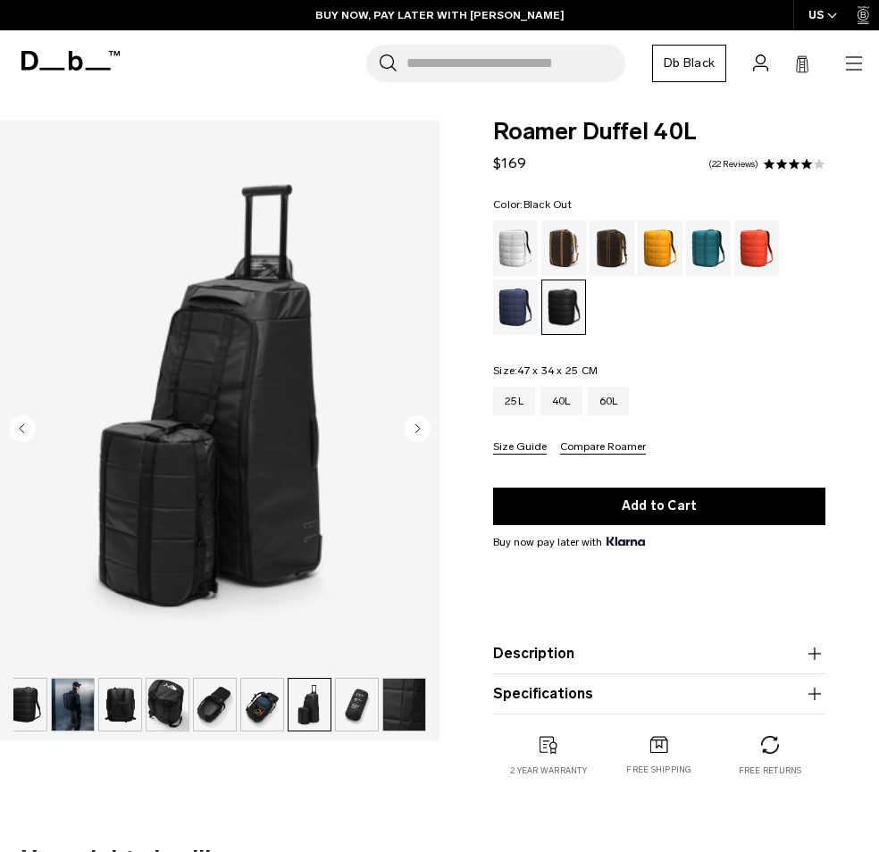
click at [24, 704] on img "button" at bounding box center [25, 705] width 42 height 52
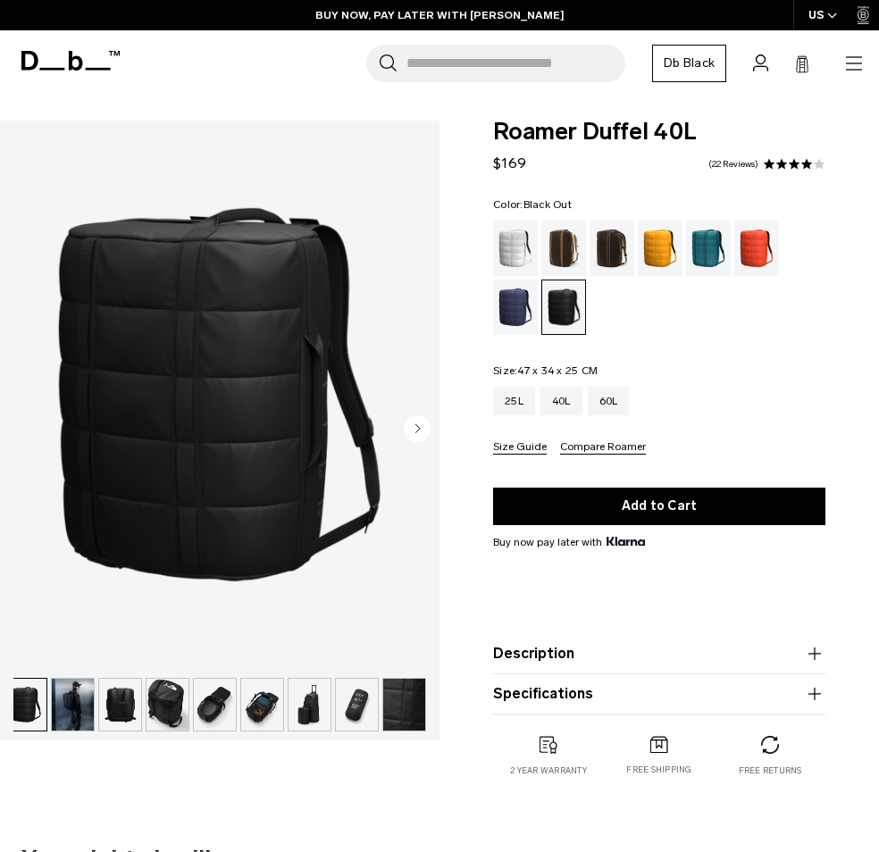
scroll to position [0, 0]
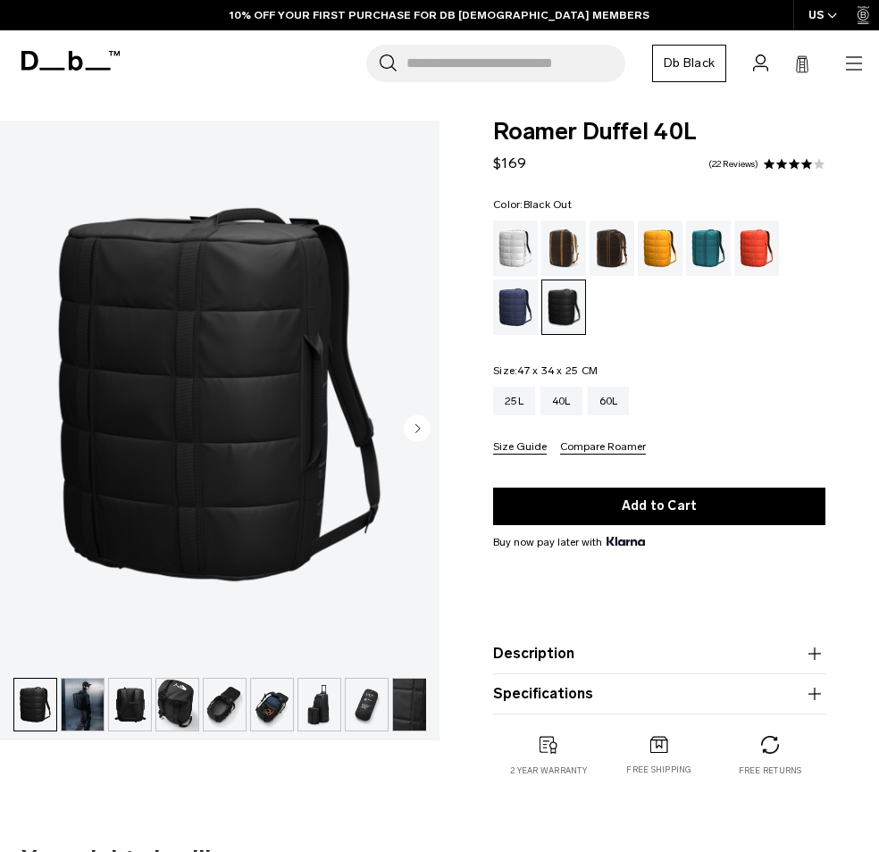
click at [37, 704] on img "button" at bounding box center [35, 705] width 42 height 52
click at [259, 308] on img "1 / 9" at bounding box center [219, 395] width 439 height 548
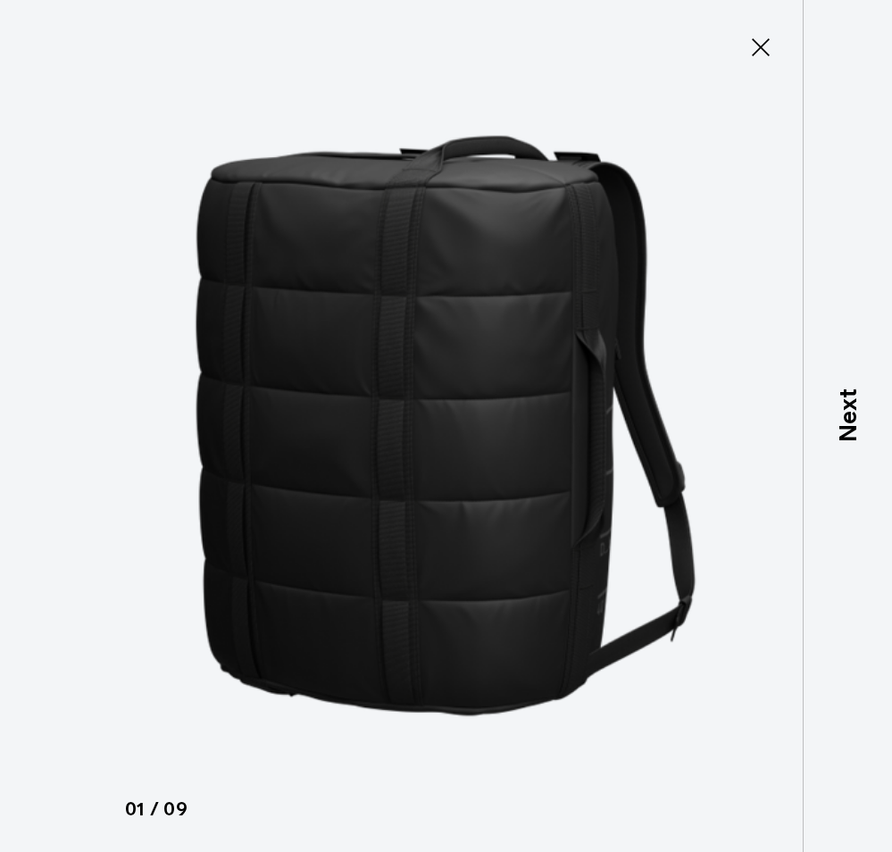
click at [578, 283] on img at bounding box center [447, 426] width 804 height 852
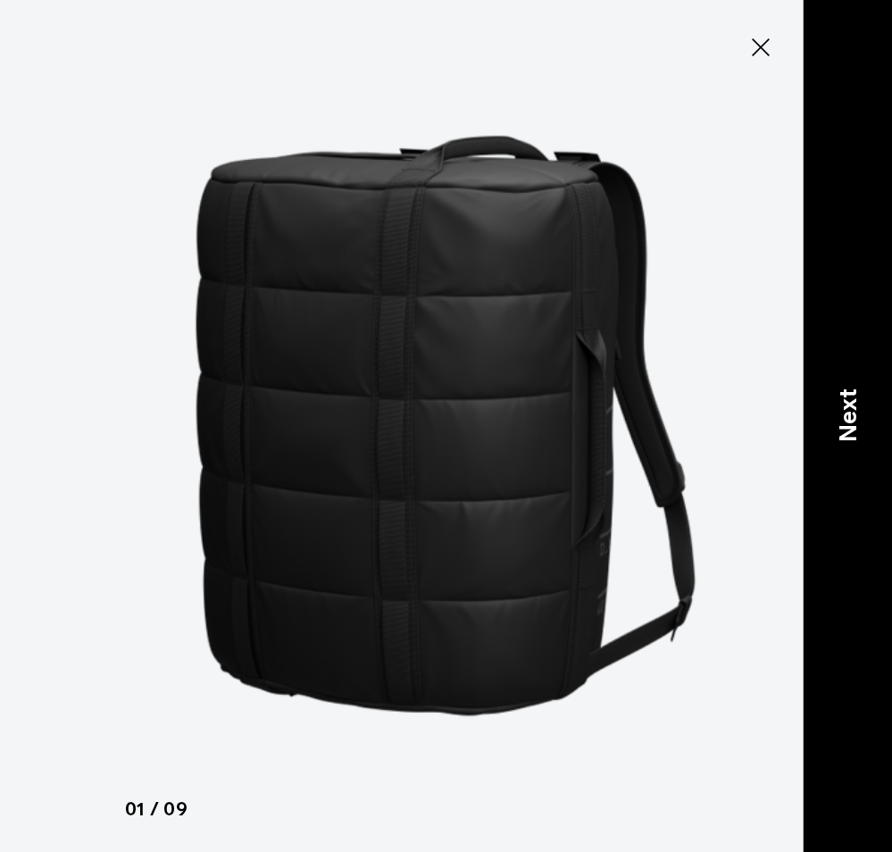
click at [856, 408] on p "Next" at bounding box center [848, 415] width 37 height 54
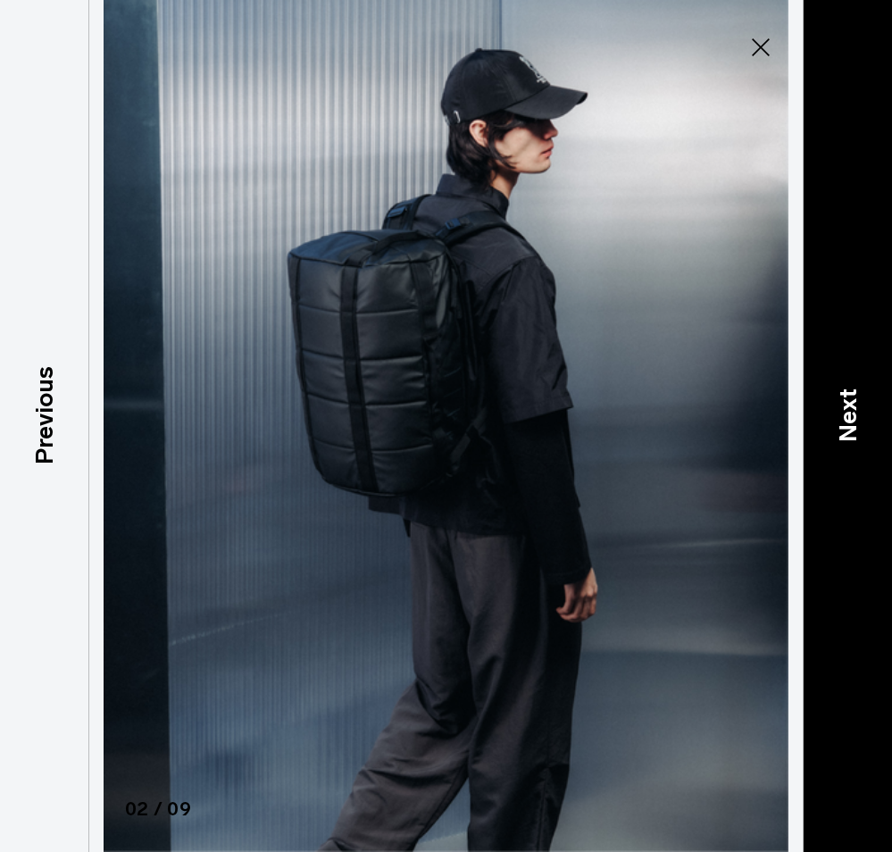
click at [805, 423] on div "Next" at bounding box center [847, 426] width 89 height 852
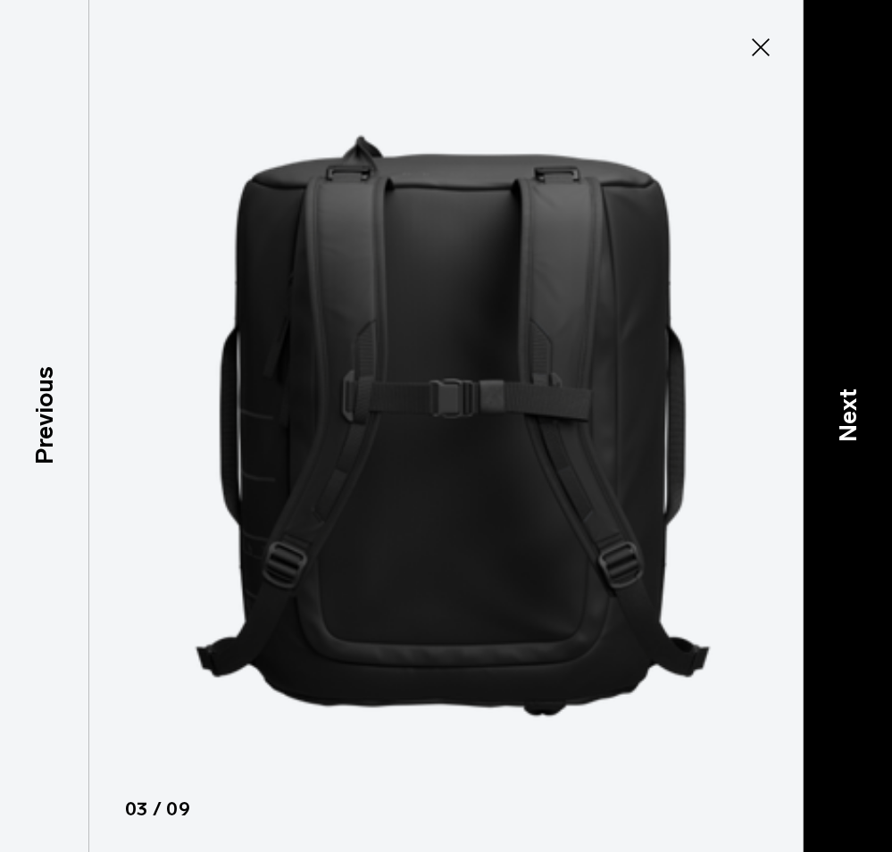
click at [827, 428] on div "Next" at bounding box center [847, 426] width 89 height 852
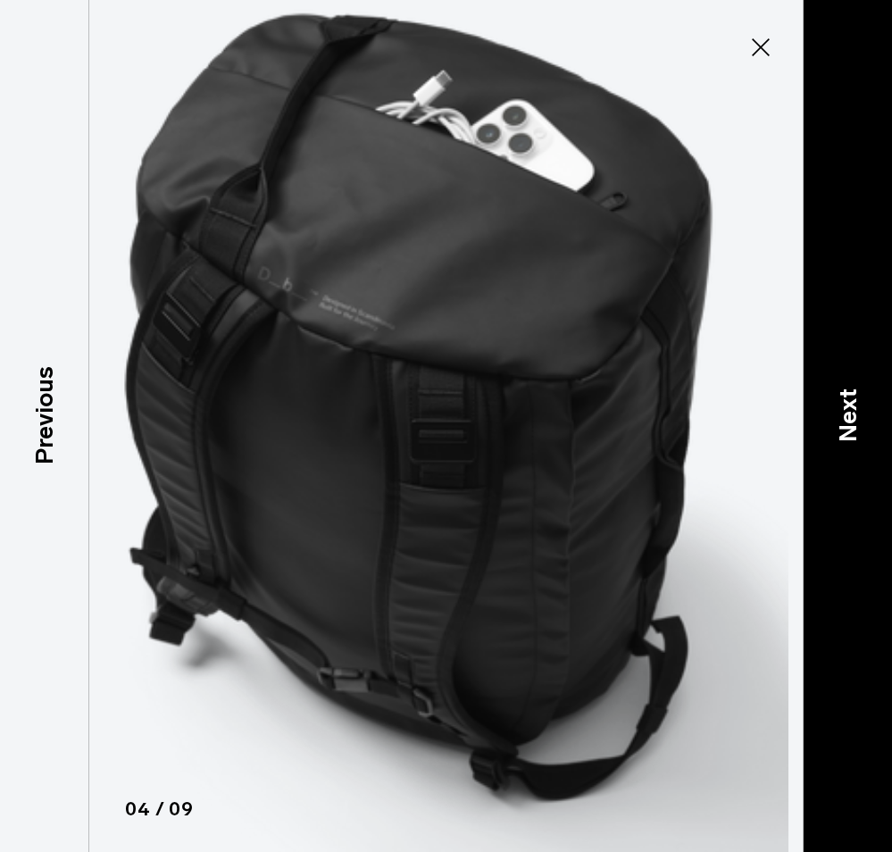
click at [827, 428] on div "Next" at bounding box center [847, 426] width 89 height 852
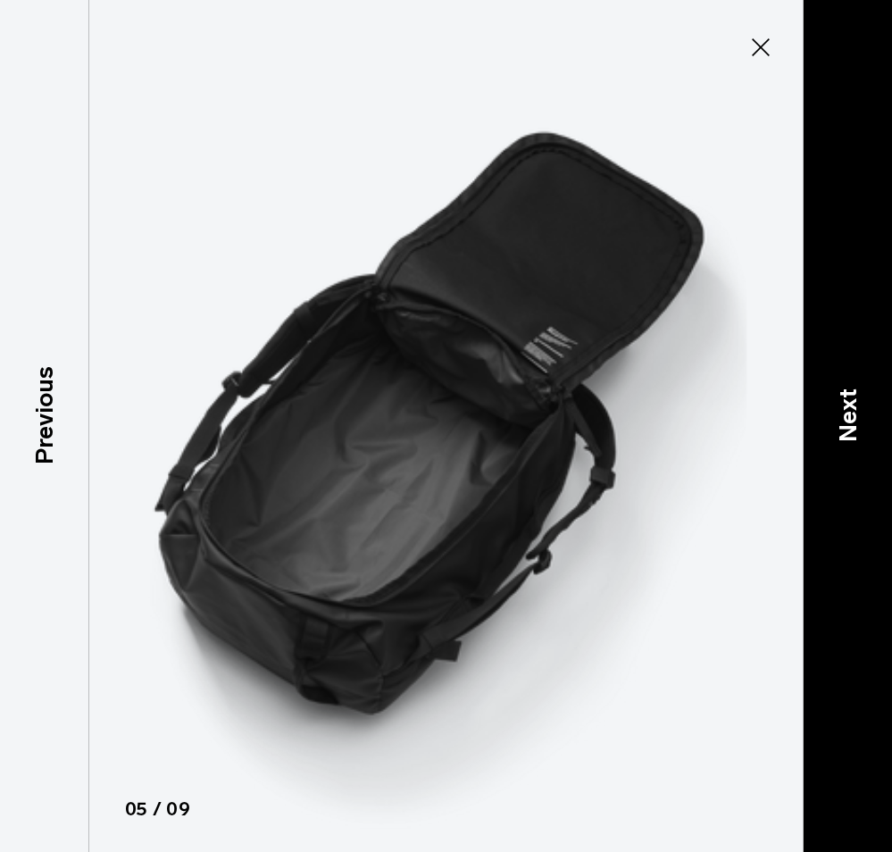
click at [827, 428] on div "Next" at bounding box center [847, 426] width 89 height 852
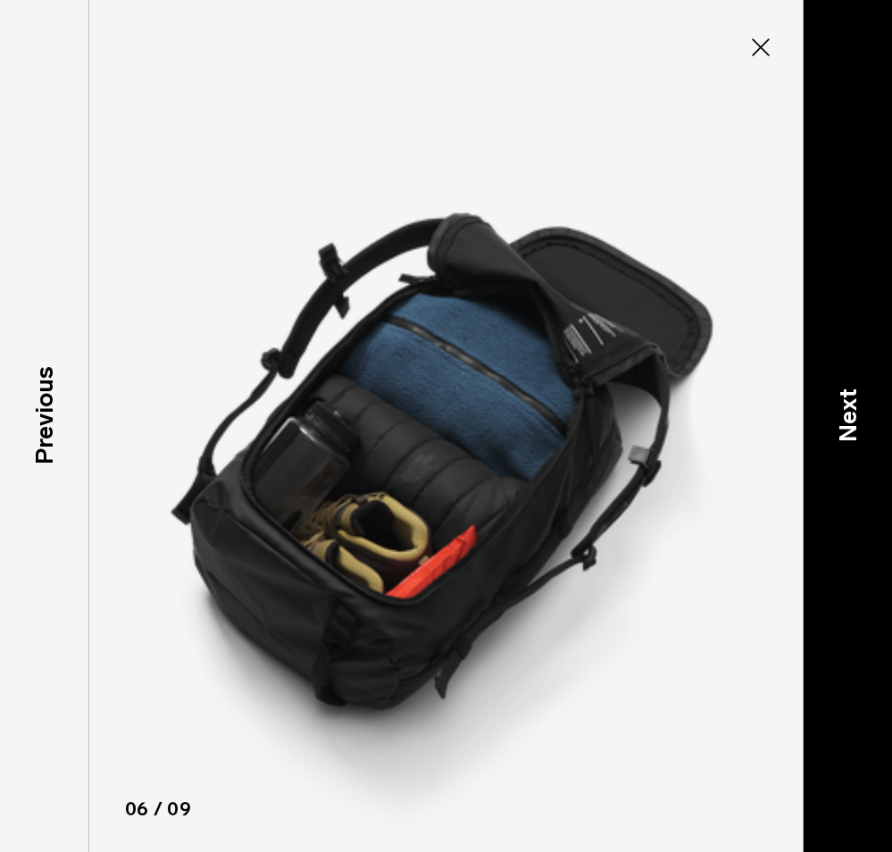
click at [827, 428] on div "Next" at bounding box center [847, 426] width 89 height 852
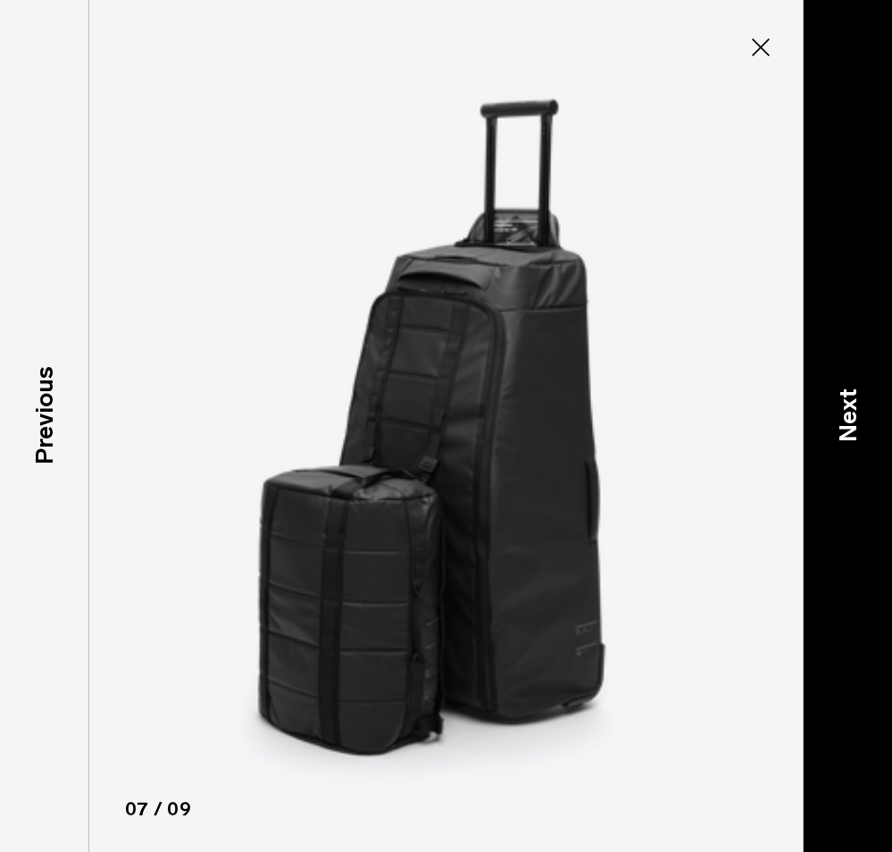
click at [827, 428] on div "Next" at bounding box center [847, 426] width 89 height 852
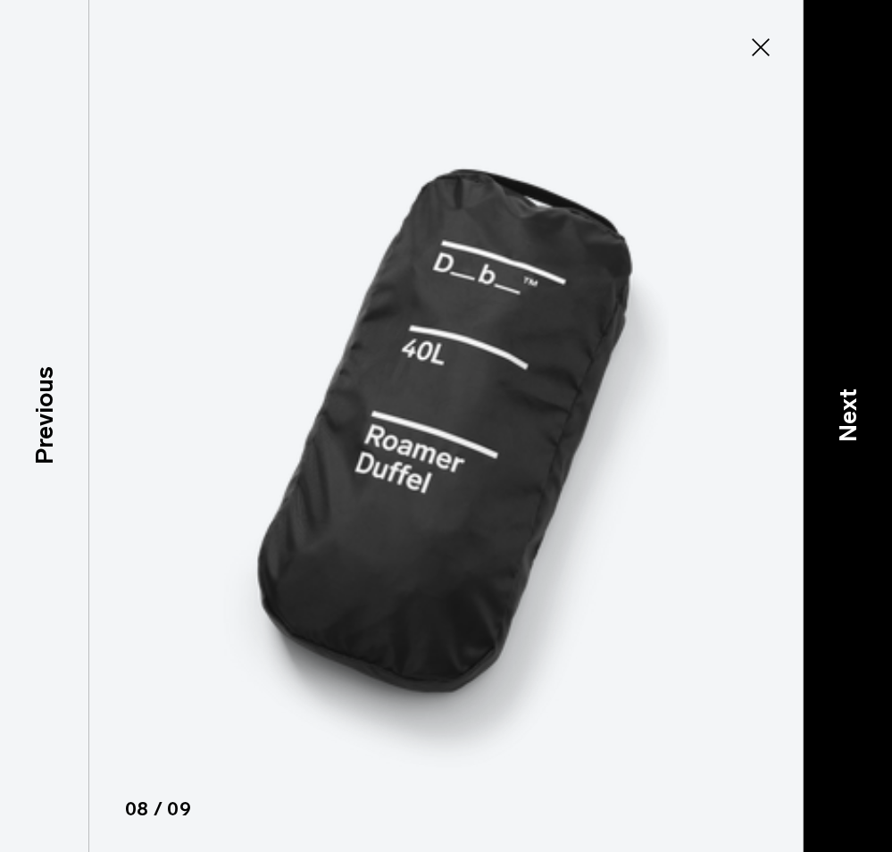
click at [827, 428] on div "Next" at bounding box center [847, 426] width 89 height 852
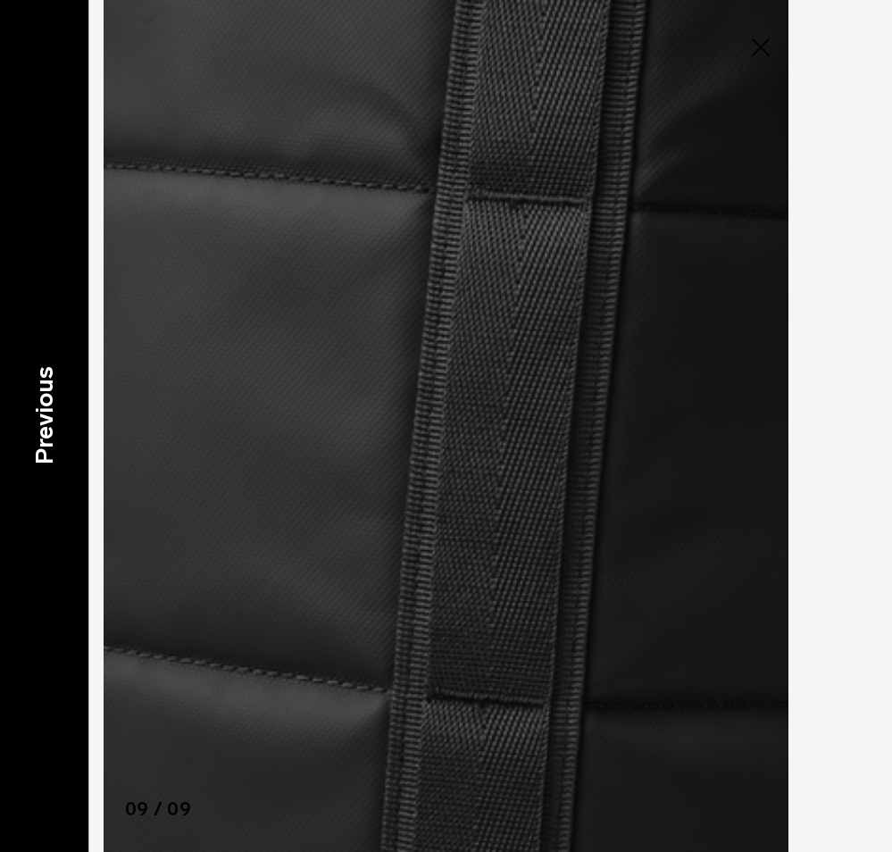
click at [46, 416] on p "Previous" at bounding box center [44, 415] width 37 height 98
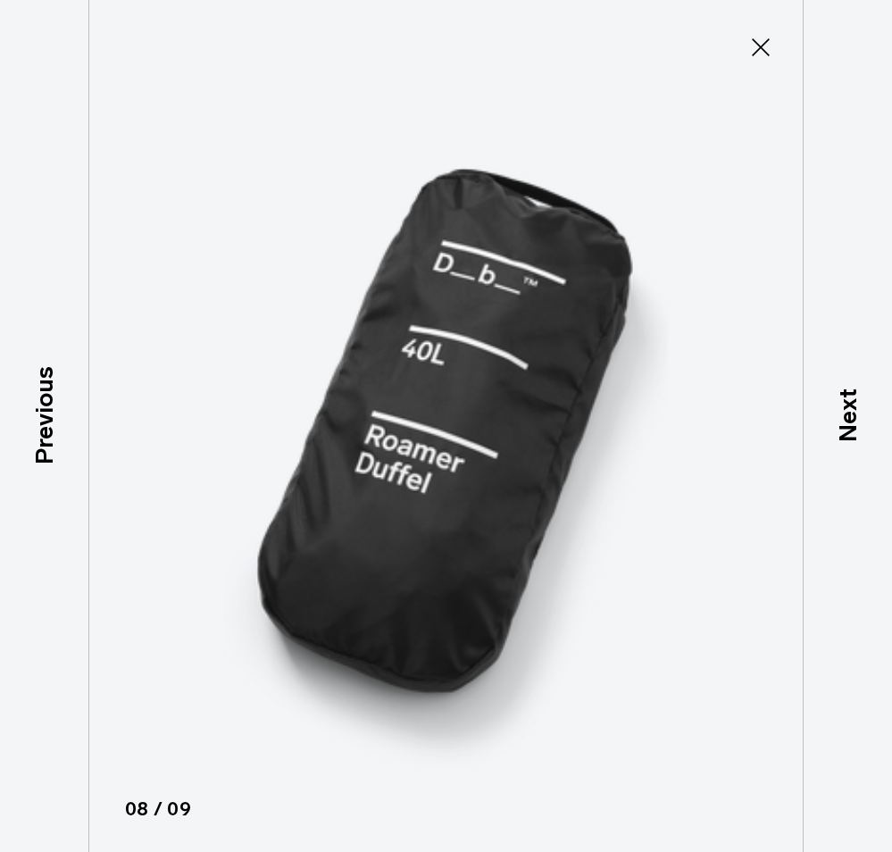
click at [751, 46] on icon at bounding box center [761, 47] width 29 height 29
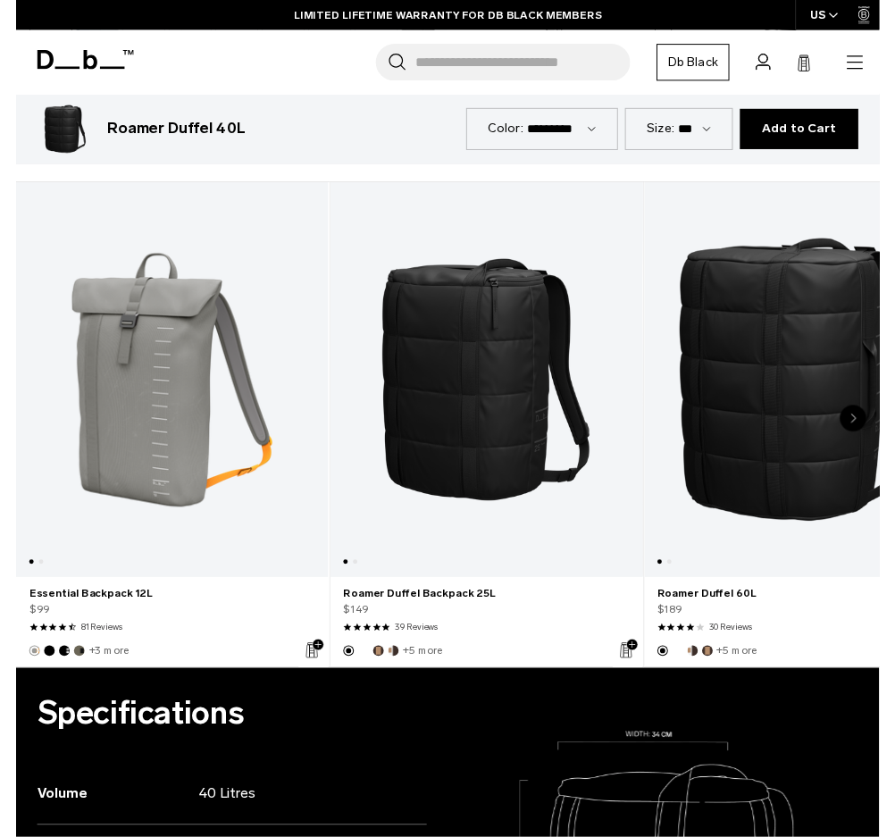
scroll to position [804, 0]
